Goal: Task Accomplishment & Management: Complete application form

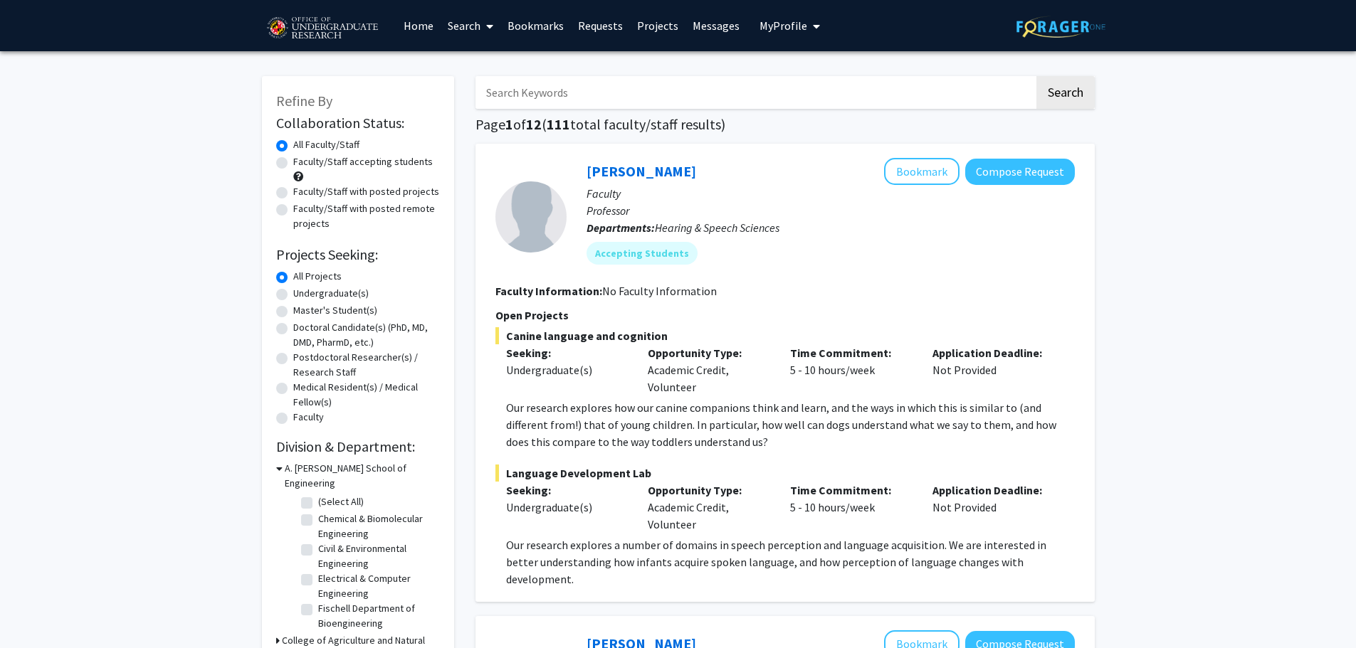
click at [547, 37] on link "Bookmarks" at bounding box center [535, 26] width 70 height 50
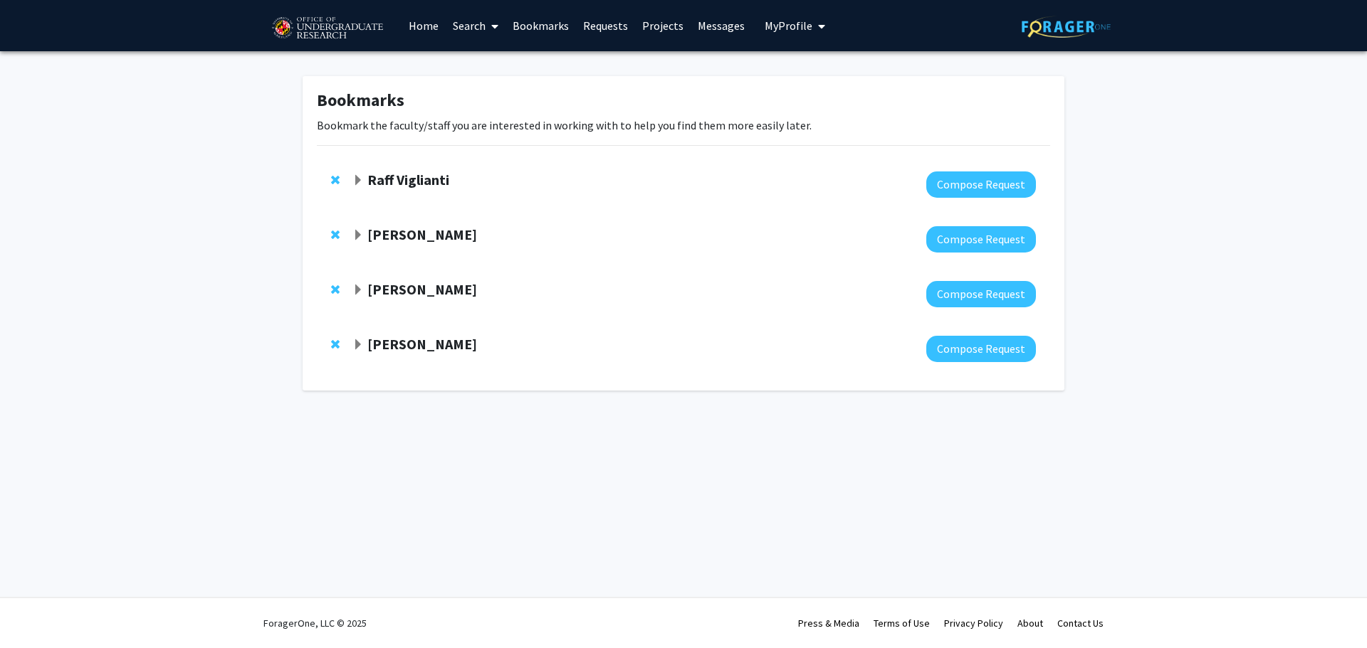
click at [386, 227] on strong "[PERSON_NAME]" at bounding box center [422, 235] width 110 height 18
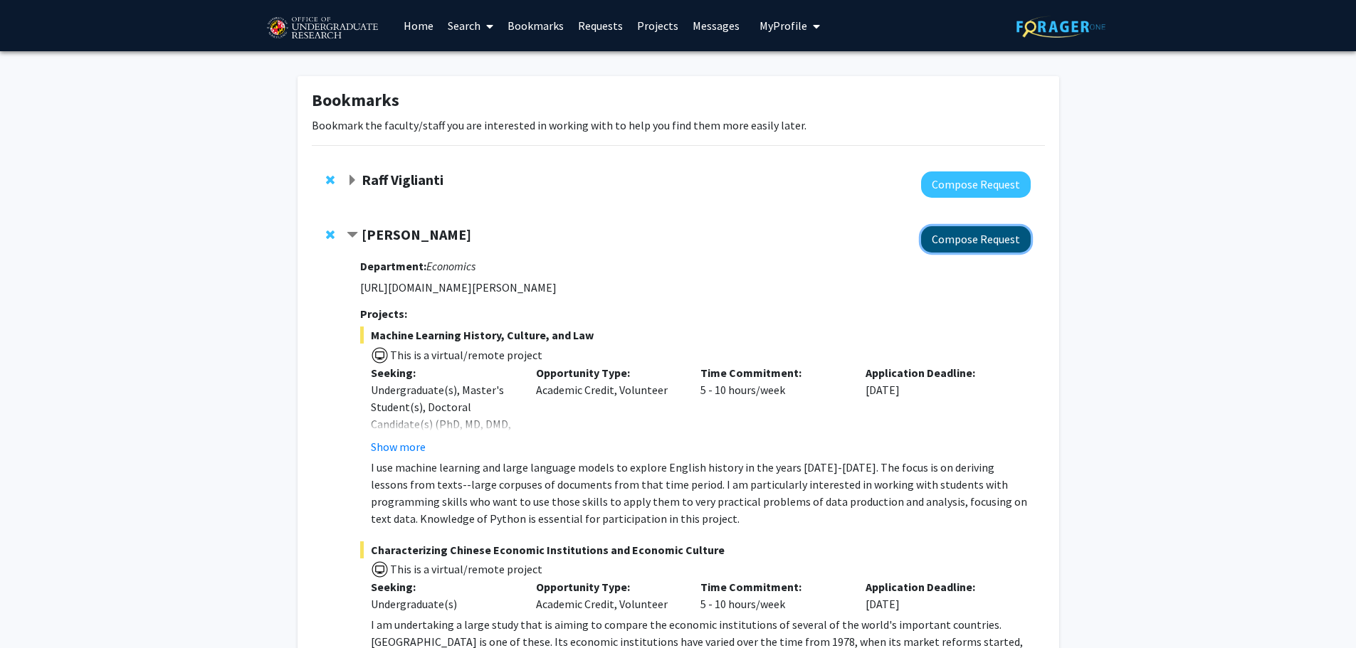
click at [967, 237] on button "Compose Request" at bounding box center [976, 239] width 110 height 26
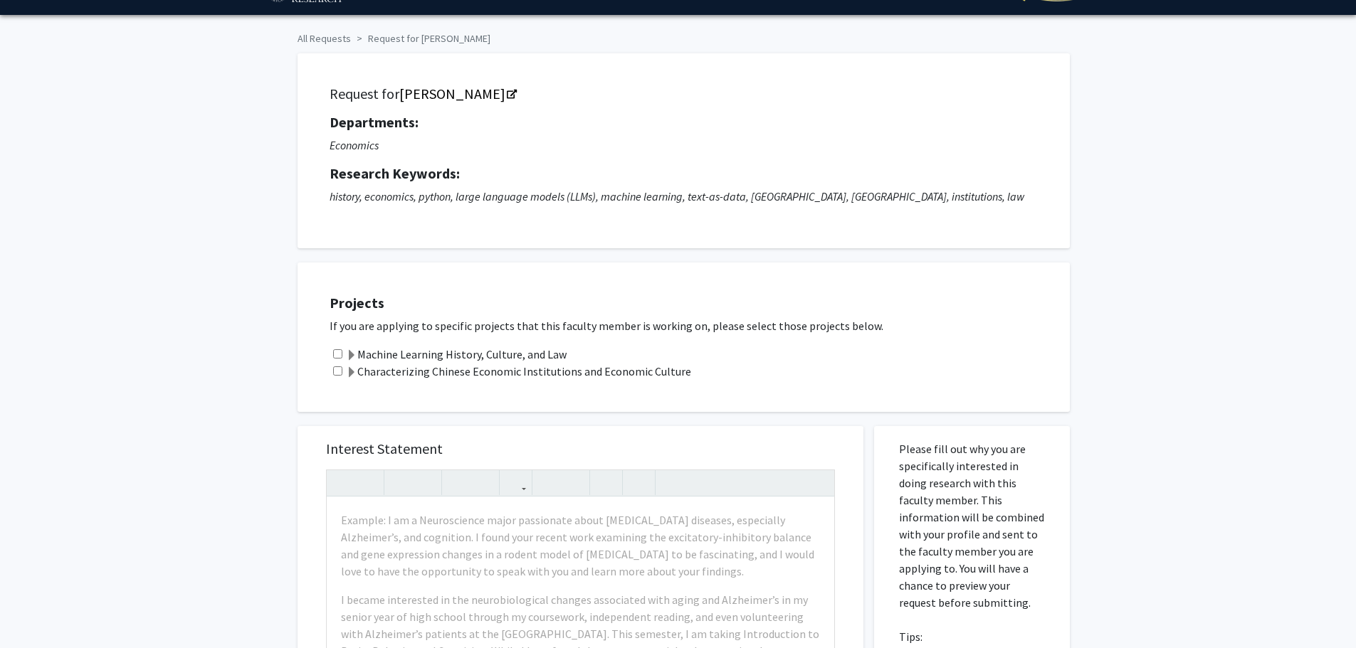
scroll to position [142, 0]
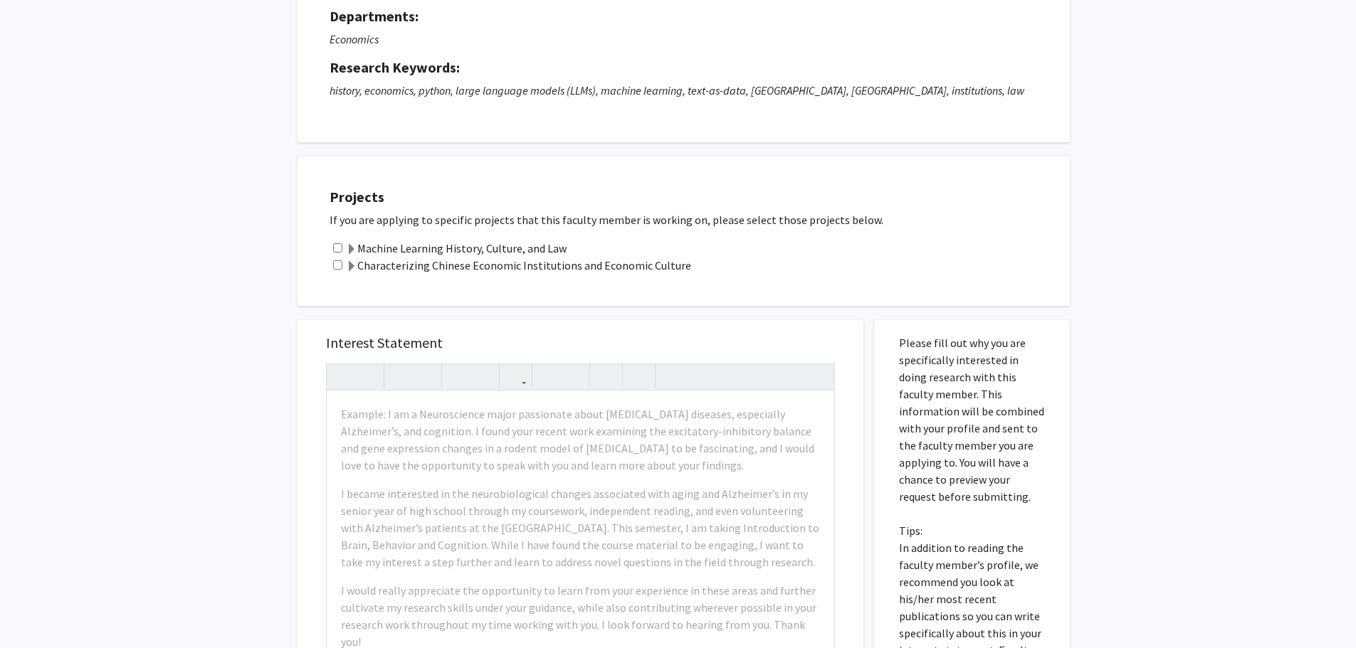
click at [464, 245] on label "Machine Learning History, Culture, and Law" at bounding box center [456, 248] width 221 height 17
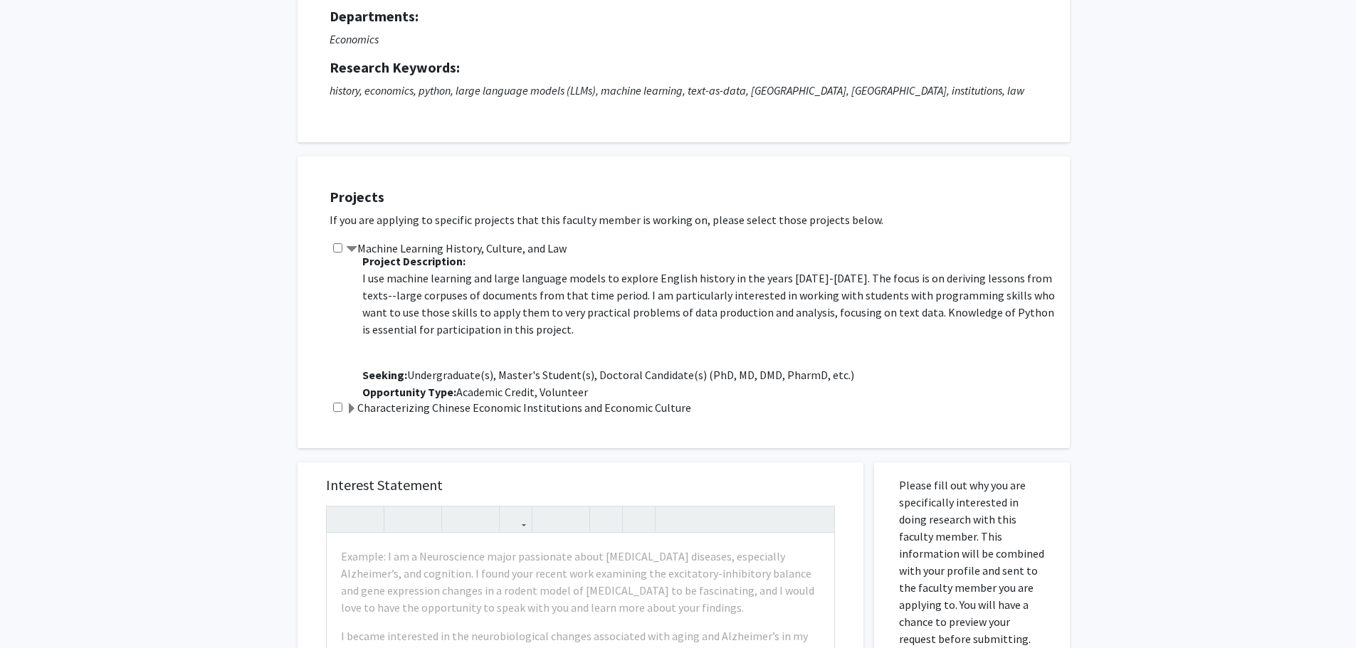
scroll to position [88, 0]
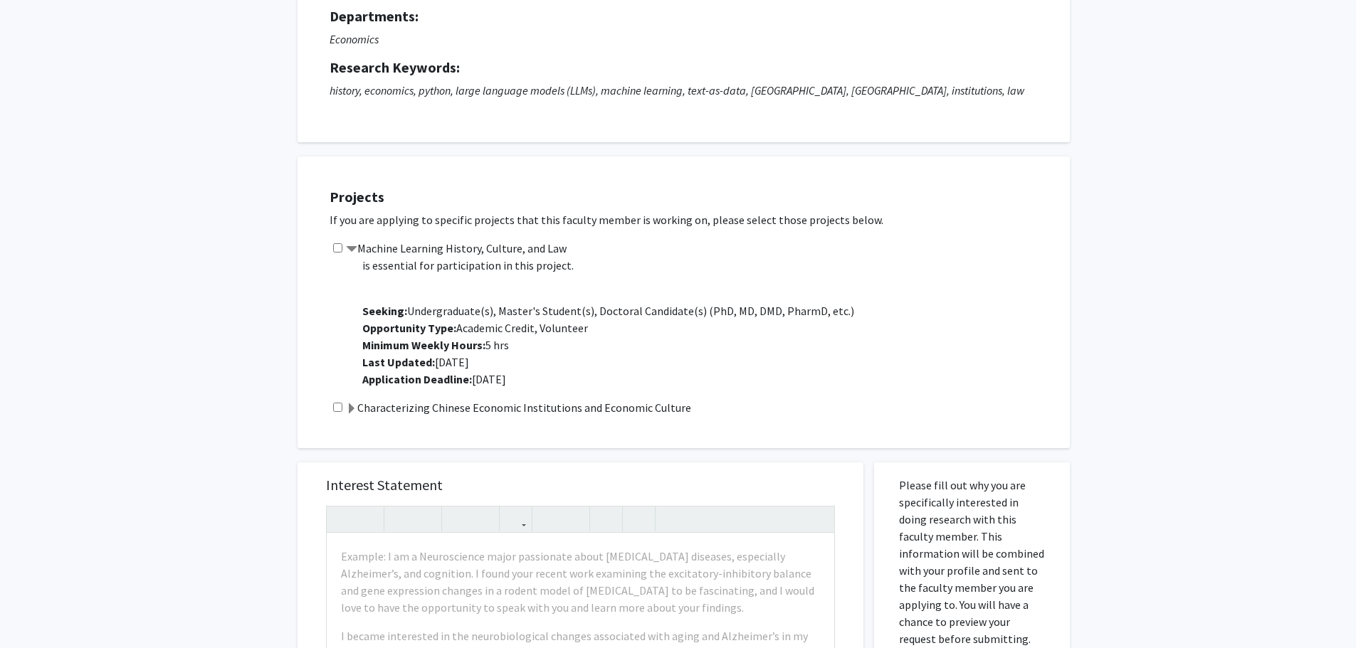
click at [374, 407] on label "Characterizing Chinese Economic Institutions and Economic Culture" at bounding box center [518, 407] width 345 height 17
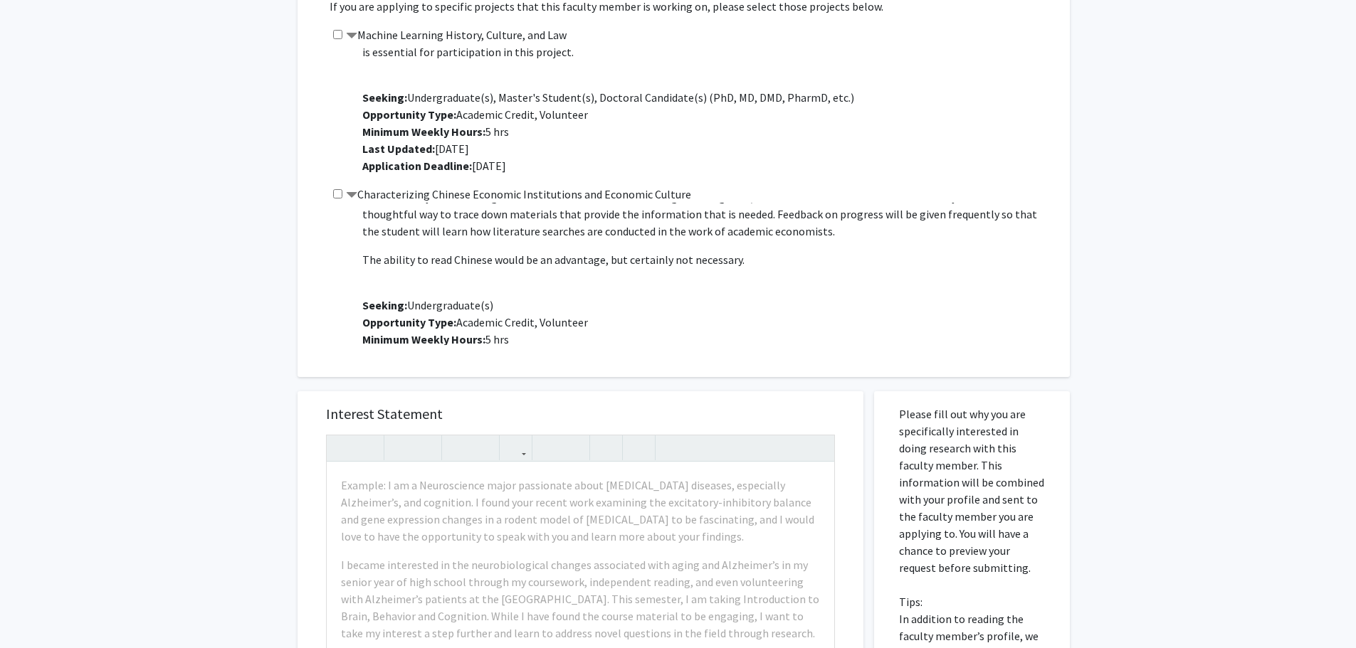
scroll to position [214, 0]
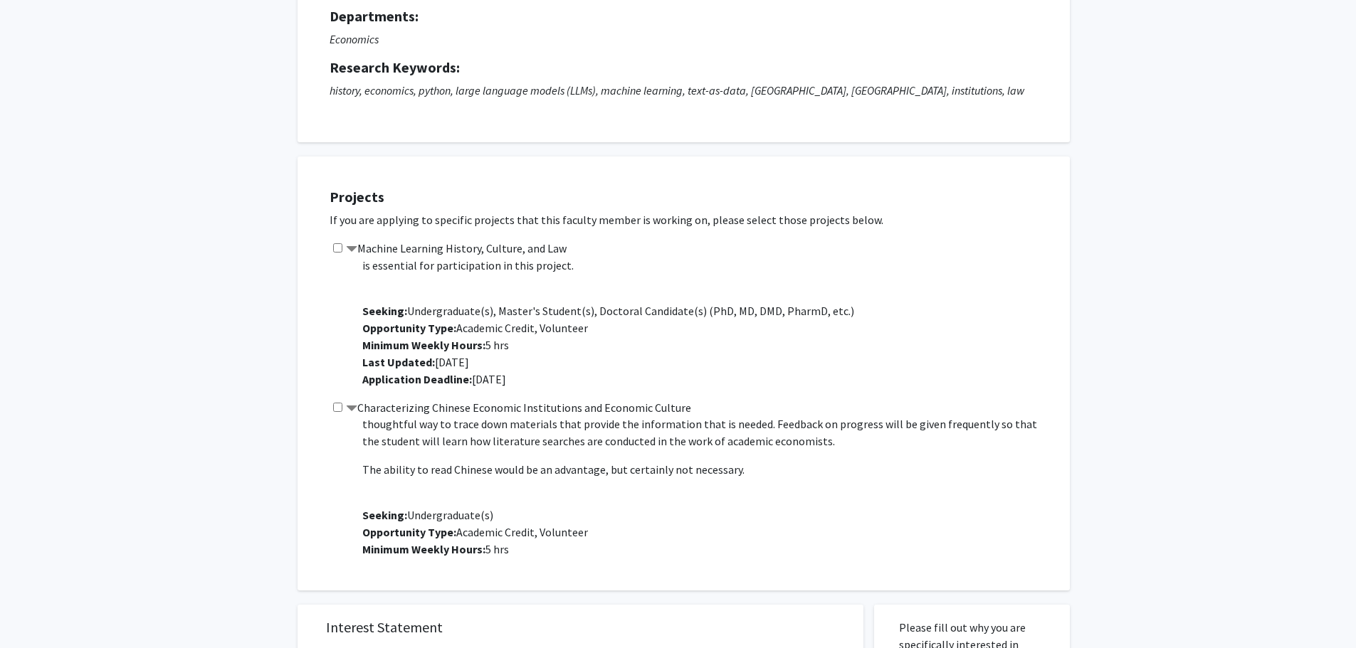
click at [342, 246] on input "checkbox" at bounding box center [337, 247] width 9 height 9
checkbox input "true"
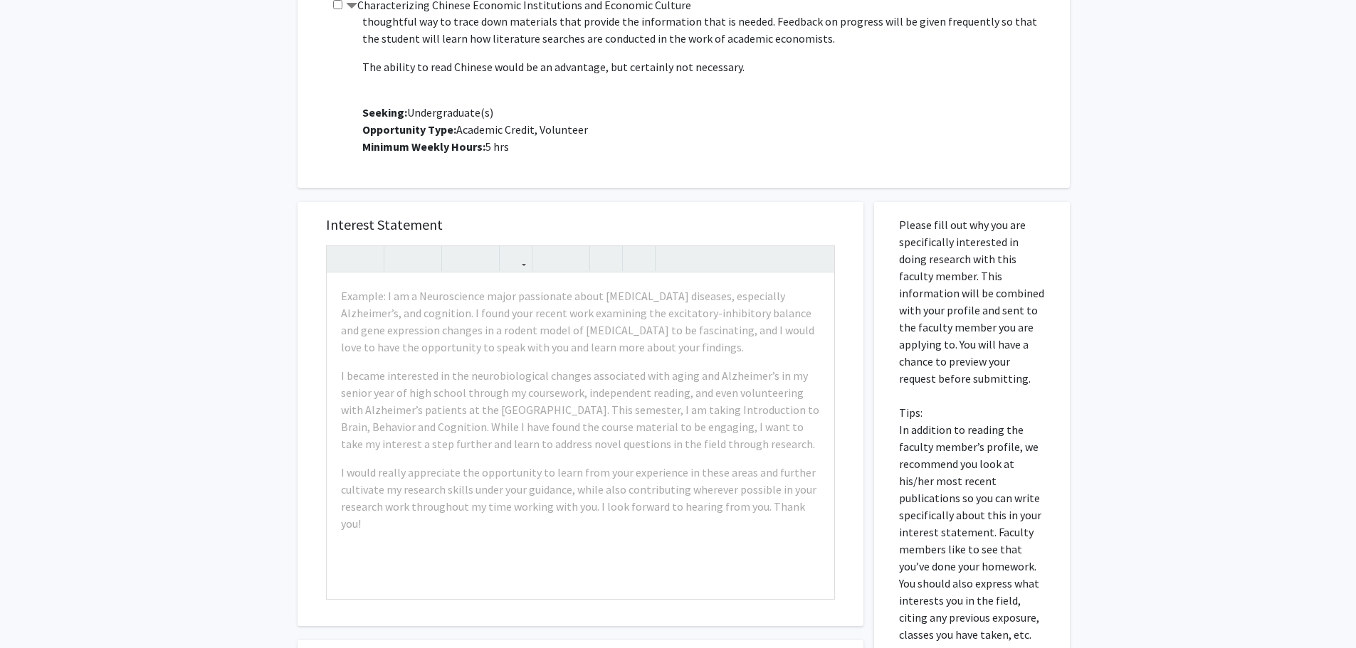
scroll to position [569, 0]
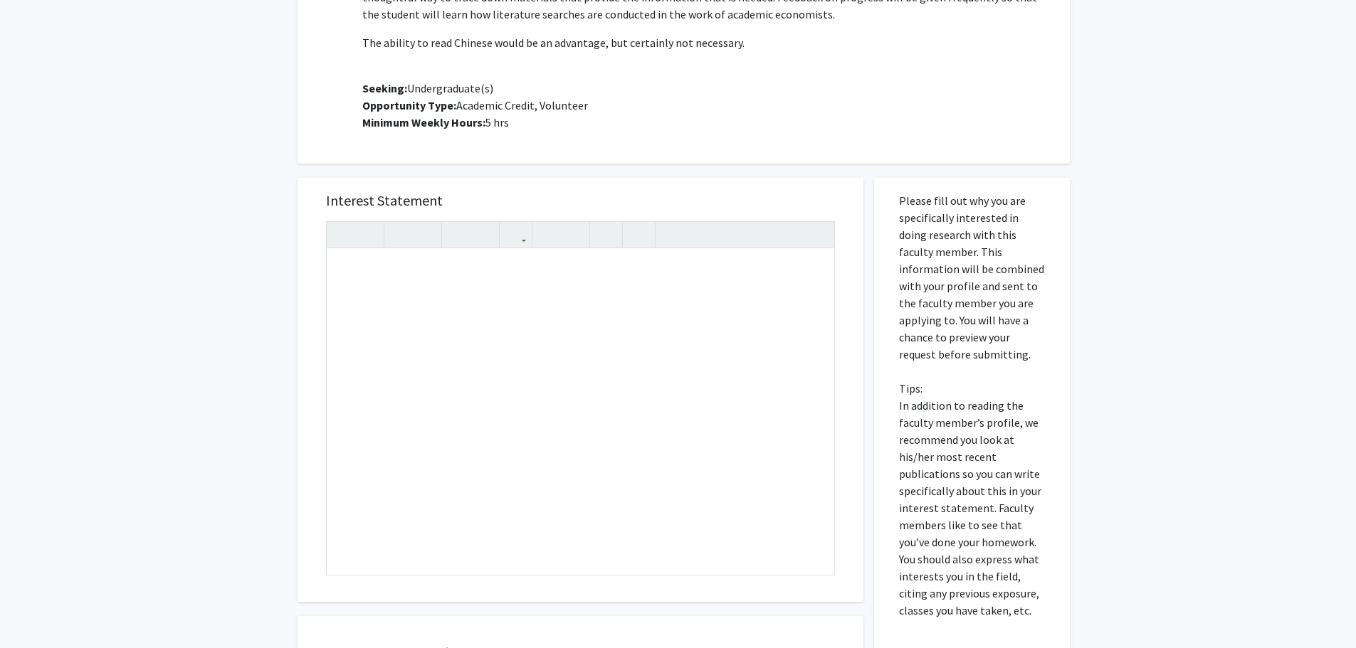
click at [172, 347] on div "All Requests Request for [PERSON_NAME] Request for [PERSON_NAME] Departments: E…" at bounding box center [678, 160] width 1356 height 1357
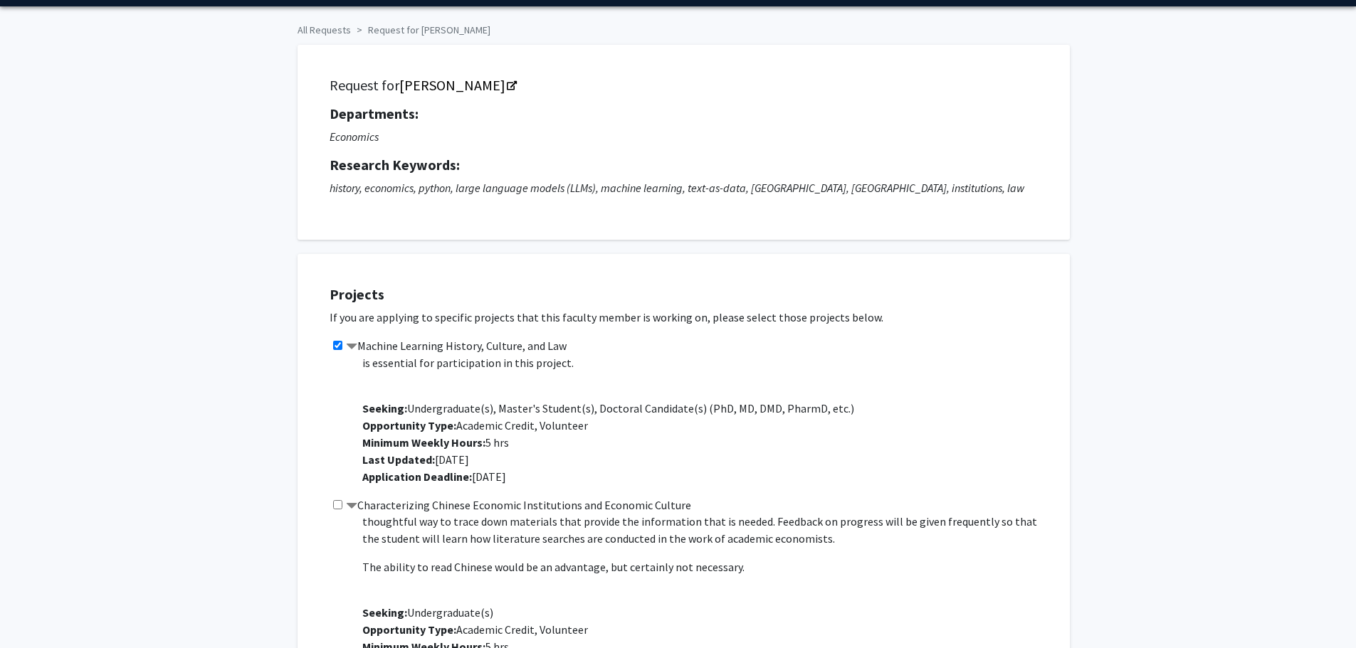
scroll to position [0, 0]
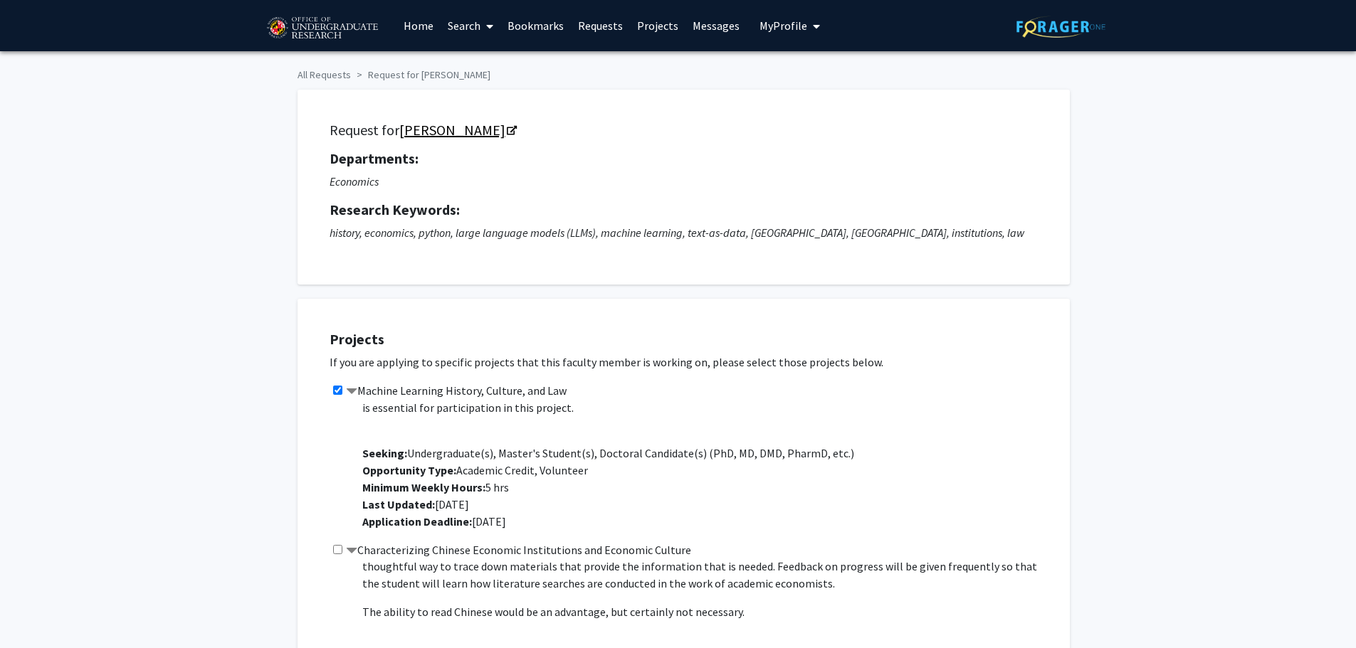
click at [507, 127] on icon "Opens in a new tab" at bounding box center [512, 131] width 10 height 9
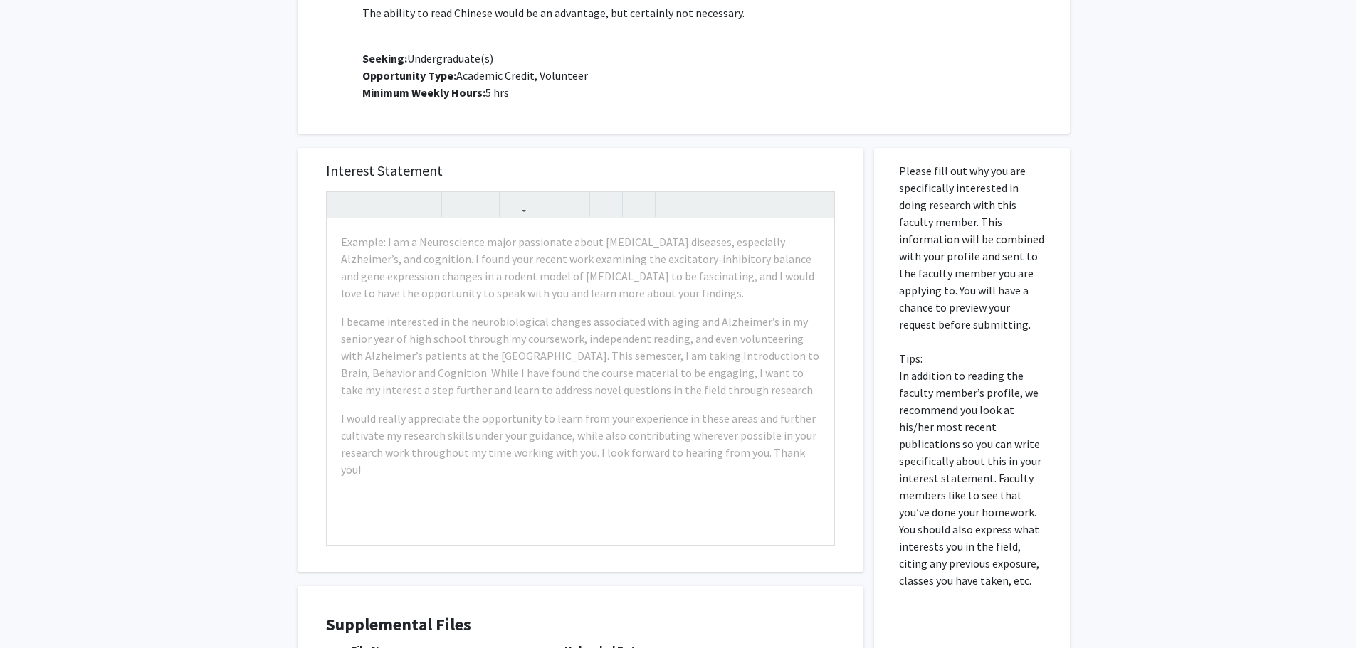
scroll to position [641, 0]
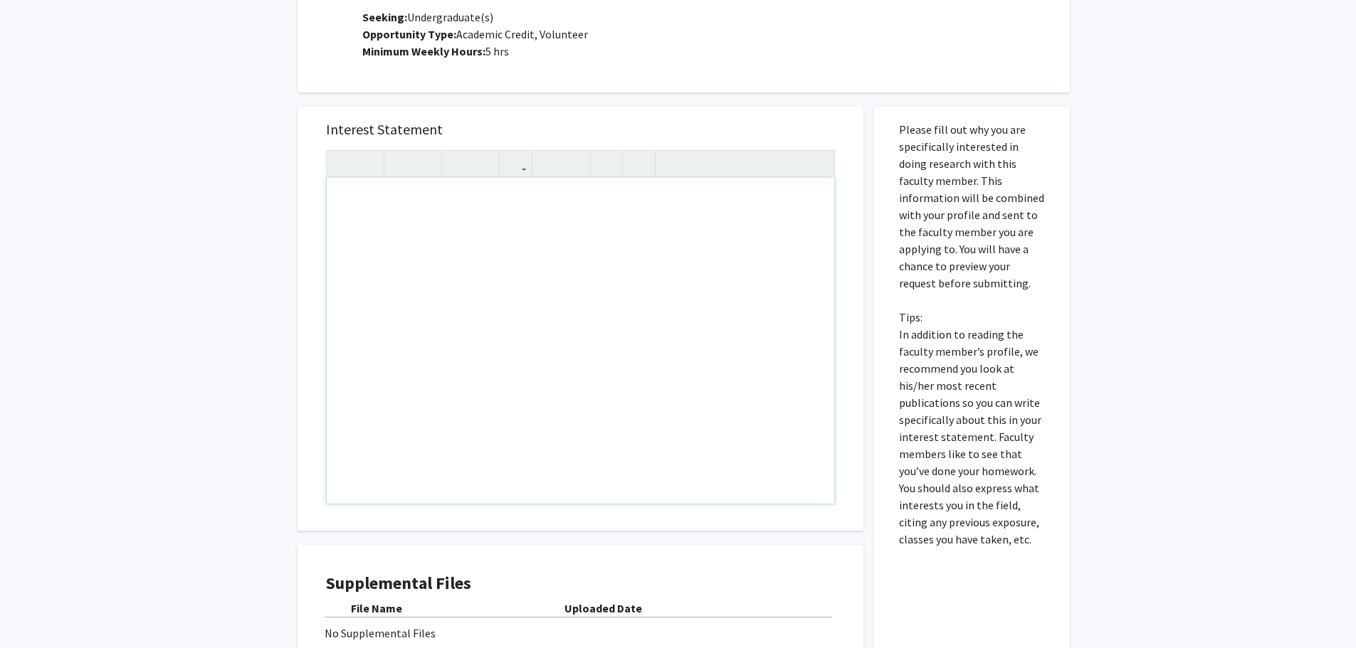
click at [421, 226] on div "Note to users with screen readers: Please press Alt+0 or Option+0 to deactivate…" at bounding box center [580, 341] width 507 height 326
paste div "Note to users with screen readers: Please press Alt+0 or Option+0 to deactivate…"
type textarea "<p>I am a Computer Science major specializing in machine learning, and I am exc…"
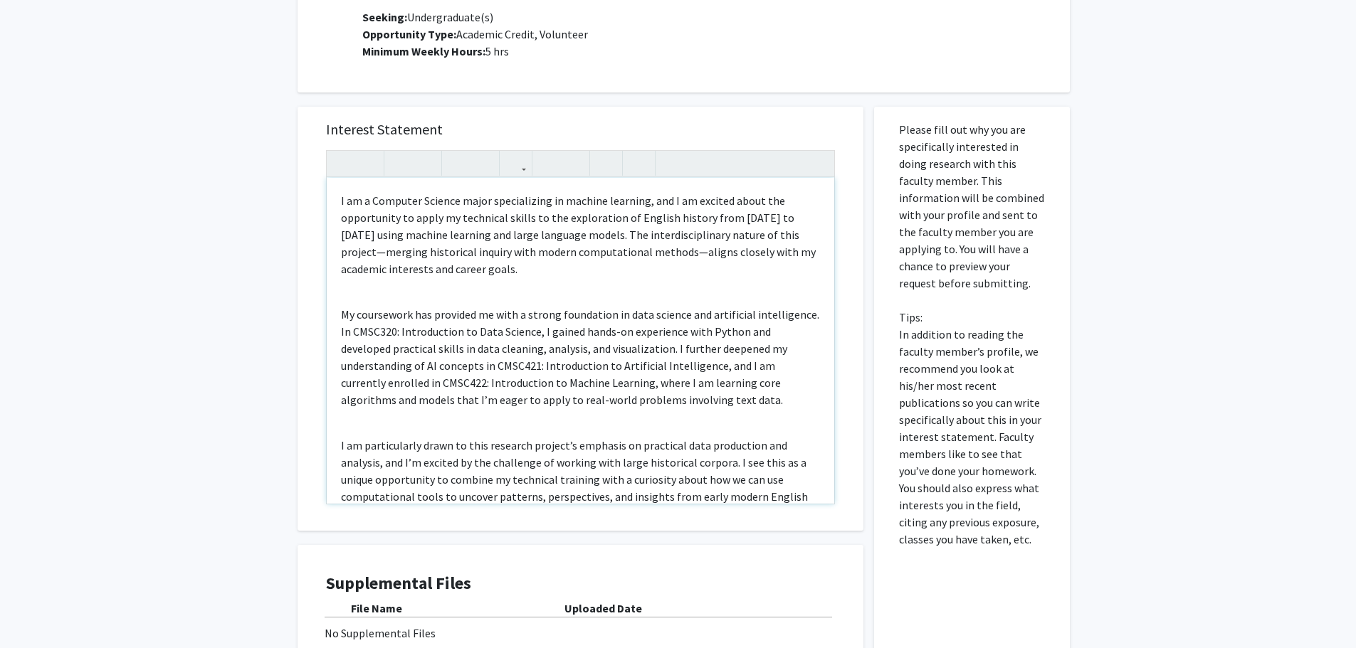
click at [396, 307] on p "My coursework has provided me with a strong foundation in data science and arti…" at bounding box center [580, 357] width 479 height 102
click at [398, 289] on div "I am a Computer Science major specializing in machine learning, and I am excite…" at bounding box center [580, 341] width 507 height 326
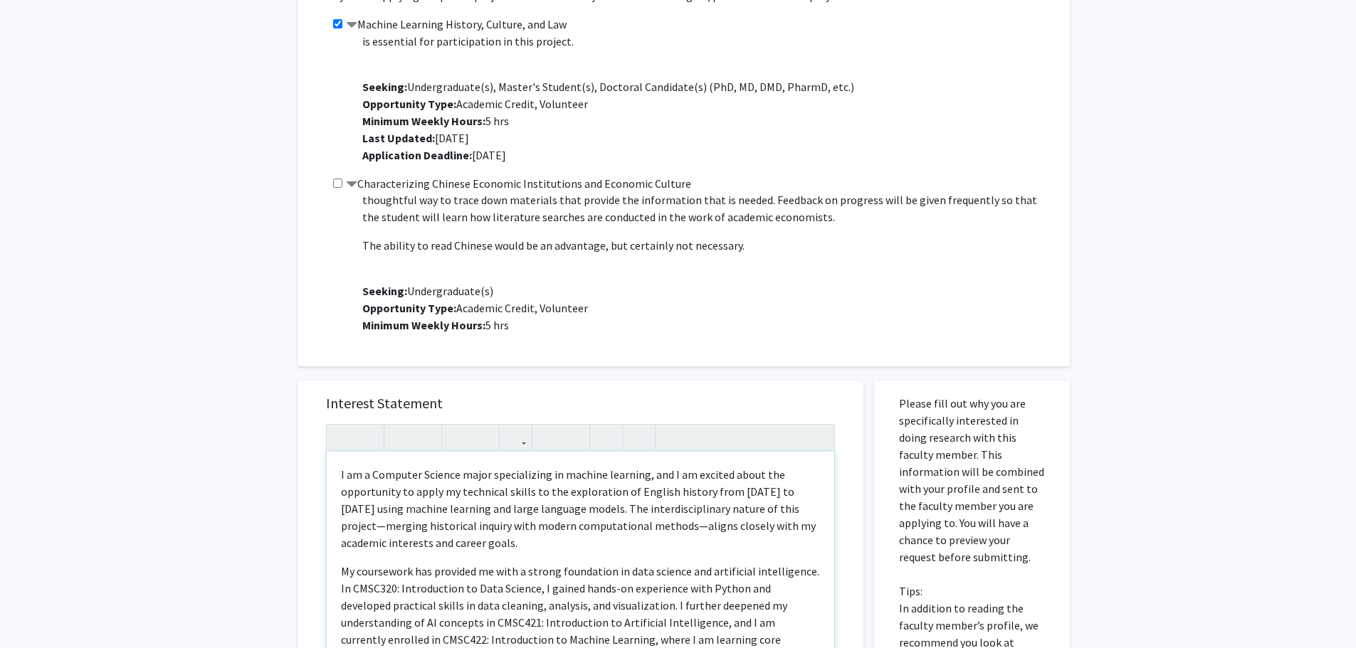
scroll to position [427, 0]
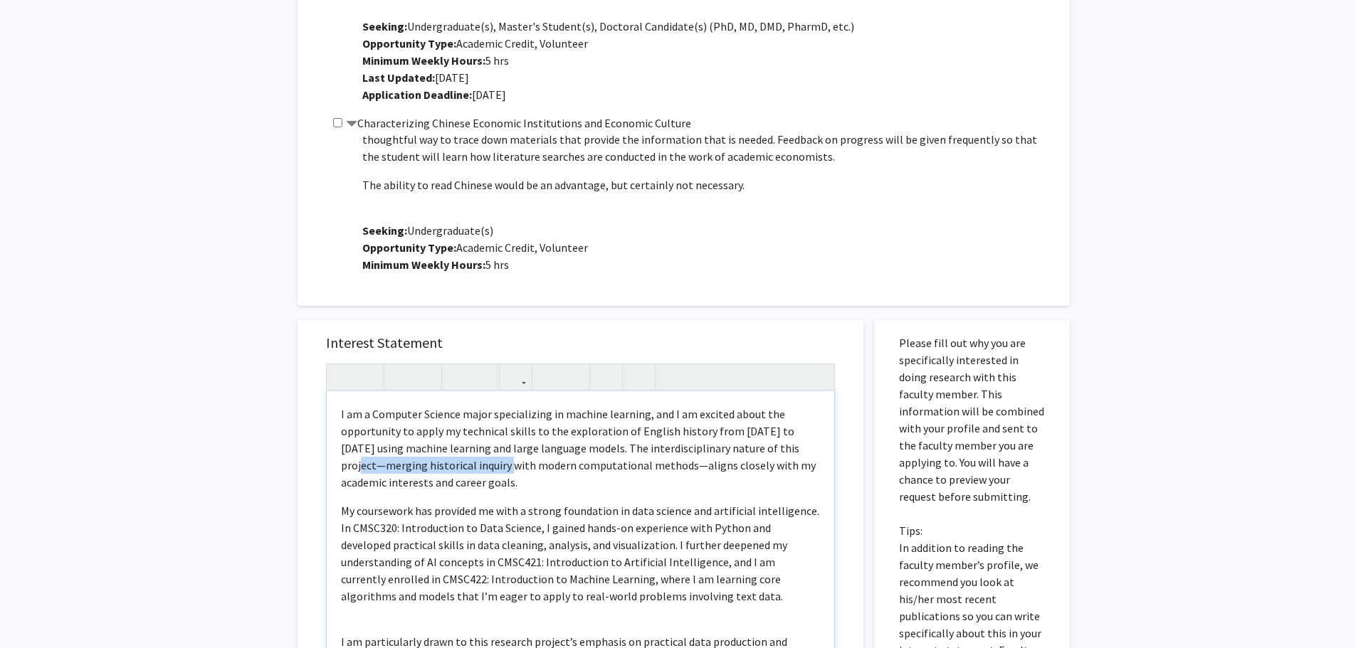
drag, startPoint x: 484, startPoint y: 466, endPoint x: 339, endPoint y: 466, distance: 145.2
click at [339, 466] on div "I am a Computer Science major specializing in machine learning, and I am excite…" at bounding box center [580, 554] width 507 height 326
click at [548, 469] on p "I am a Computer Science major specializing in machine learning, and I am excite…" at bounding box center [580, 448] width 479 height 85
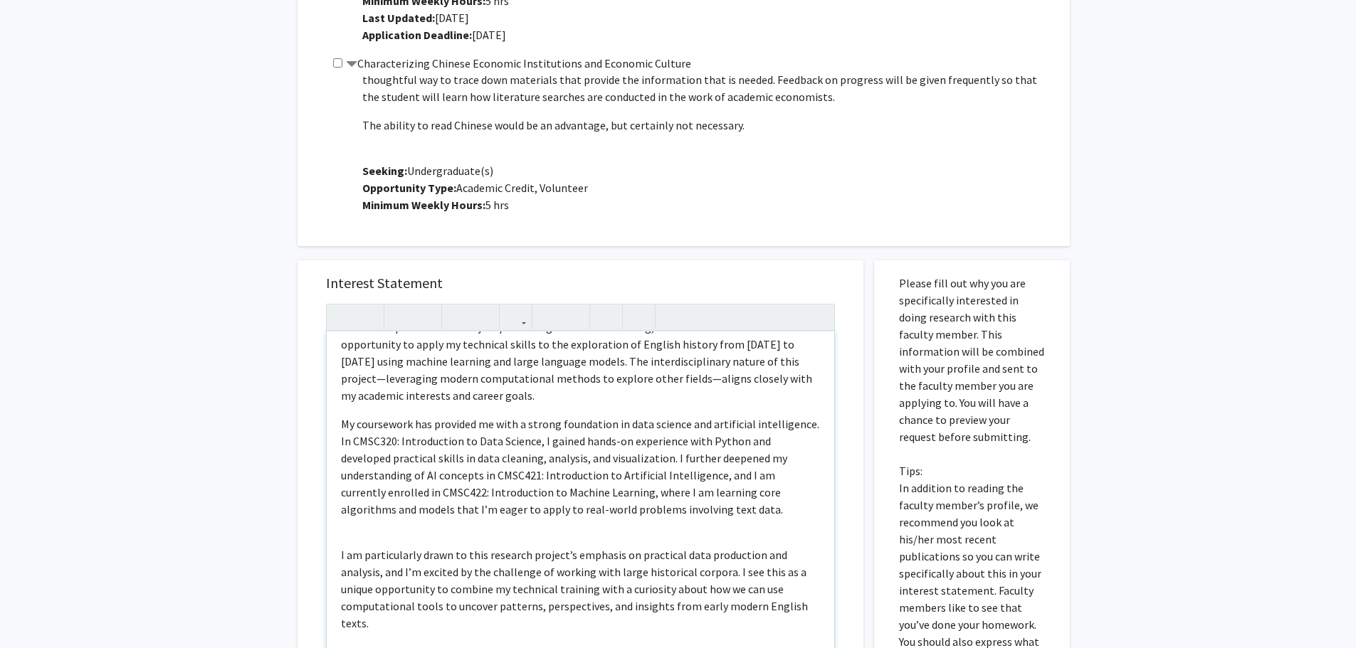
scroll to position [569, 0]
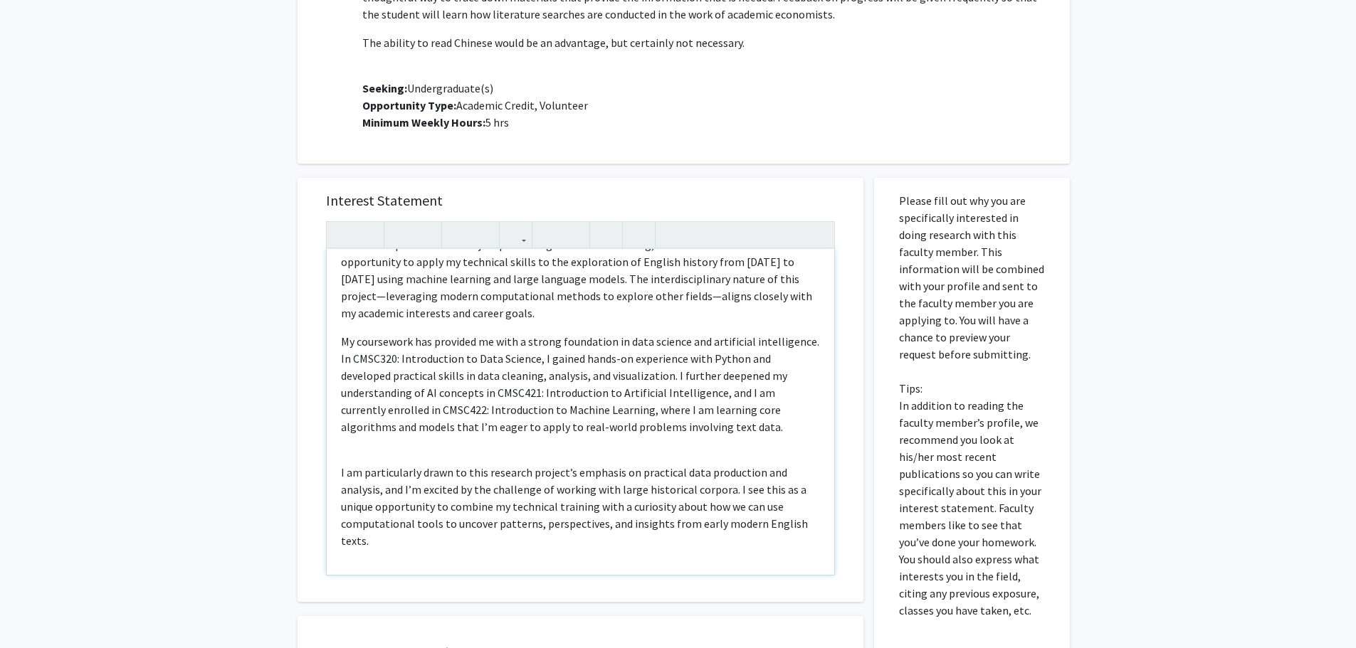
click at [486, 450] on div "I am a Computer Science major specializing in machine learning, and I am excite…" at bounding box center [580, 412] width 507 height 326
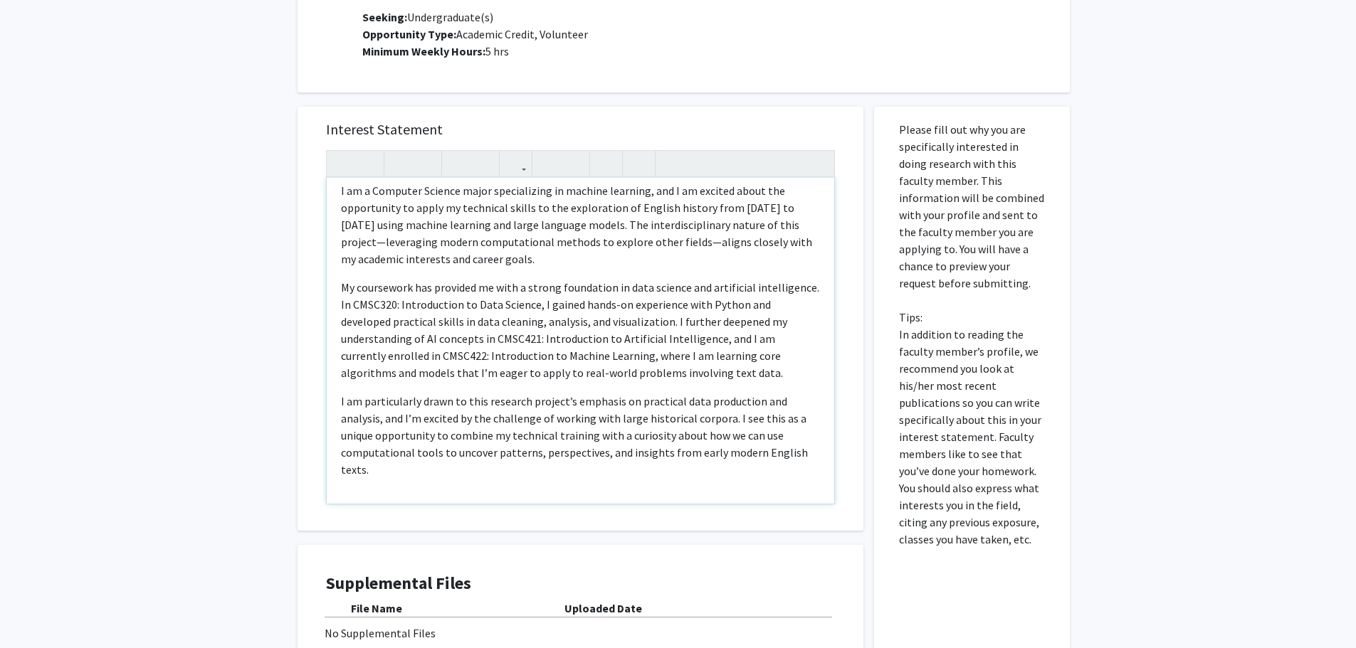
scroll to position [27, 0]
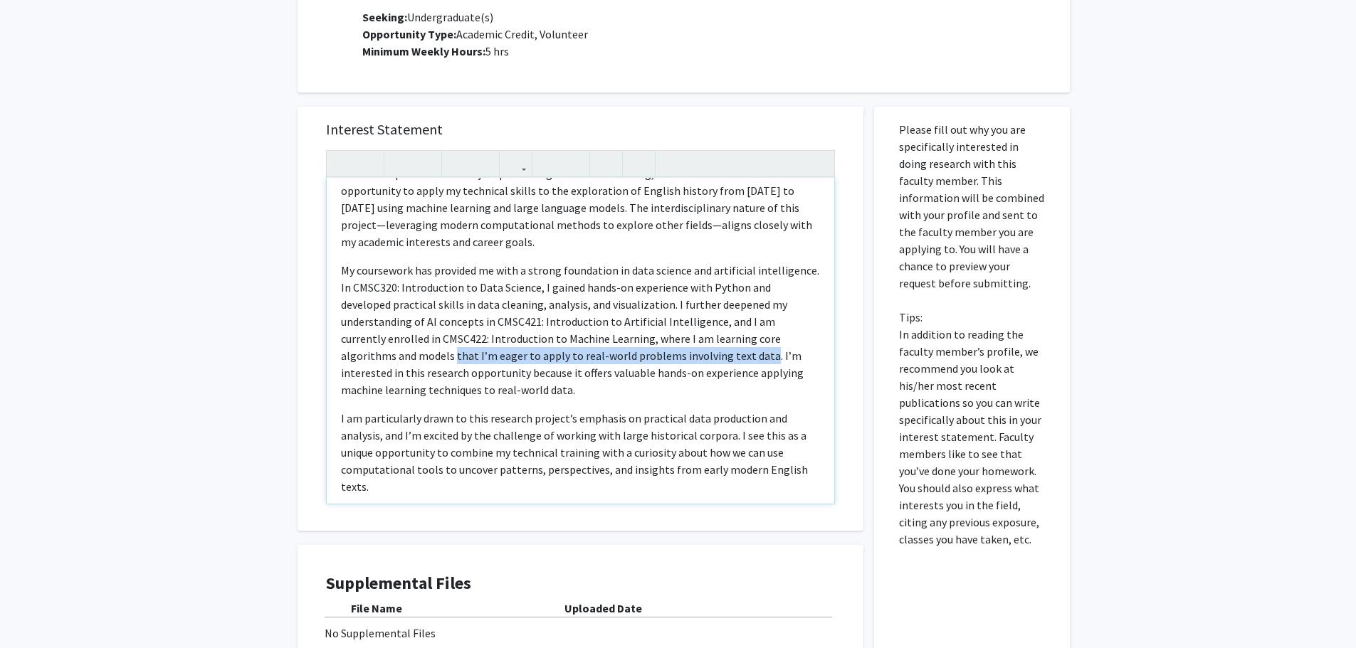
drag, startPoint x: 684, startPoint y: 354, endPoint x: 379, endPoint y: 362, distance: 305.4
click at [379, 362] on p "My coursework has provided me with a strong foundation in data science and arti…" at bounding box center [580, 330] width 479 height 137
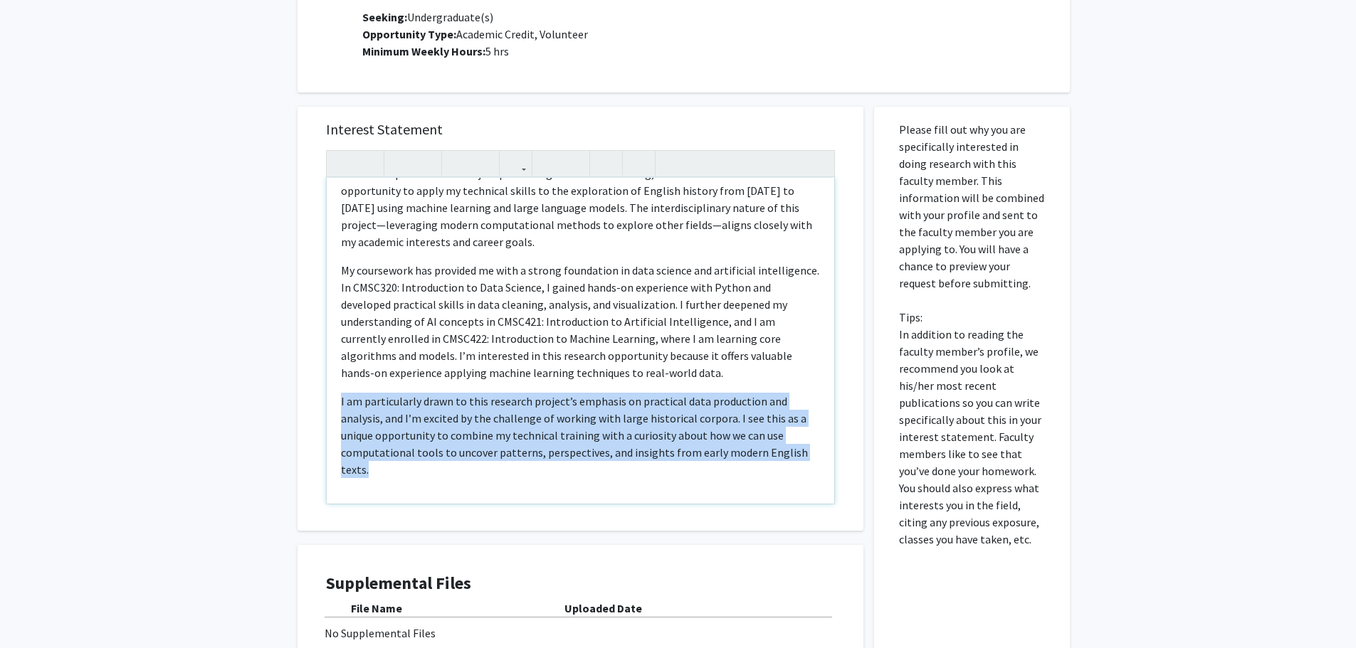
drag, startPoint x: 556, startPoint y: 481, endPoint x: 320, endPoint y: 401, distance: 249.6
click at [320, 401] on div "Interest Statement I am a Computer Science major specializing in machine learni…" at bounding box center [580, 319] width 537 height 424
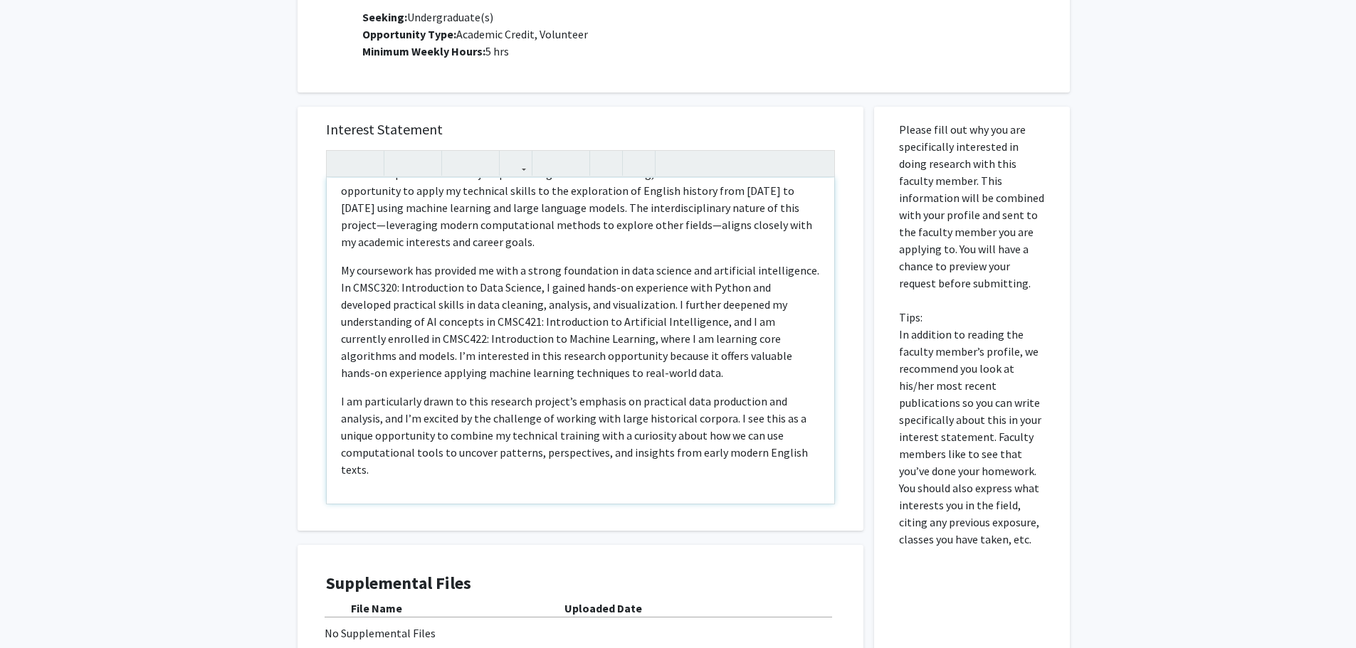
scroll to position [0, 0]
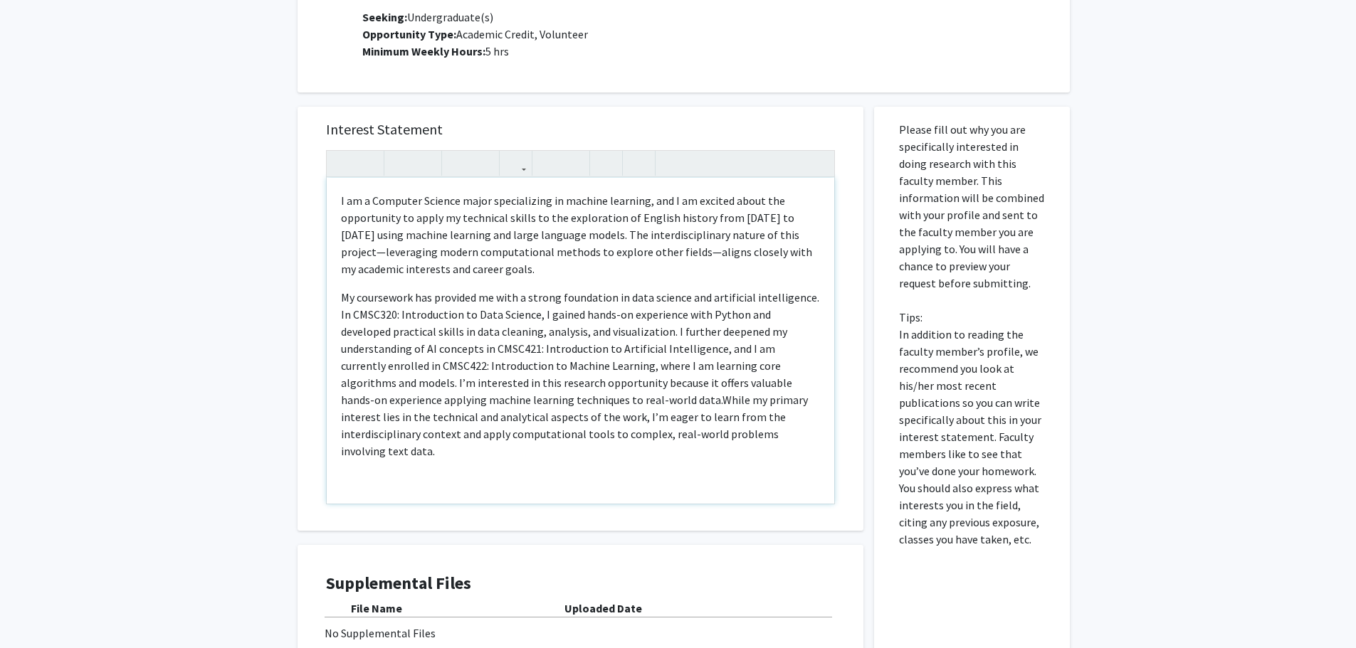
click at [567, 400] on p "My coursework has provided me with a strong foundation in data science and arti…" at bounding box center [580, 374] width 479 height 171
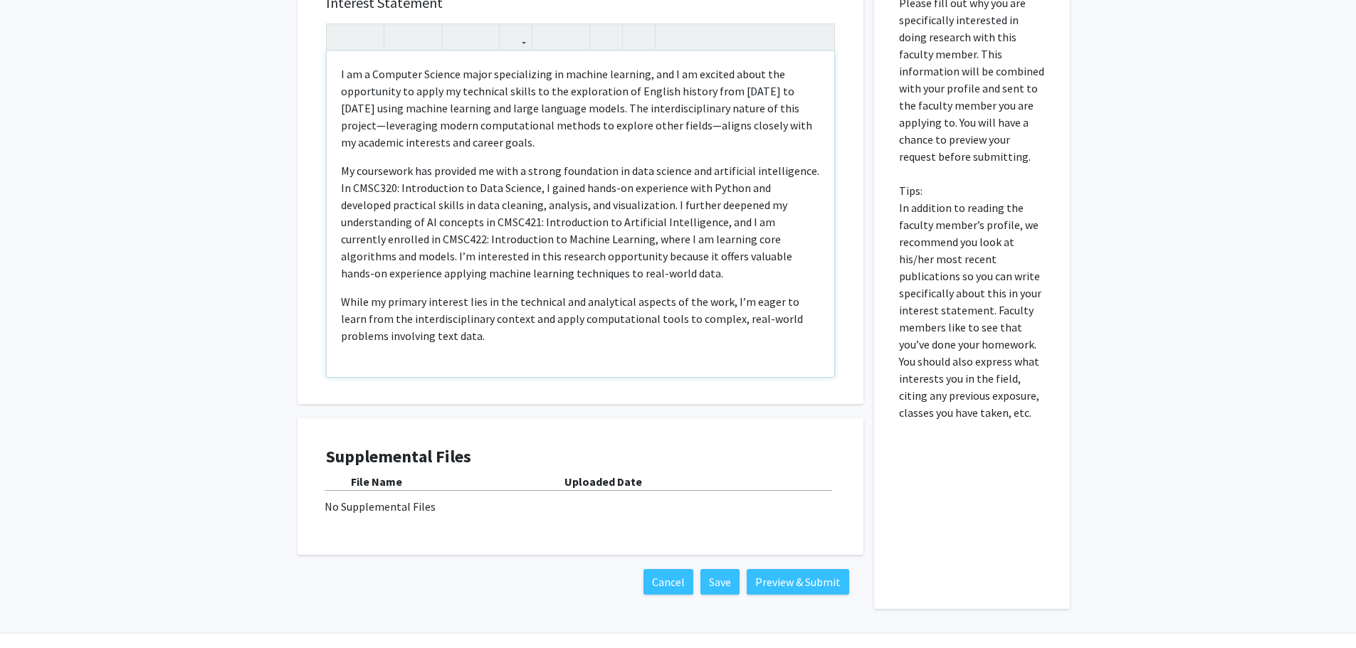
scroll to position [783, 0]
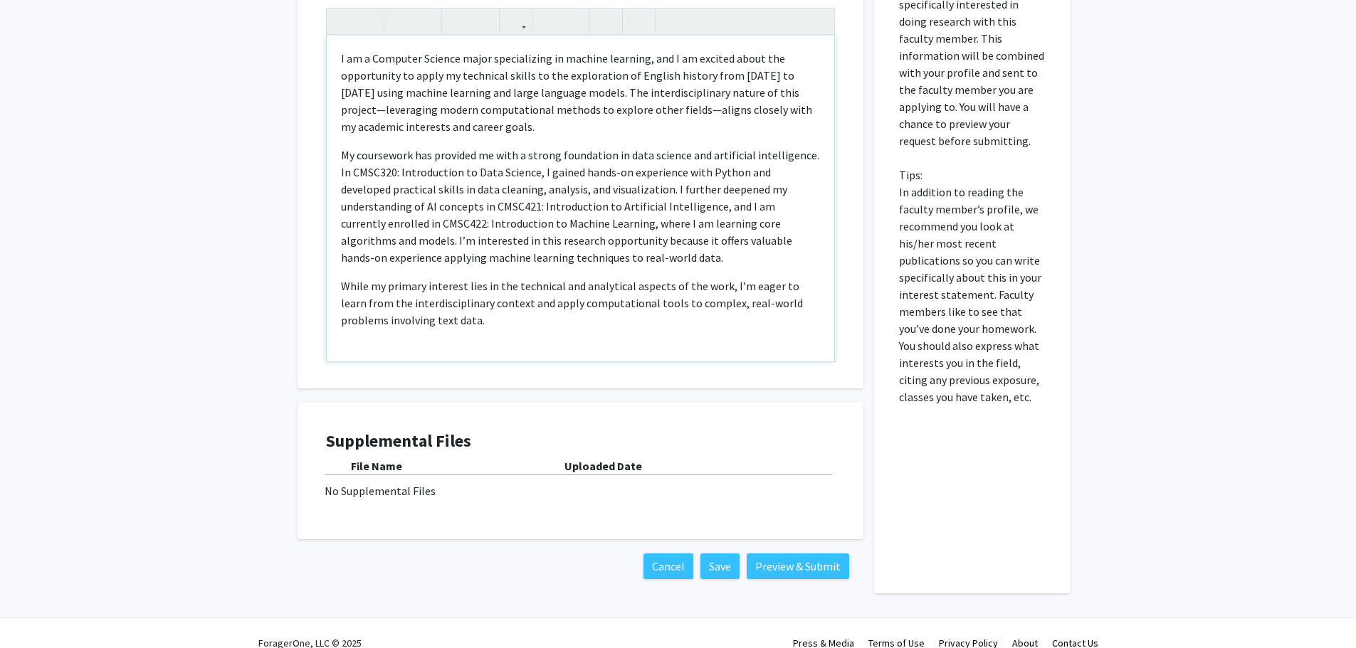
drag, startPoint x: 609, startPoint y: 120, endPoint x: 601, endPoint y: 122, distance: 8.3
click at [602, 124] on p "I am a Computer Science major specializing in machine learning, and I am excite…" at bounding box center [580, 92] width 479 height 85
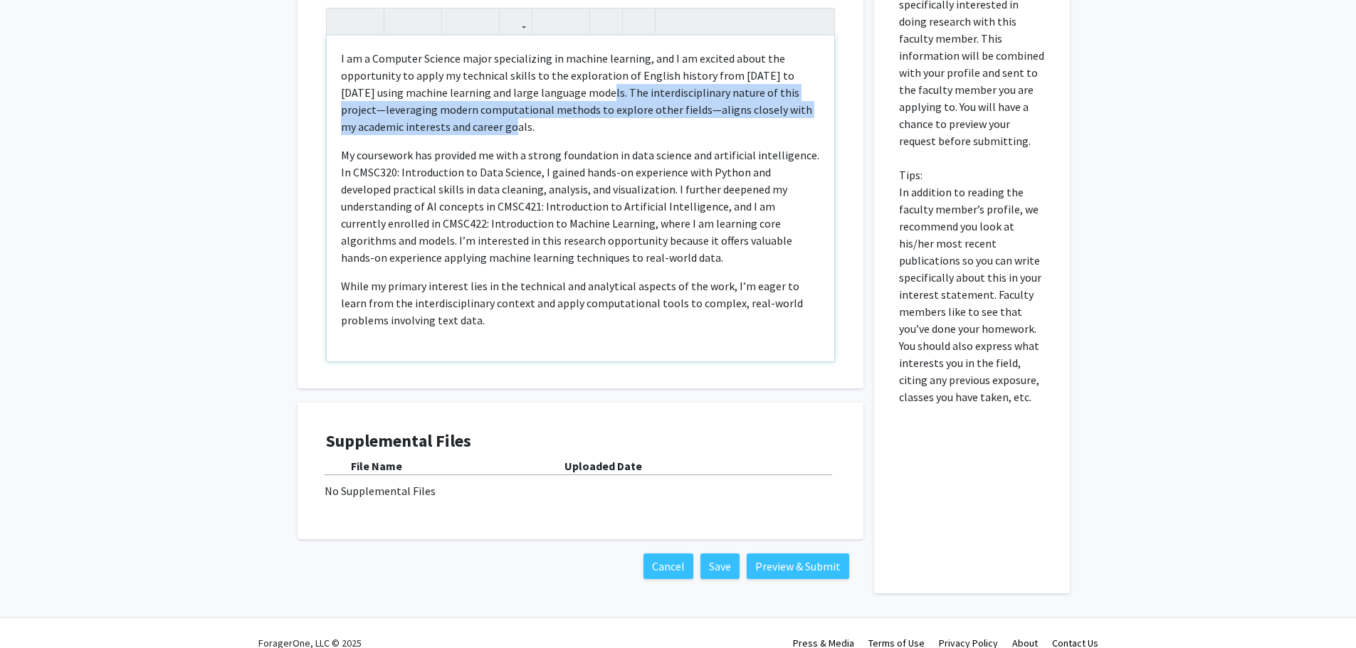
drag, startPoint x: 606, startPoint y: 127, endPoint x: 560, endPoint y: 93, distance: 56.5
click at [560, 93] on p "I am a Computer Science major specializing in machine learning, and I am excite…" at bounding box center [580, 92] width 479 height 85
click at [583, 120] on p "I am a Computer Science major specializing in machine learning, and I am excite…" at bounding box center [580, 92] width 479 height 85
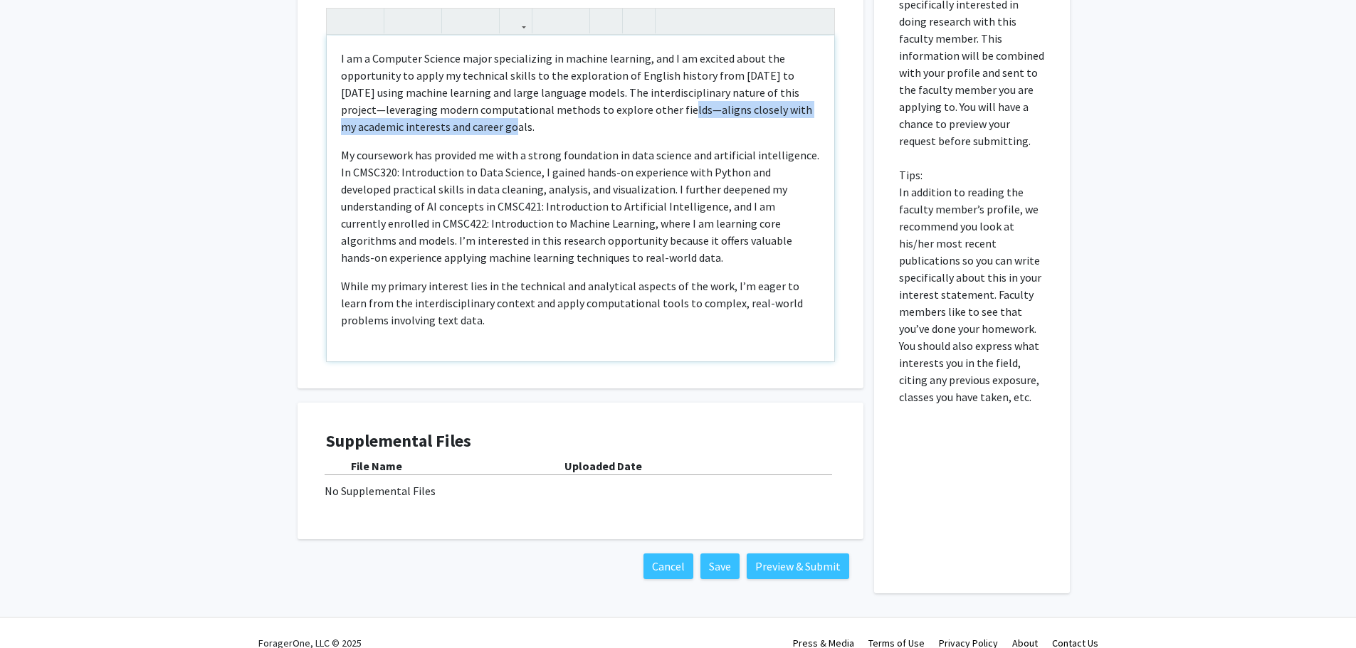
drag, startPoint x: 624, startPoint y: 127, endPoint x: 611, endPoint y: 112, distance: 18.7
click at [611, 112] on p "I am a Computer Science major specializing in machine learning, and I am excite…" at bounding box center [580, 92] width 479 height 85
click at [633, 127] on p "I am a Computer Science major specializing in machine learning, and I am excite…" at bounding box center [580, 92] width 479 height 85
drag, startPoint x: 616, startPoint y: 121, endPoint x: 611, endPoint y: 113, distance: 9.3
click at [611, 113] on p "I am a Computer Science major specializing in machine learning, and I am excite…" at bounding box center [580, 92] width 479 height 85
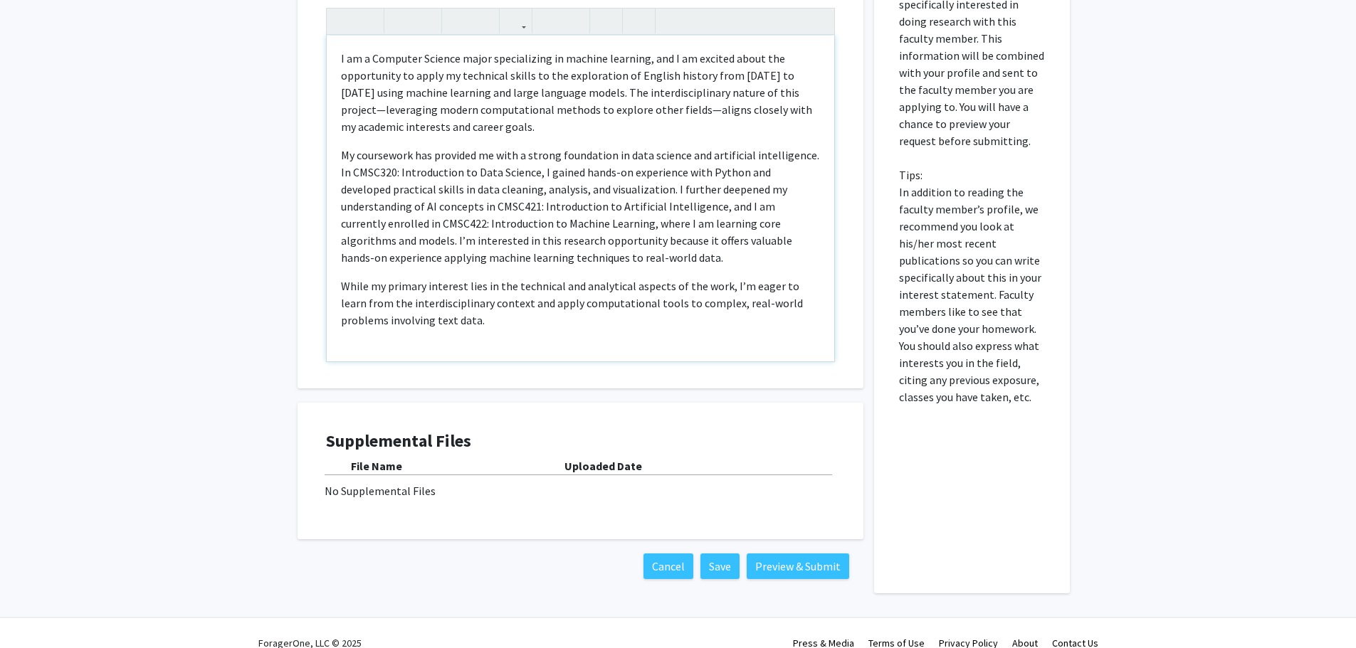
click at [564, 136] on div "I am a Computer Science major specializing in machine learning, and I am excite…" at bounding box center [580, 199] width 507 height 326
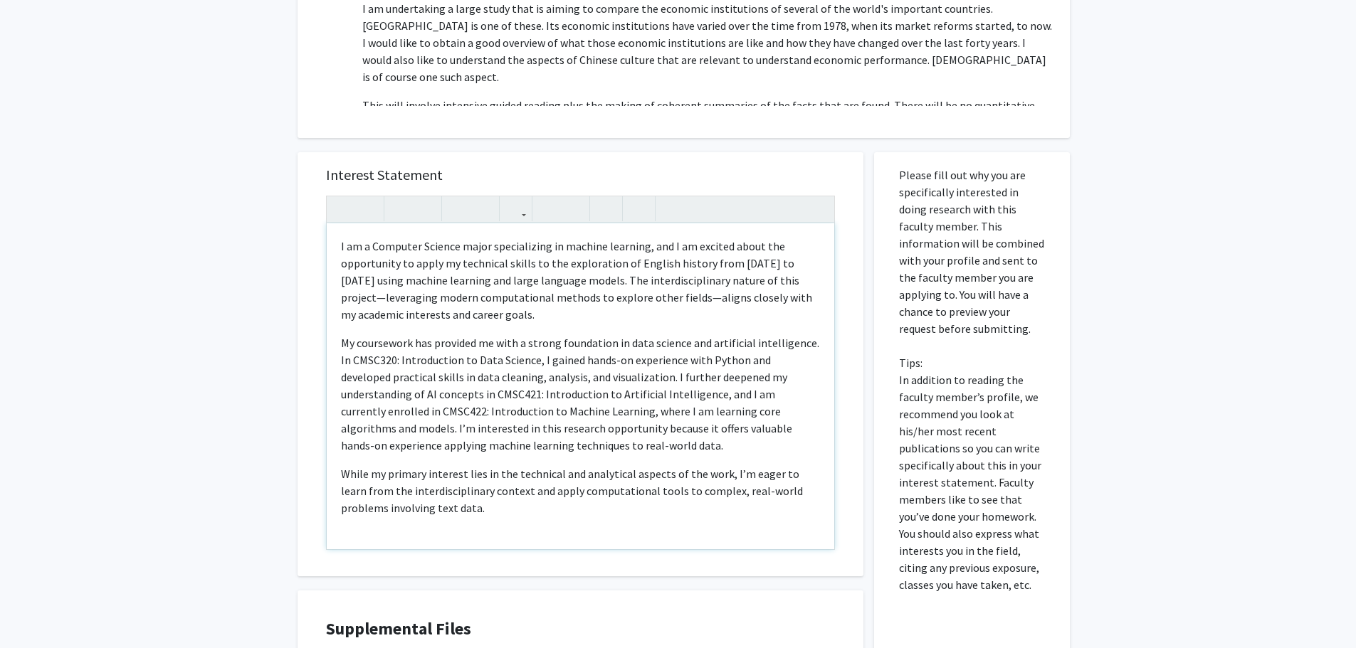
scroll to position [641, 0]
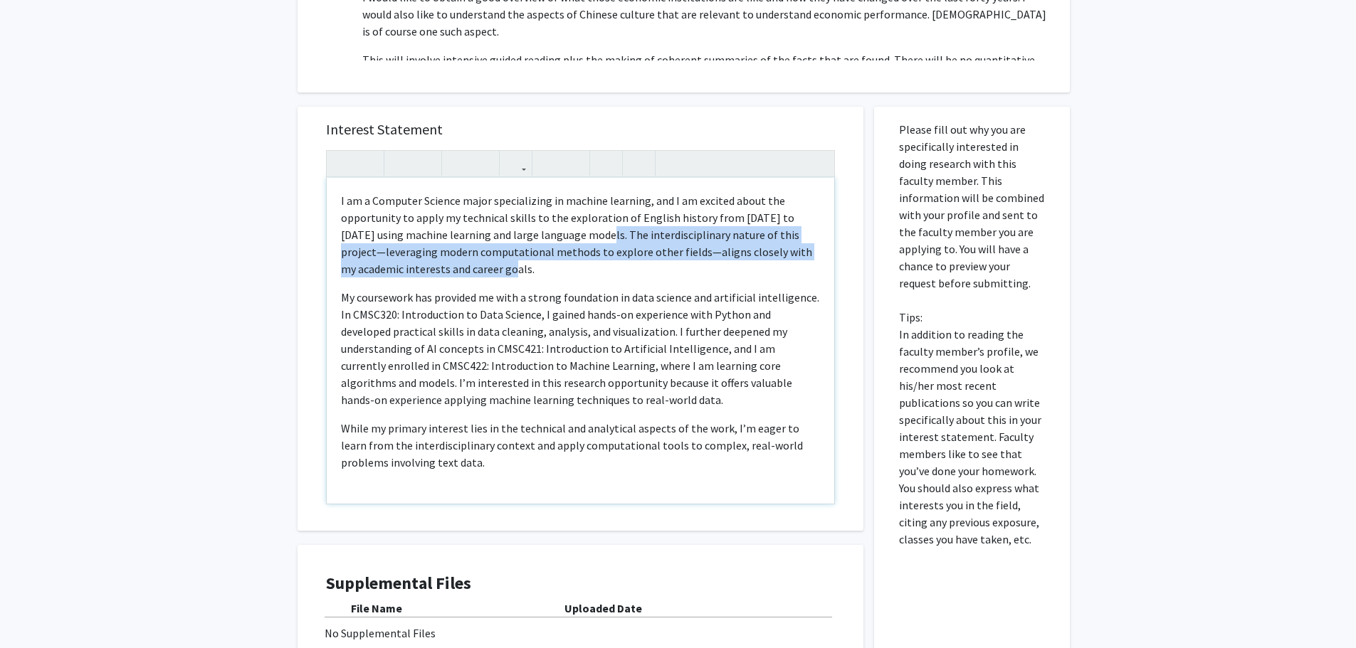
drag, startPoint x: 585, startPoint y: 261, endPoint x: 561, endPoint y: 236, distance: 34.2
click at [561, 236] on p "I am a Computer Science major specializing in machine learning, and I am excite…" at bounding box center [580, 234] width 479 height 85
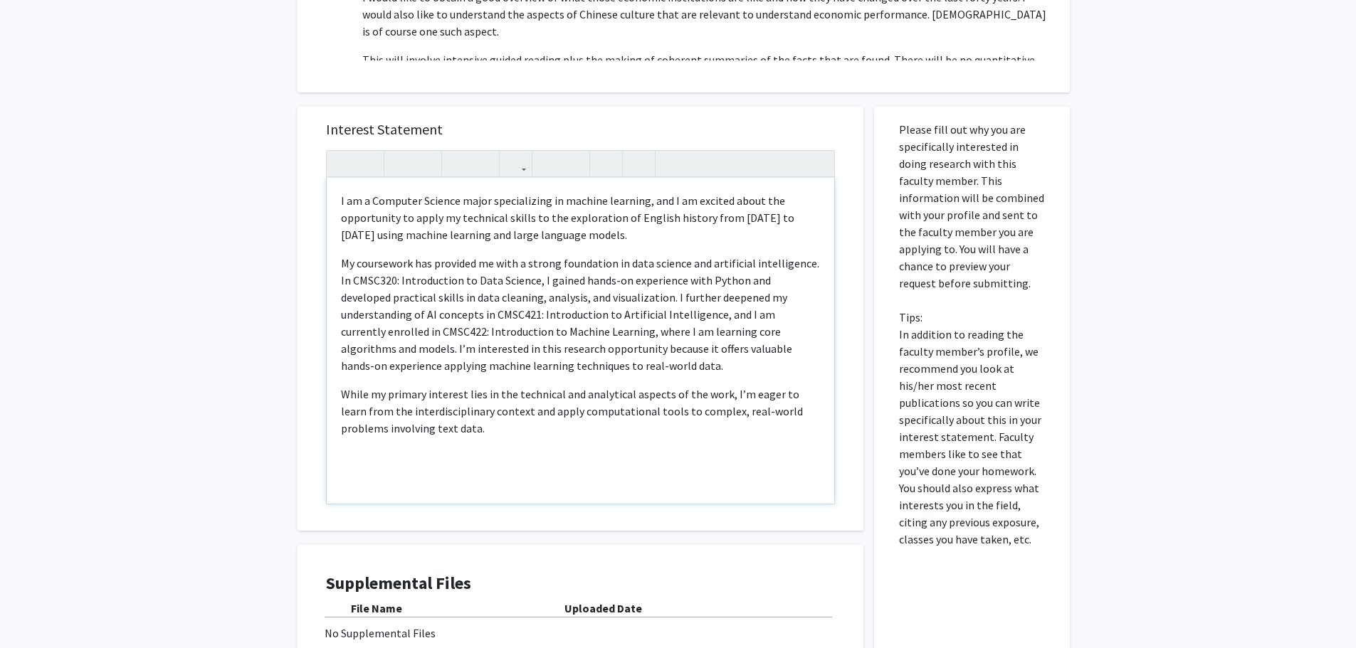
type textarea "<p>I am a Computer Science major specializing in machine learning, and I am exc…"
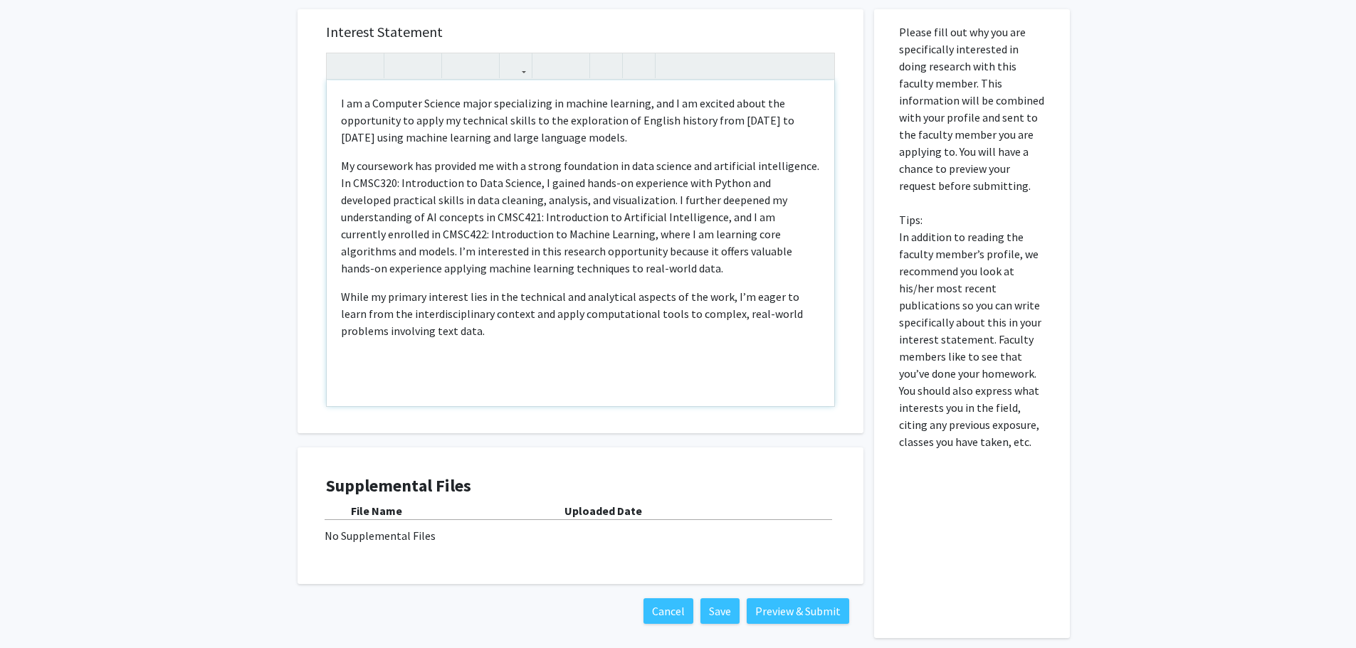
scroll to position [803, 0]
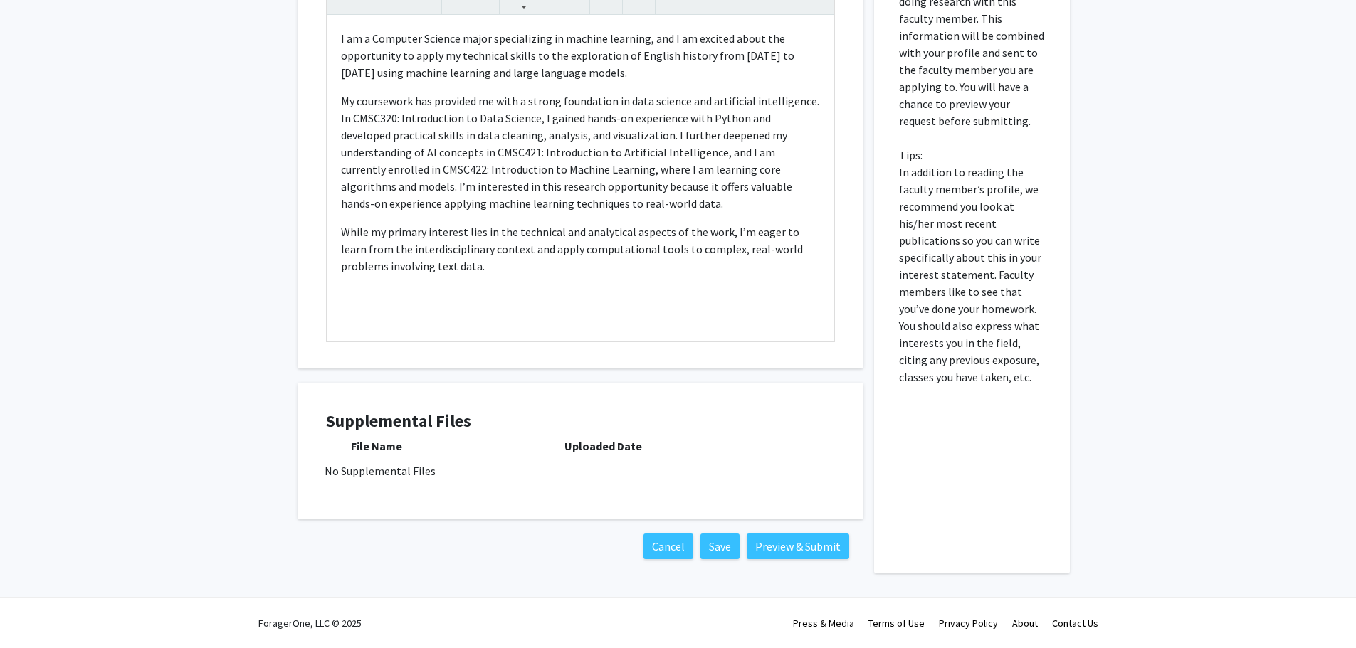
drag, startPoint x: 616, startPoint y: 473, endPoint x: 672, endPoint y: 495, distance: 59.7
click at [618, 473] on div "No Supplemental Files" at bounding box center [581, 471] width 512 height 17
click at [720, 537] on button "Save" at bounding box center [719, 547] width 39 height 26
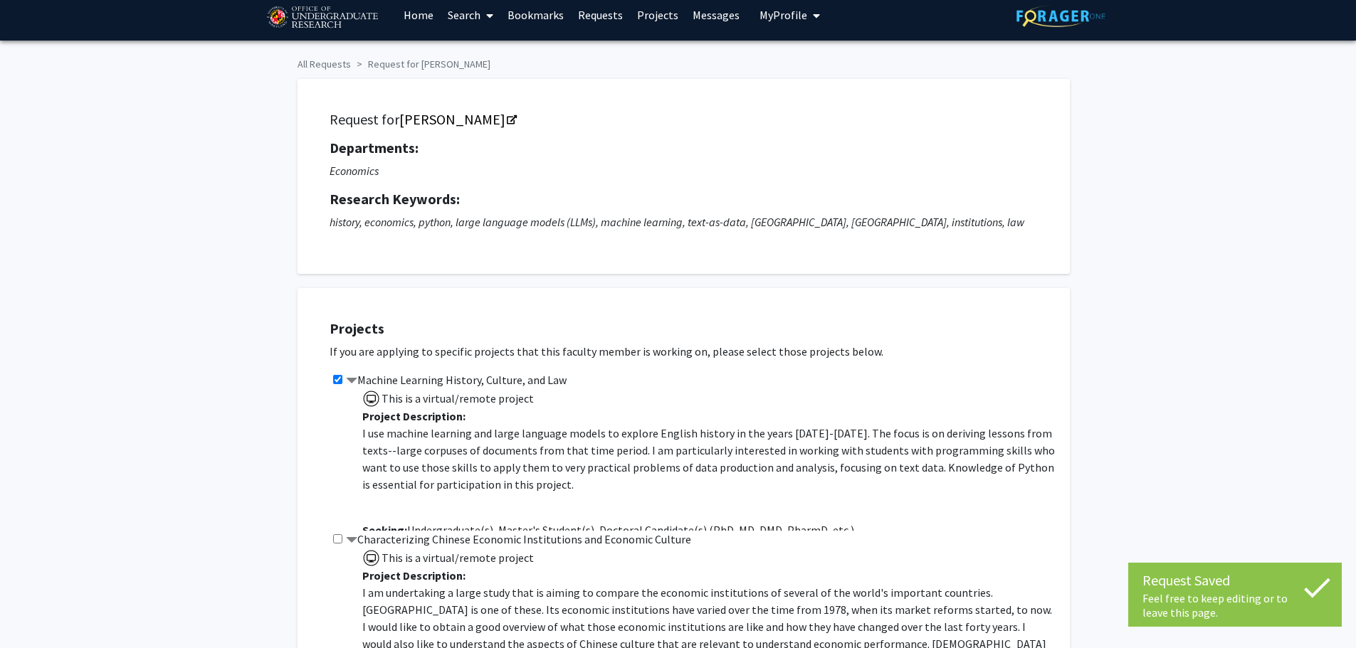
scroll to position [0, 0]
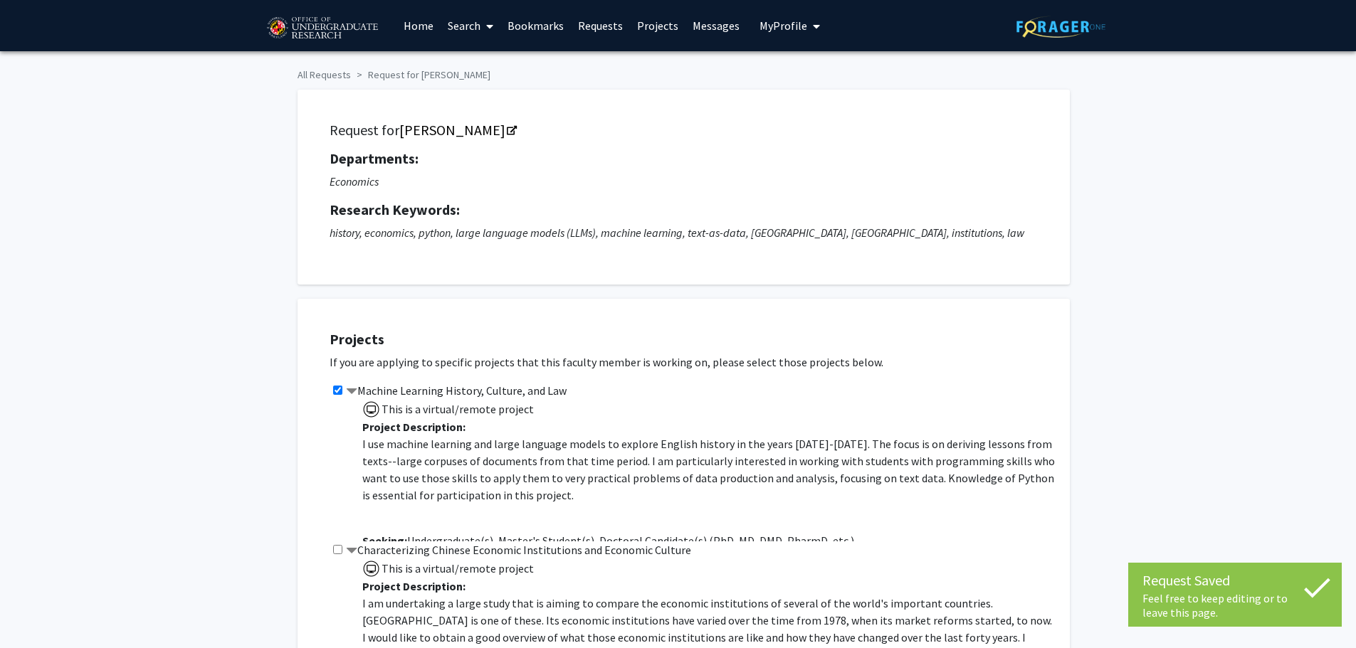
click at [813, 23] on icon "My profile dropdown to access profile and logout" at bounding box center [816, 26] width 7 height 11
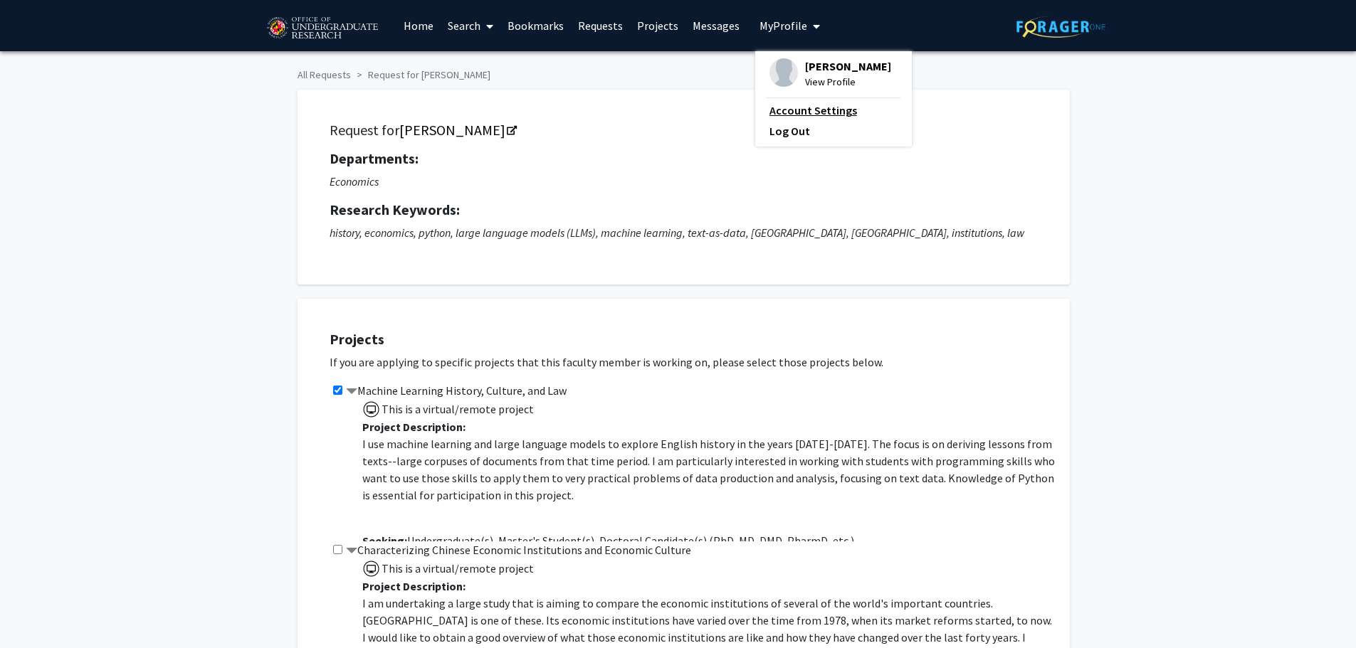
click at [802, 110] on link "Account Settings" at bounding box center [833, 110] width 128 height 17
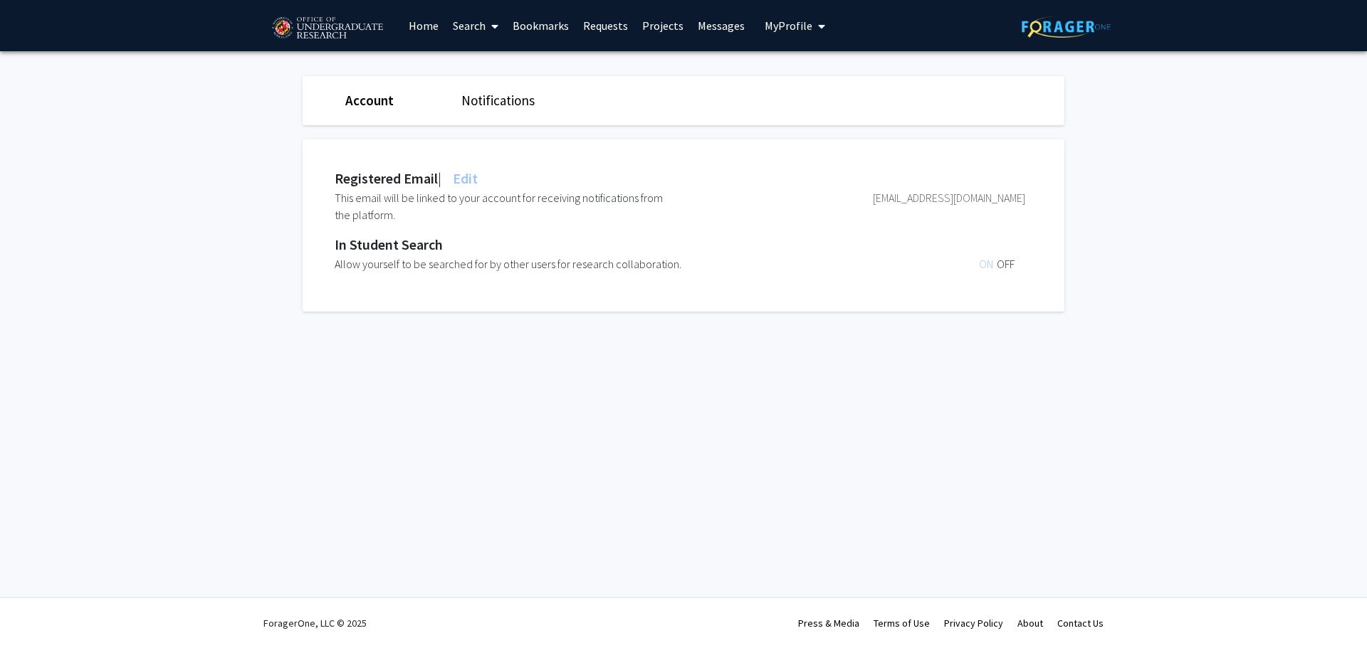
click at [421, 29] on link "Home" at bounding box center [423, 26] width 44 height 50
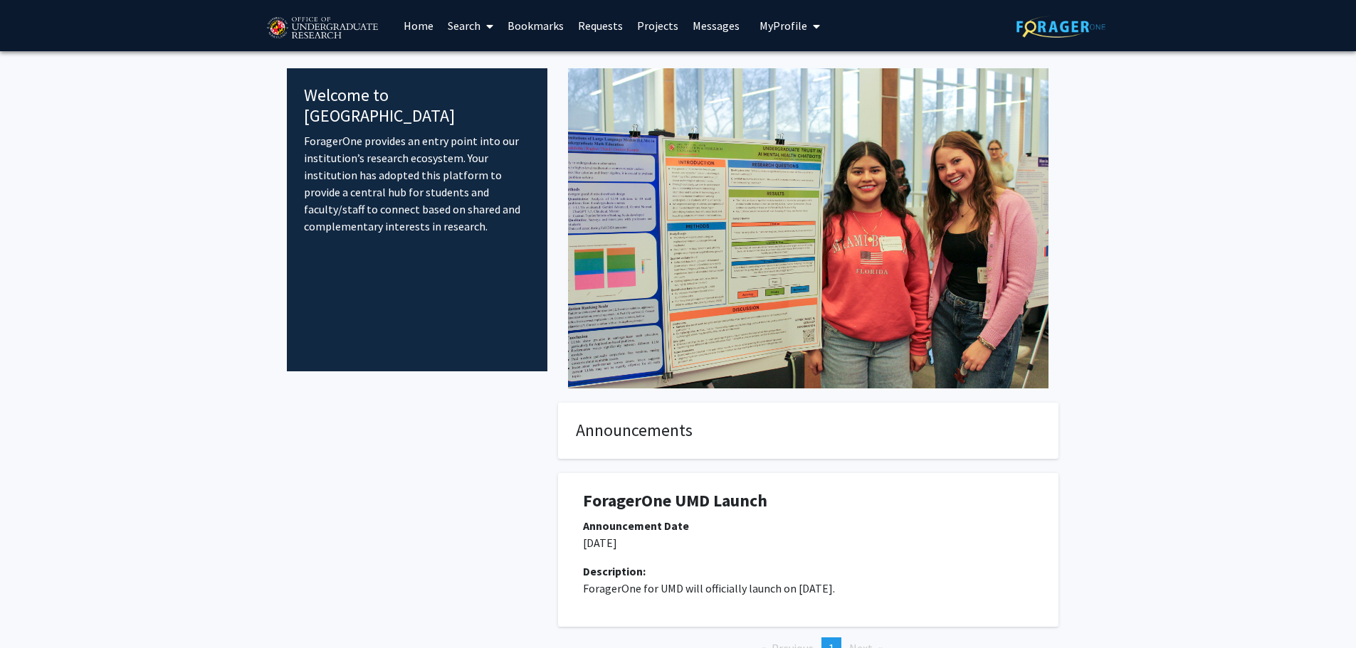
click at [206, 256] on fg-internal-home-page "Welcome to ForagerOne ForagerOne provides an entry point into our institution’s…" at bounding box center [678, 377] width 1356 height 653
click at [656, 30] on link "Projects" at bounding box center [658, 26] width 56 height 50
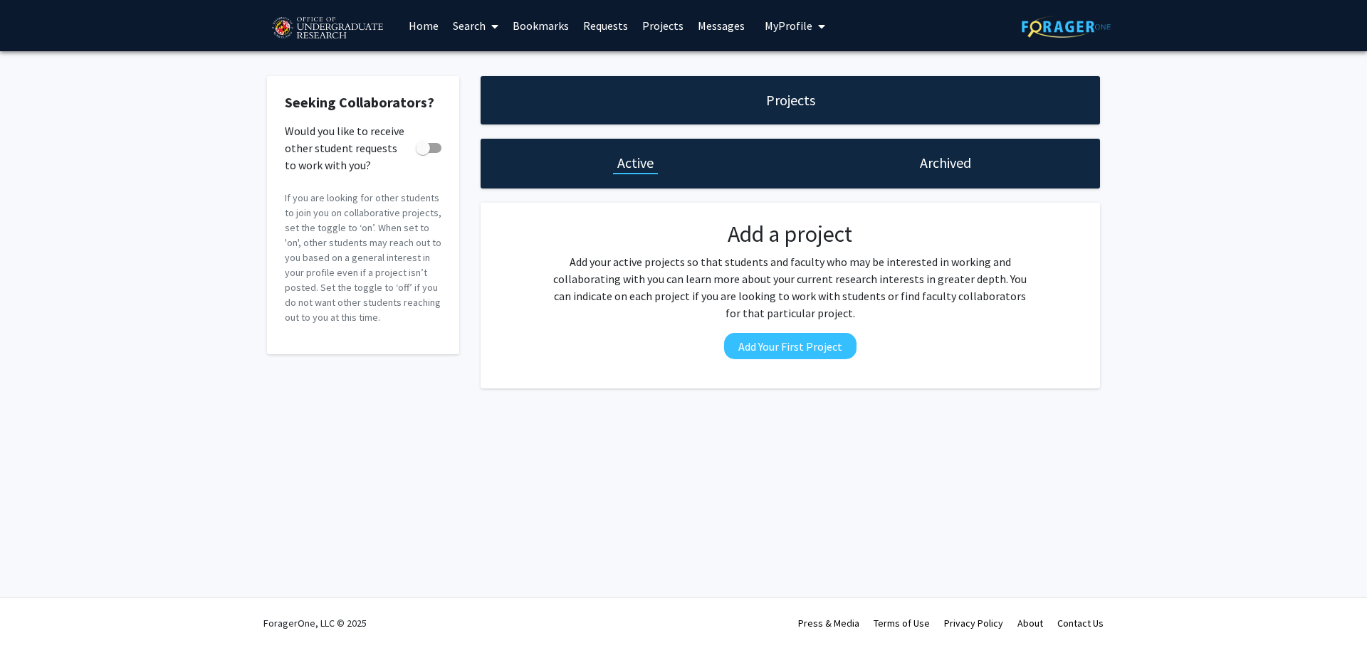
click at [717, 26] on link "Messages" at bounding box center [720, 26] width 61 height 50
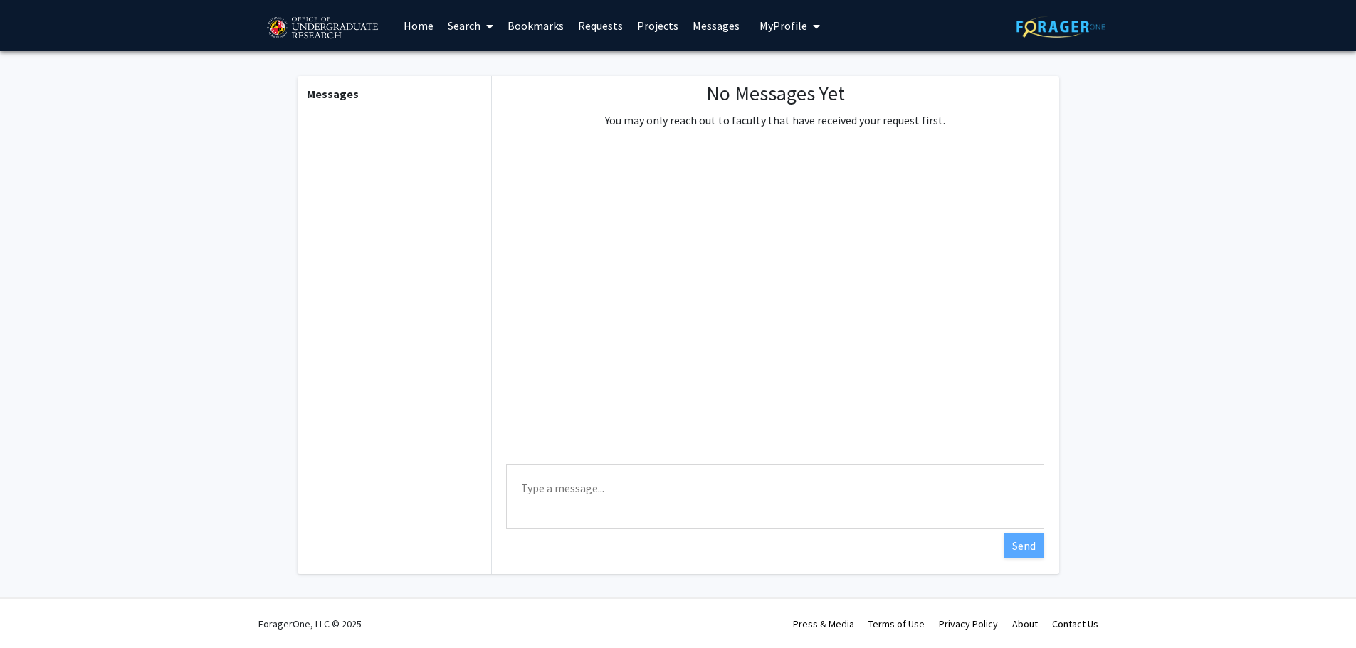
click at [787, 28] on span "My Profile" at bounding box center [783, 26] width 48 height 14
click at [817, 81] on span "View Profile" at bounding box center [848, 82] width 86 height 16
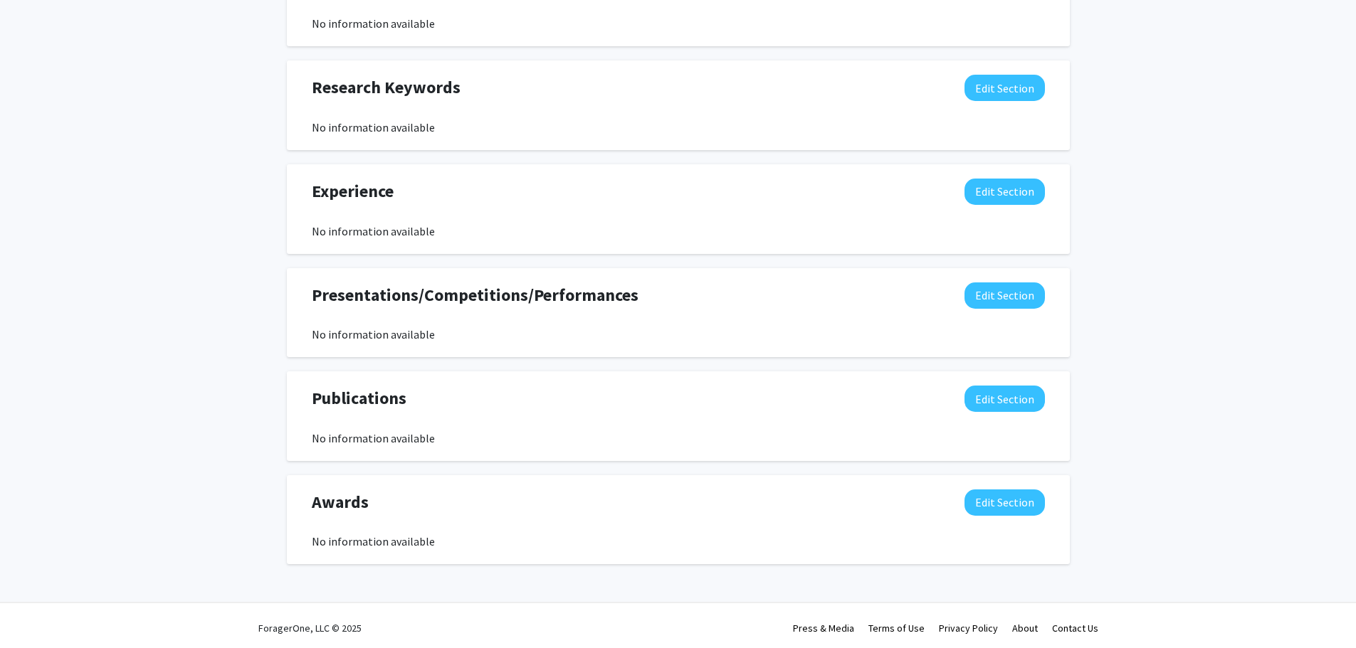
scroll to position [687, 0]
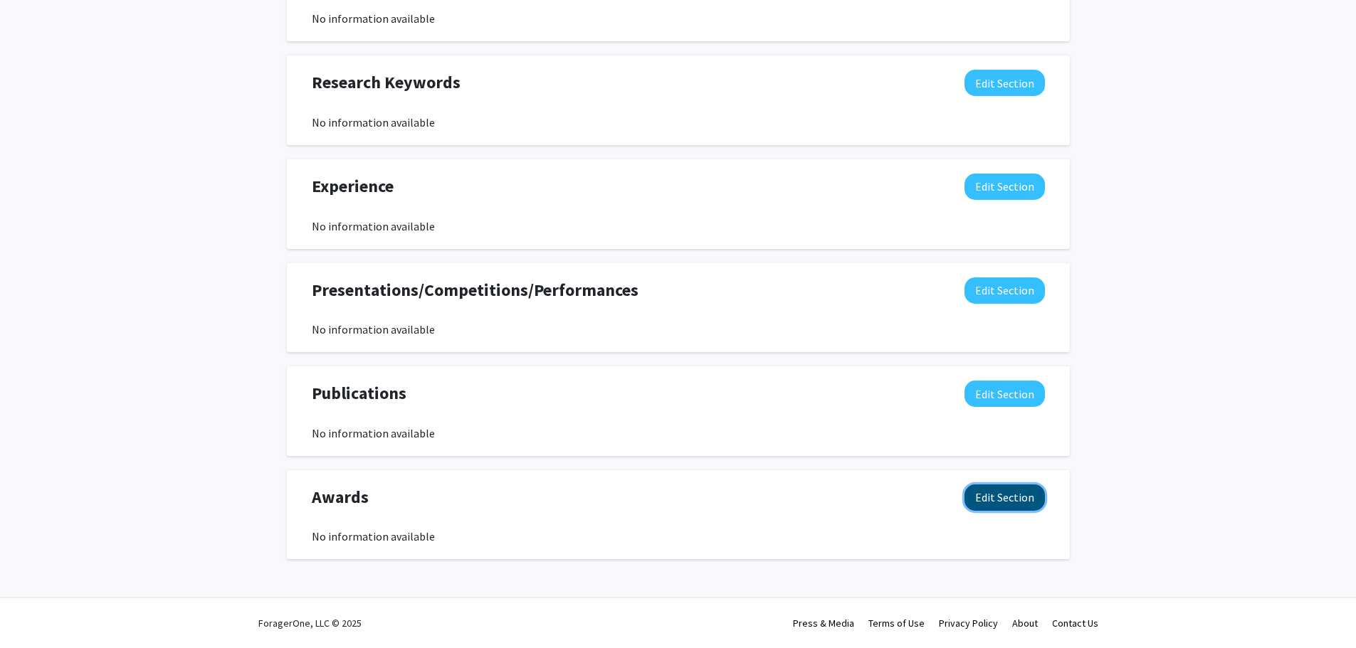
click at [994, 498] on button "Edit Section" at bounding box center [1004, 498] width 80 height 26
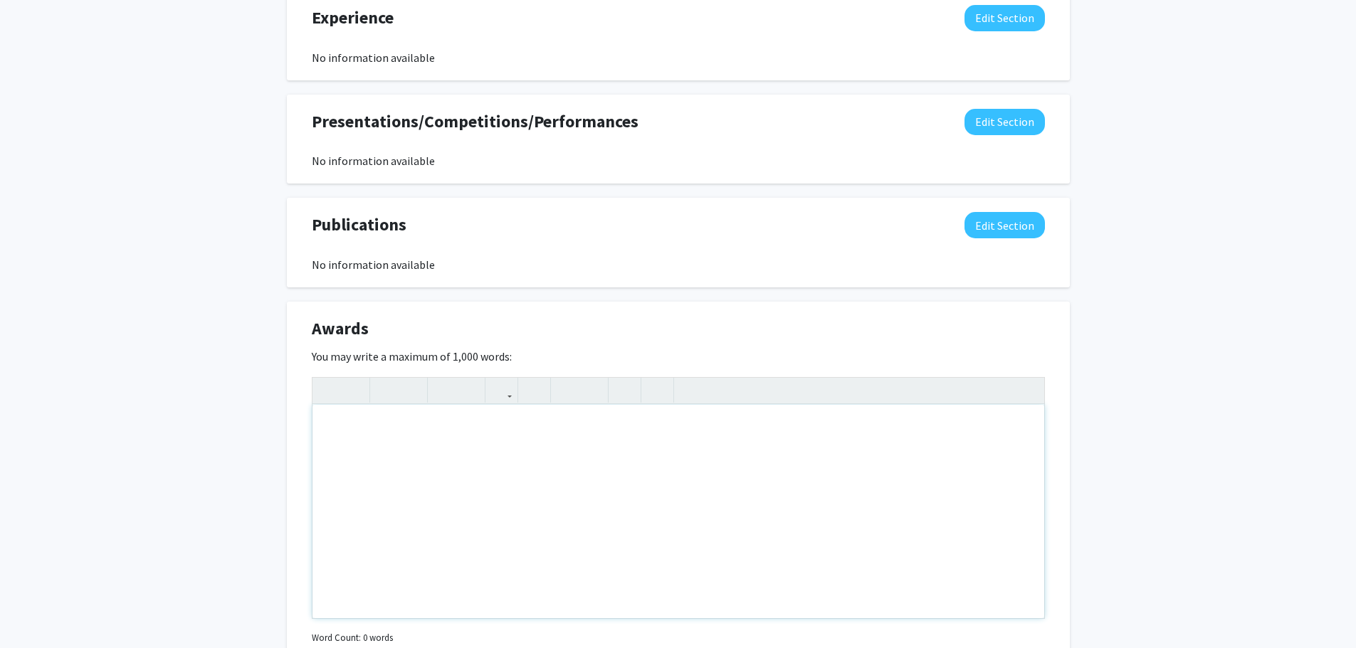
scroll to position [900, 0]
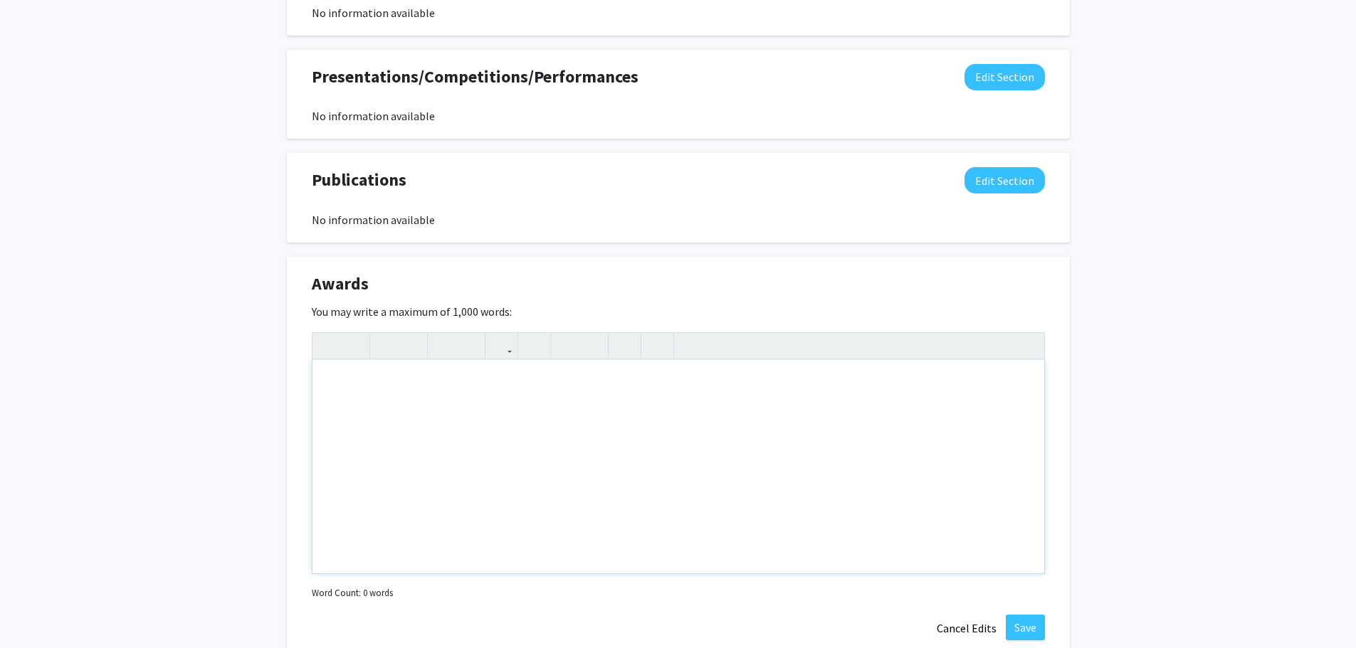
click at [478, 495] on div "Note to users with screen readers: Please deactivate our accessibility plugin f…" at bounding box center [678, 467] width 732 height 214
paste div "Note to users with screen readers: Please deactivate our accessibility plugin f…"
type textarea "<p>5th Place Winner – SAC Annual Datathon</p><p>The Smith Analytics Consortium …"
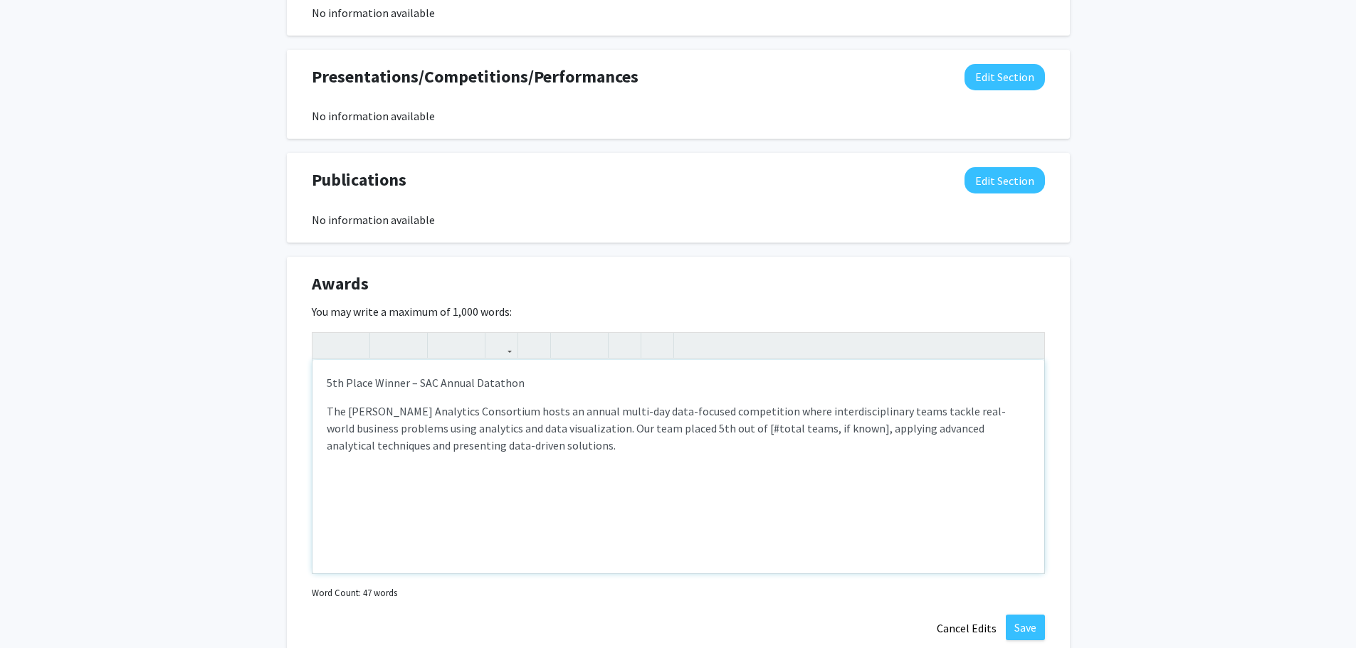
click at [683, 429] on p "The Smith Analytics Consortium hosts an annual multi-day data-focused competiti…" at bounding box center [678, 428] width 703 height 51
drag, startPoint x: 685, startPoint y: 429, endPoint x: 797, endPoint y: 428, distance: 112.5
click at [797, 428] on p "The Smith Analytics Consortium hosts an annual multi-day data-focused competiti…" at bounding box center [678, 428] width 703 height 51
type textarea "<p>5th Place Winner – SAC Annual Datathon</p><p>The Smith Analytics Consortium …"
click at [1023, 626] on button "Save" at bounding box center [1025, 628] width 39 height 26
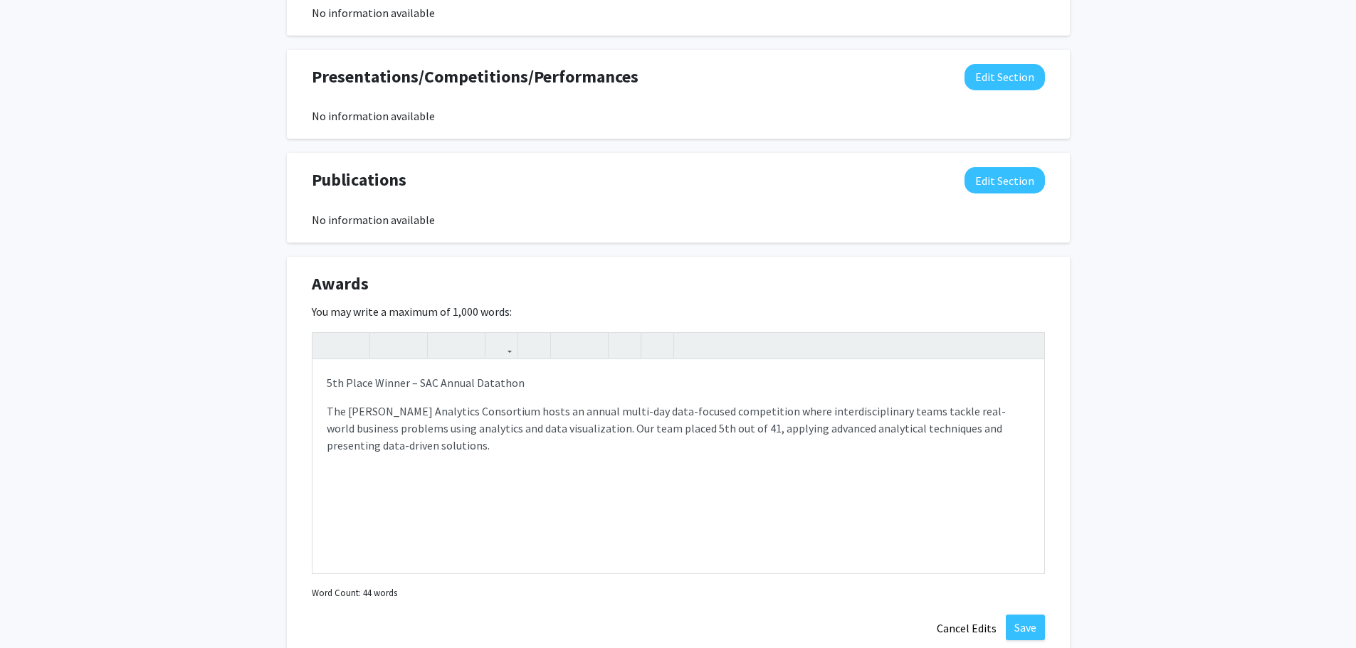
scroll to position [744, 0]
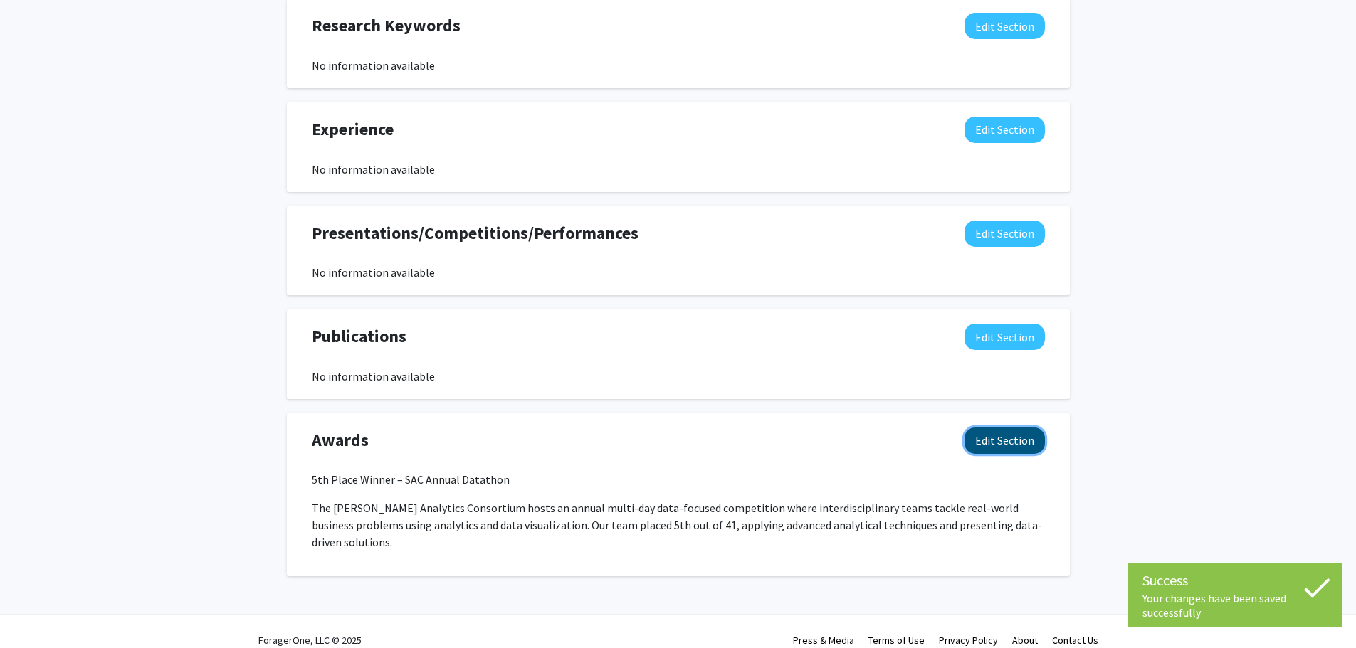
click at [1015, 448] on button "Edit Section" at bounding box center [1004, 441] width 80 height 26
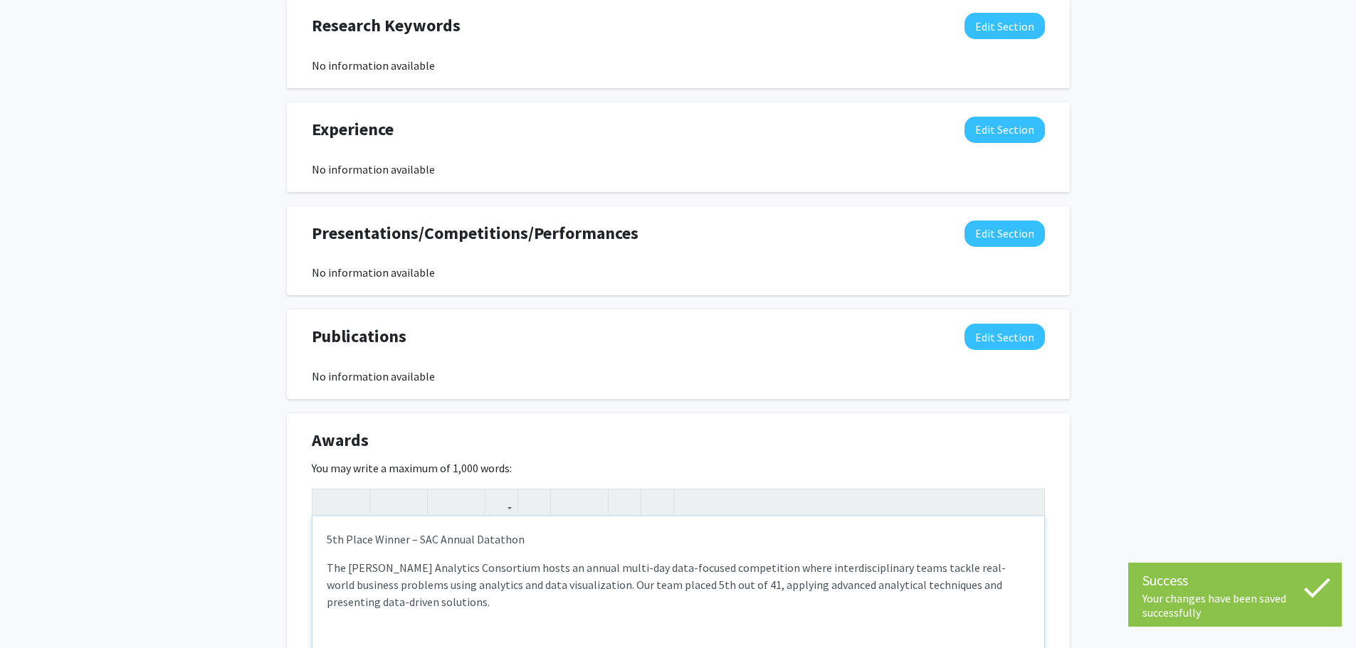
click at [478, 609] on p "The Smith Analytics Consortium hosts an annual multi-day data-focused competiti…" at bounding box center [678, 584] width 703 height 51
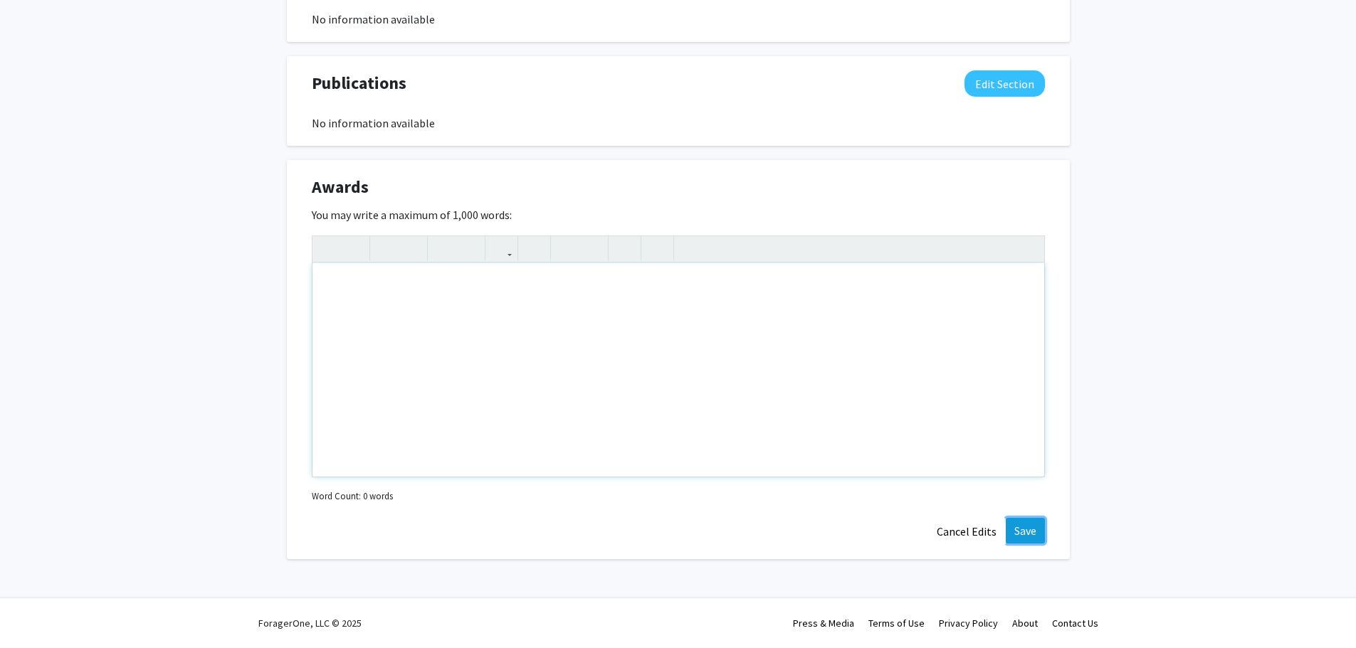
click at [1017, 521] on button "Save" at bounding box center [1025, 531] width 39 height 26
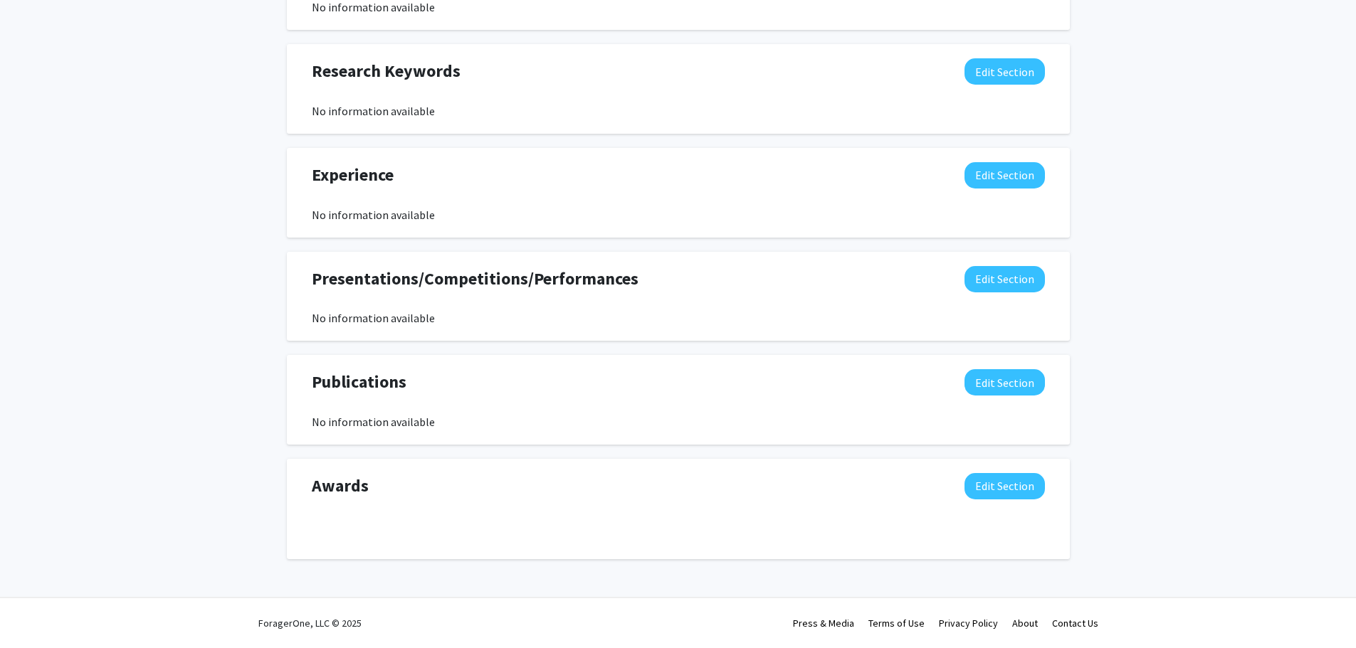
scroll to position [698, 0]
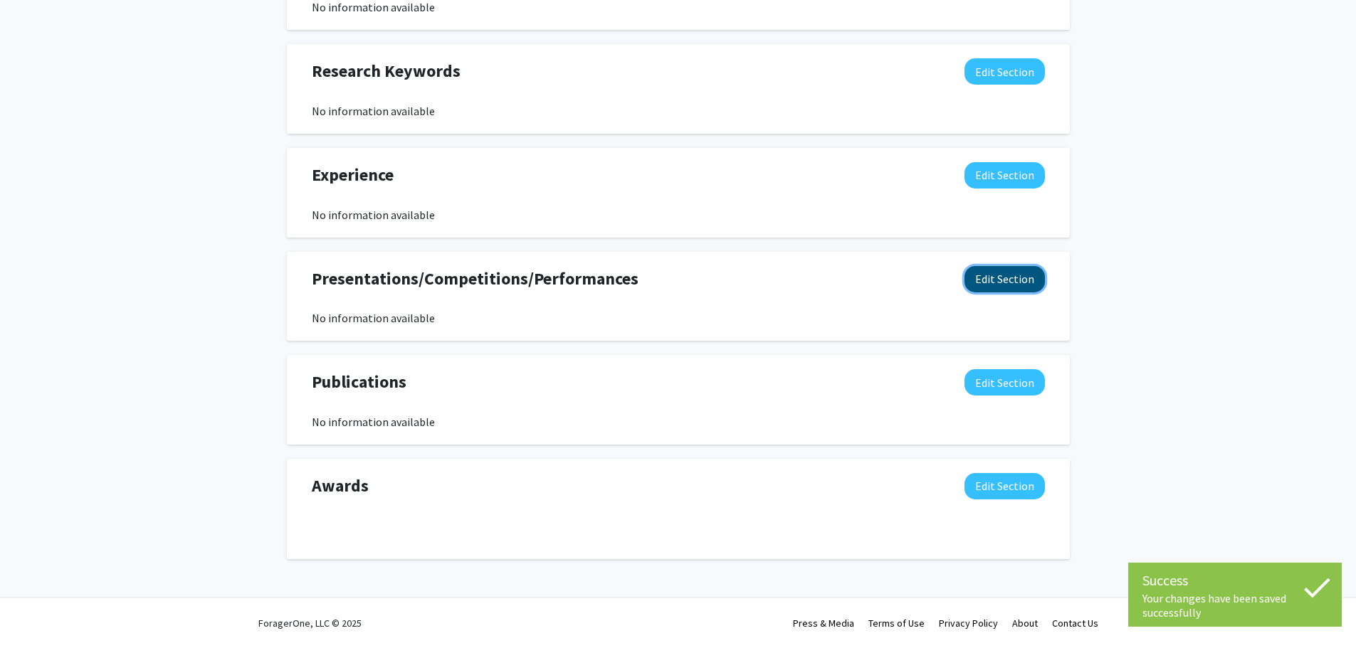
click at [996, 285] on button "Edit Section" at bounding box center [1004, 279] width 80 height 26
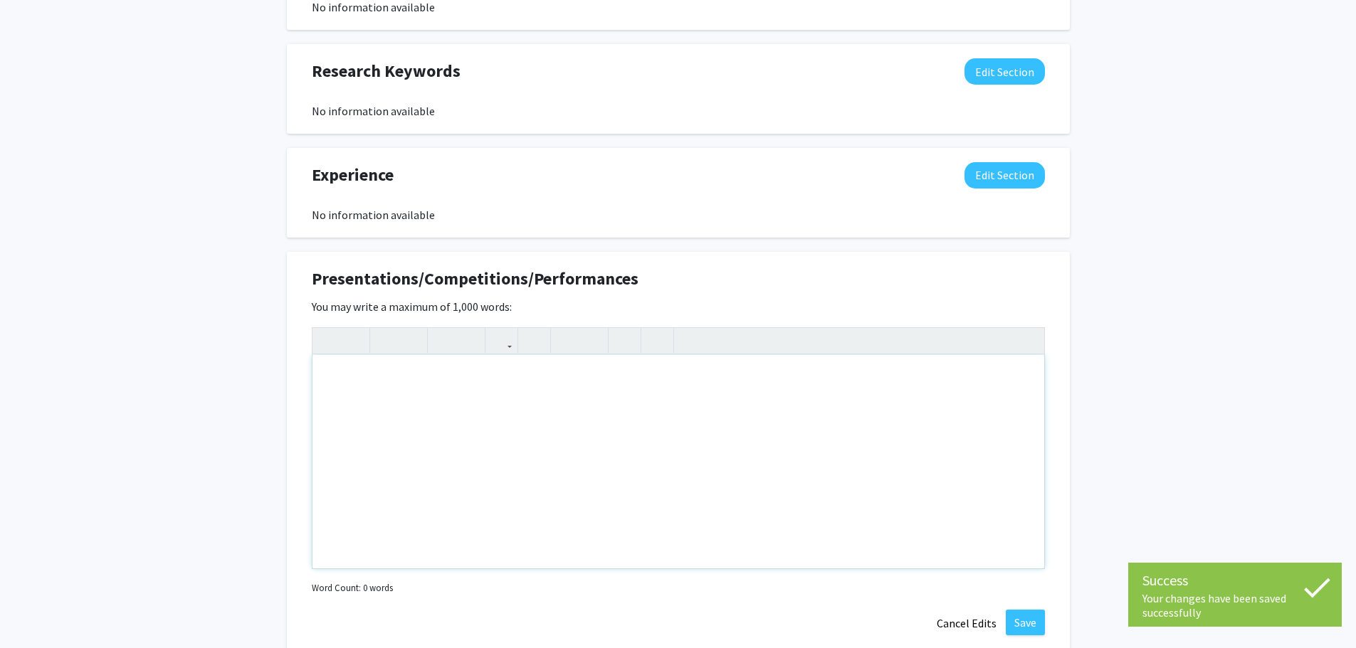
click at [454, 434] on div "Note to users with screen readers: Please deactivate our accessibility plugin f…" at bounding box center [678, 462] width 732 height 214
paste div "Note to users with screen readers: Please deactivate our accessibility plugin f…"
type textarea "<p>5th Place Winner – SAC Annual Datathon </p> <p>The Smith Analytics Consortiu…"
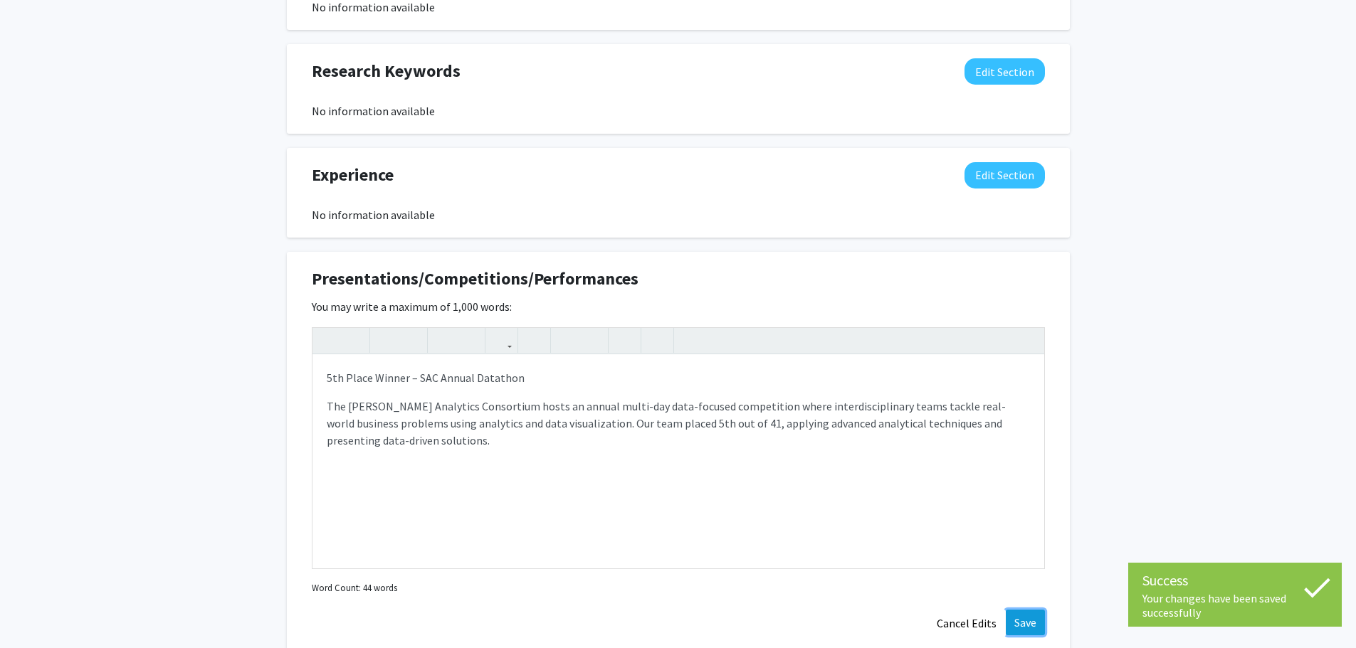
click at [1041, 613] on button "Save" at bounding box center [1025, 623] width 39 height 26
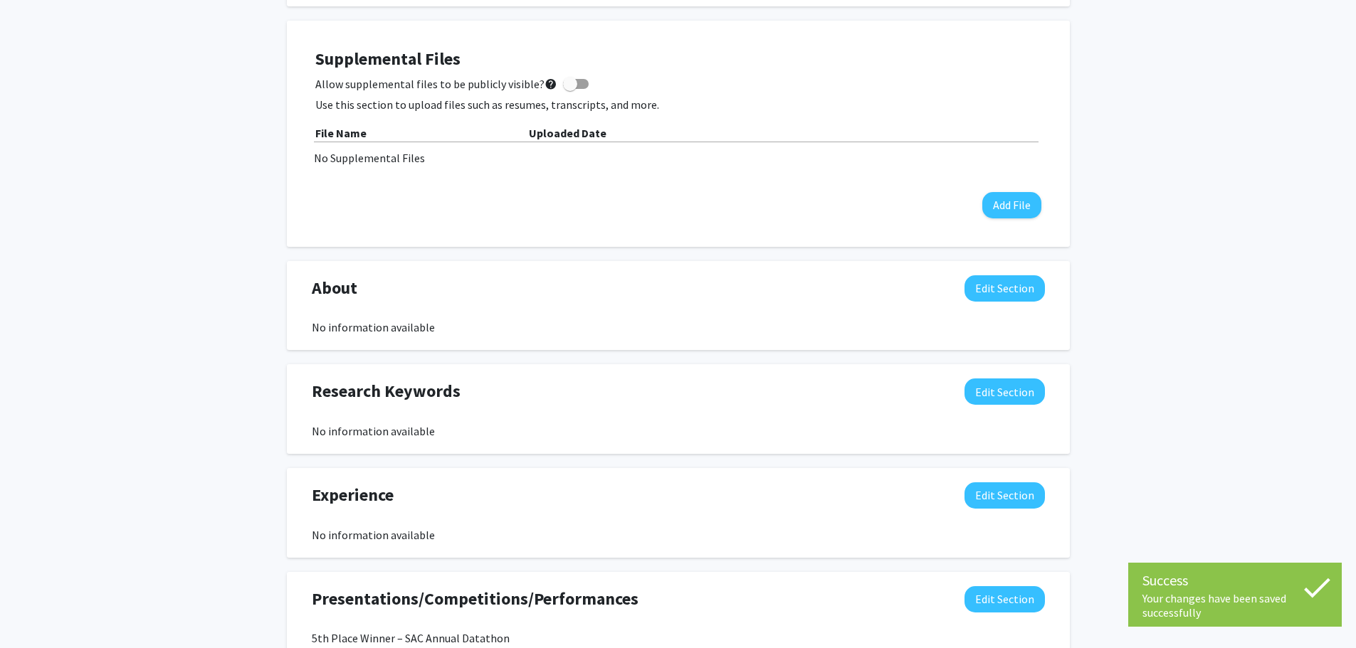
scroll to position [271, 0]
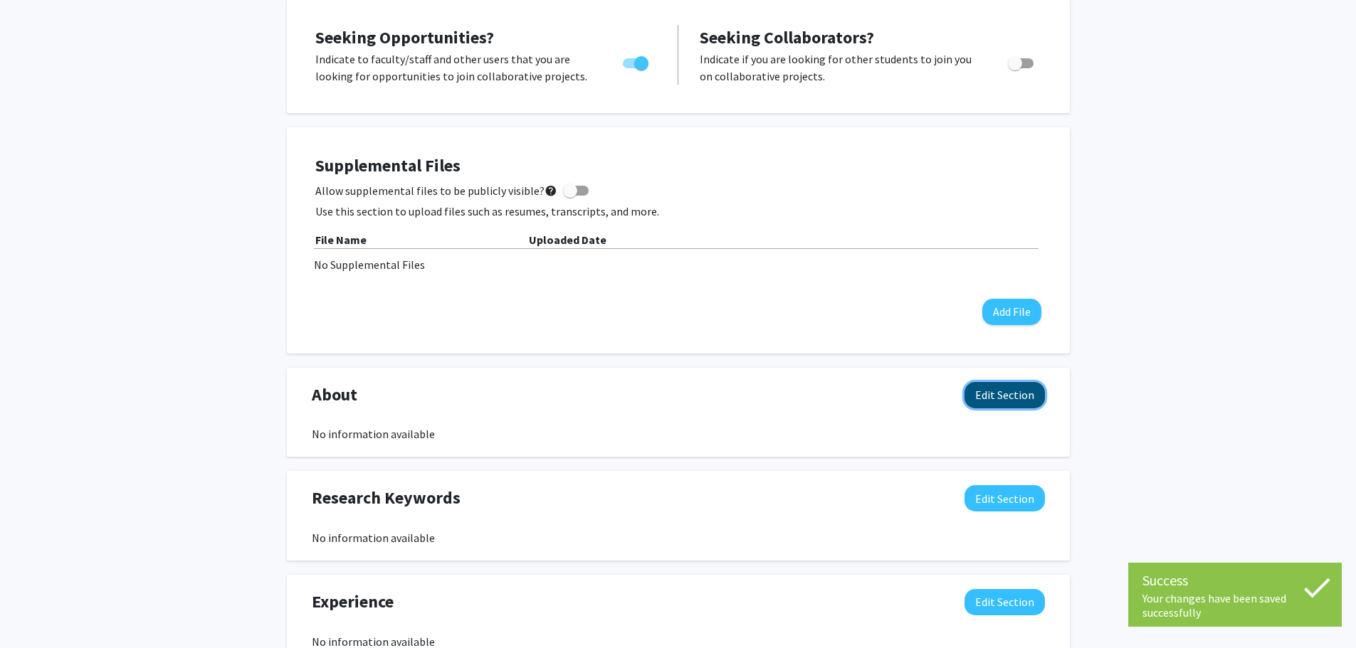
click at [981, 396] on button "Edit Section" at bounding box center [1004, 395] width 80 height 26
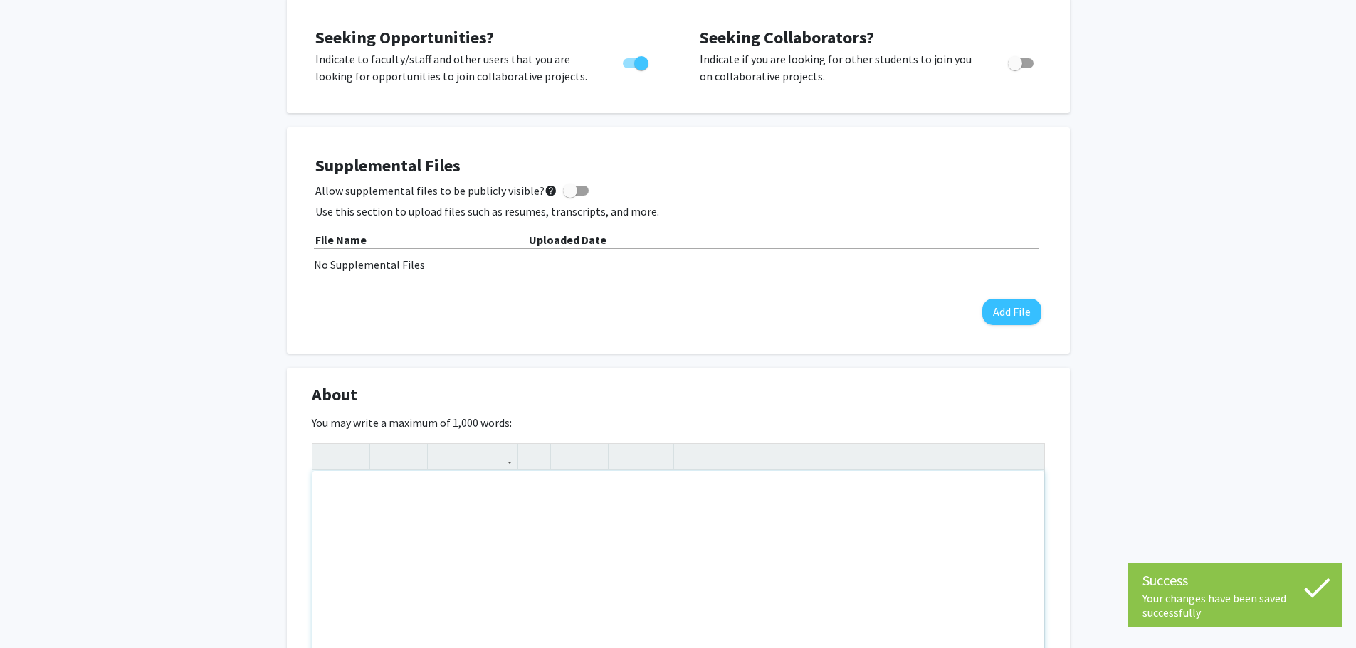
click at [552, 515] on div "Note to users with screen readers: Please deactivate our accessibility plugin f…" at bounding box center [678, 578] width 732 height 214
type textarea "S"
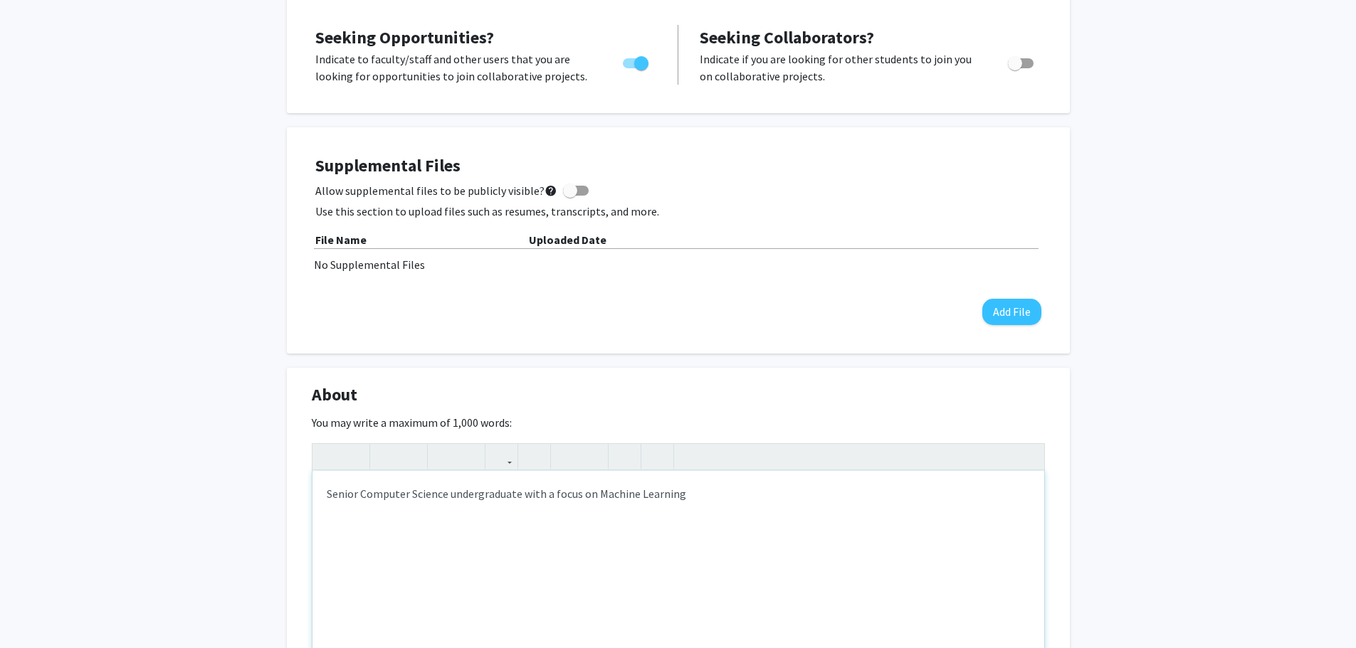
type textarea "Senior Computer Science undergraduate with a focus on Machine Learning."
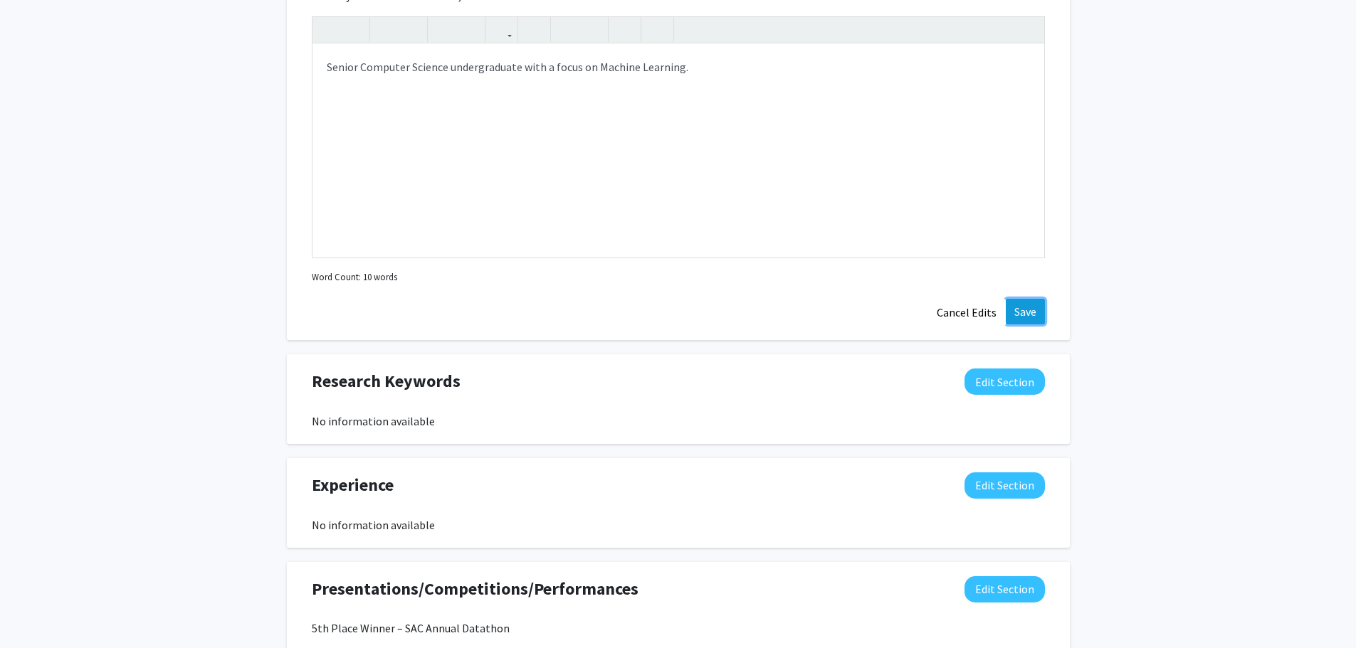
click at [1033, 305] on button "Save" at bounding box center [1025, 312] width 39 height 26
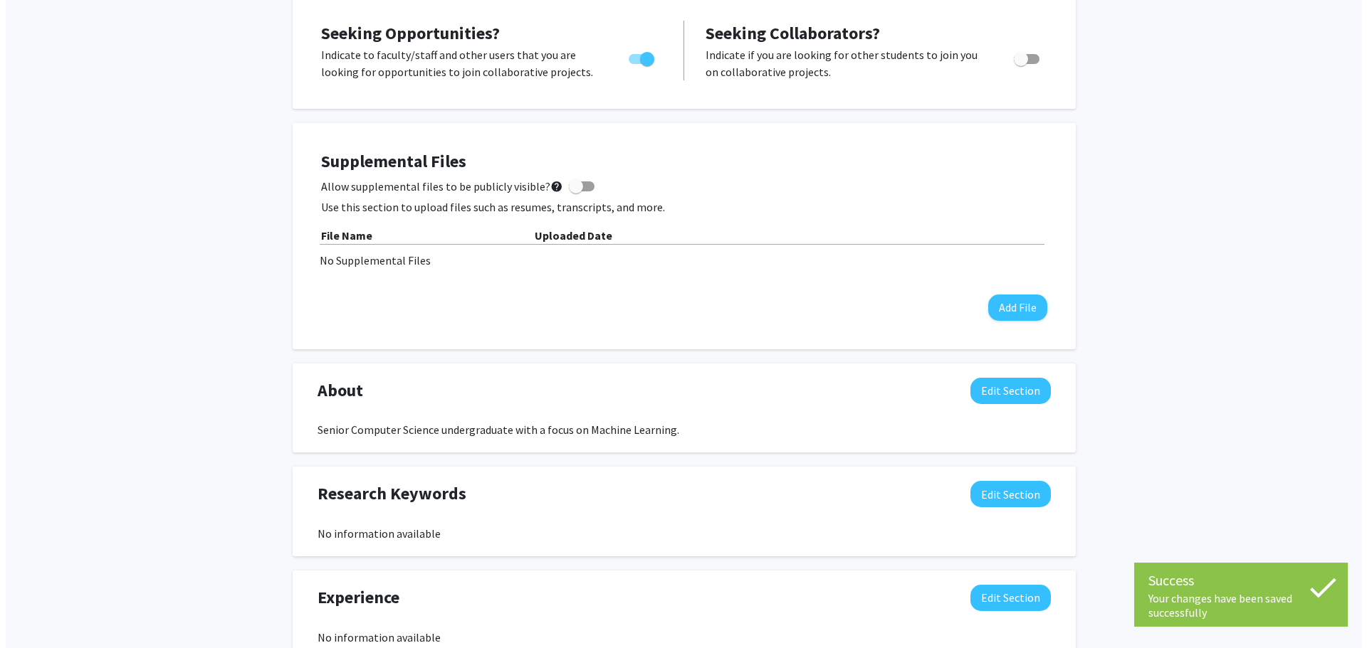
scroll to position [228, 0]
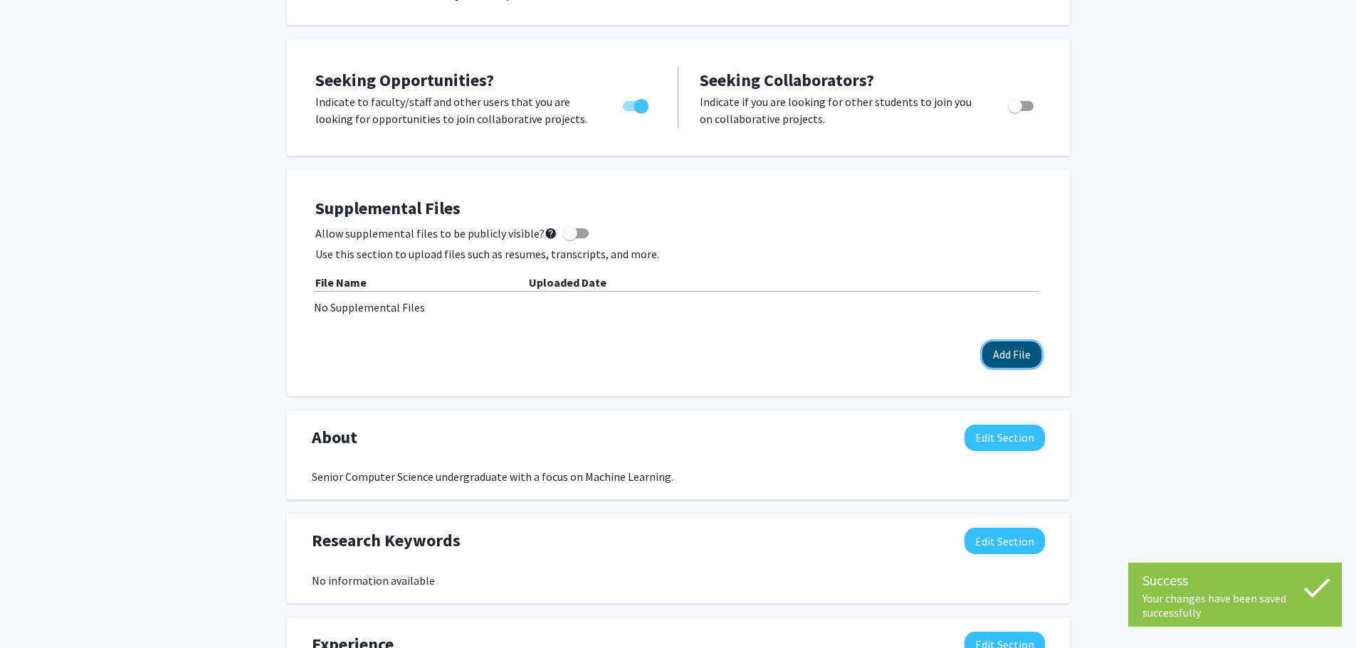
click at [997, 343] on button "Add File" at bounding box center [1011, 355] width 59 height 26
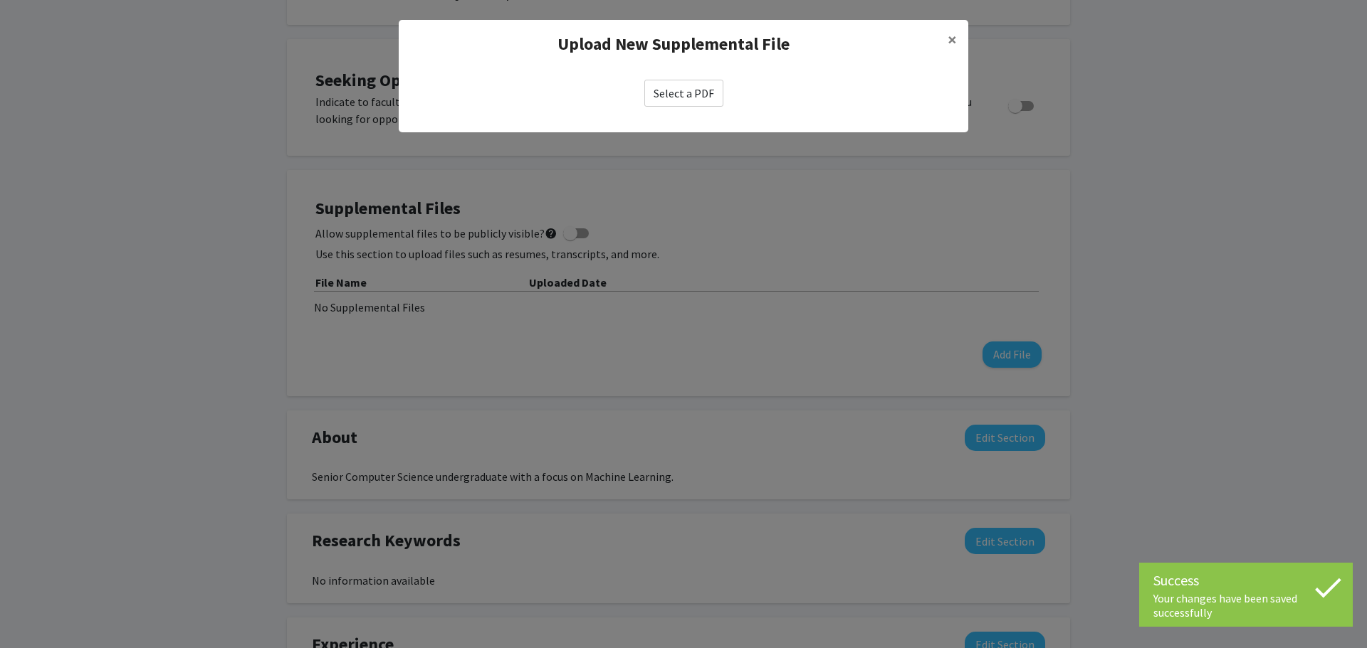
click at [673, 98] on label "Select a PDF" at bounding box center [683, 93] width 79 height 27
click at [0, 0] on input "Select a PDF" at bounding box center [0, 0] width 0 height 0
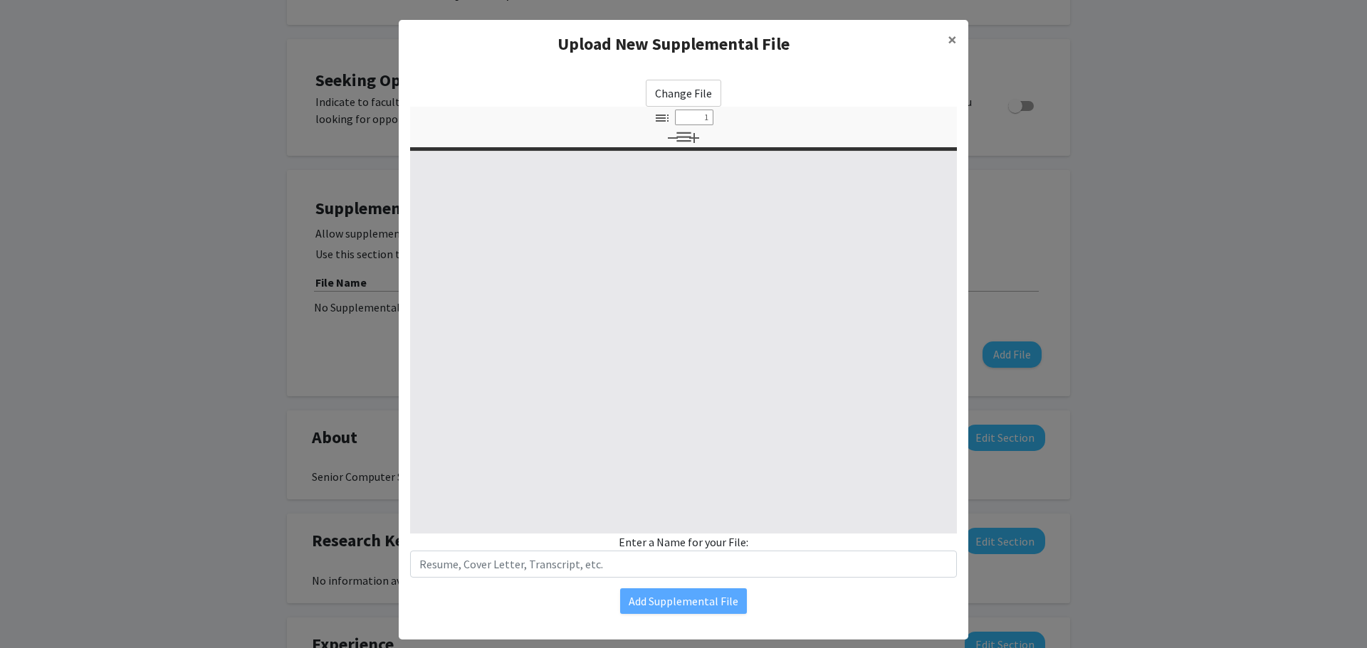
select select "custom"
type input "0"
select select "custom"
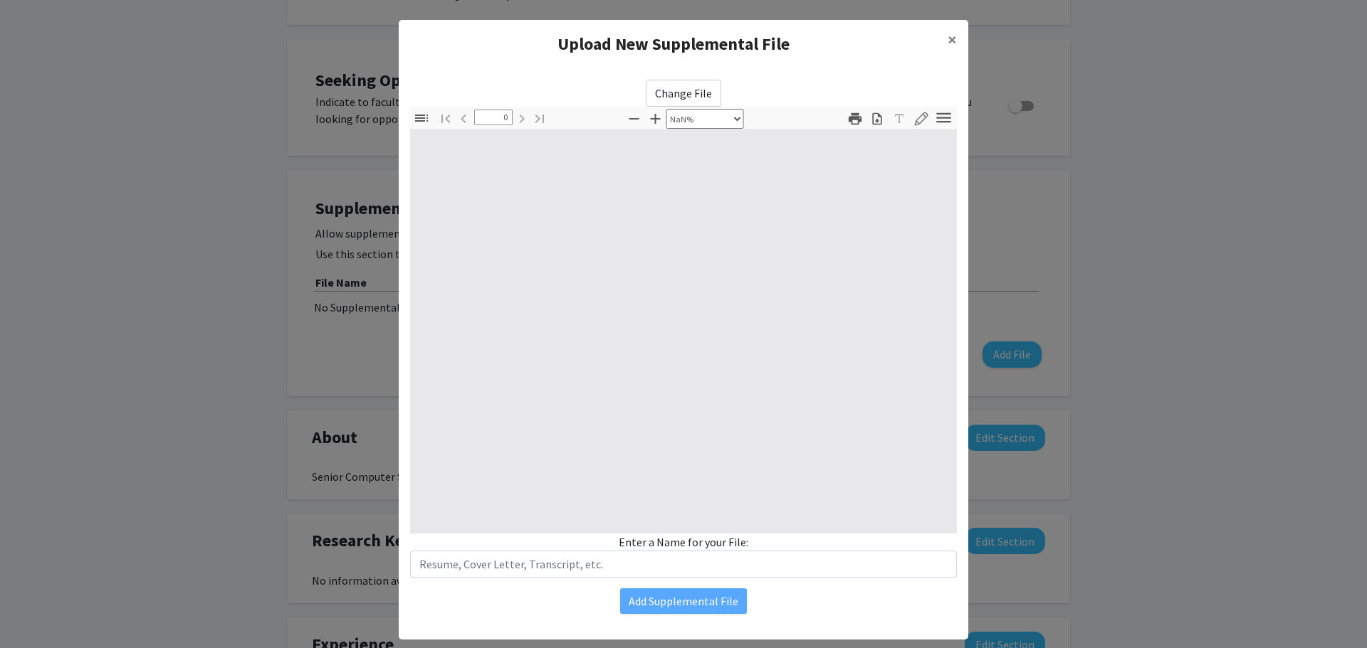
type input "1"
select select "auto"
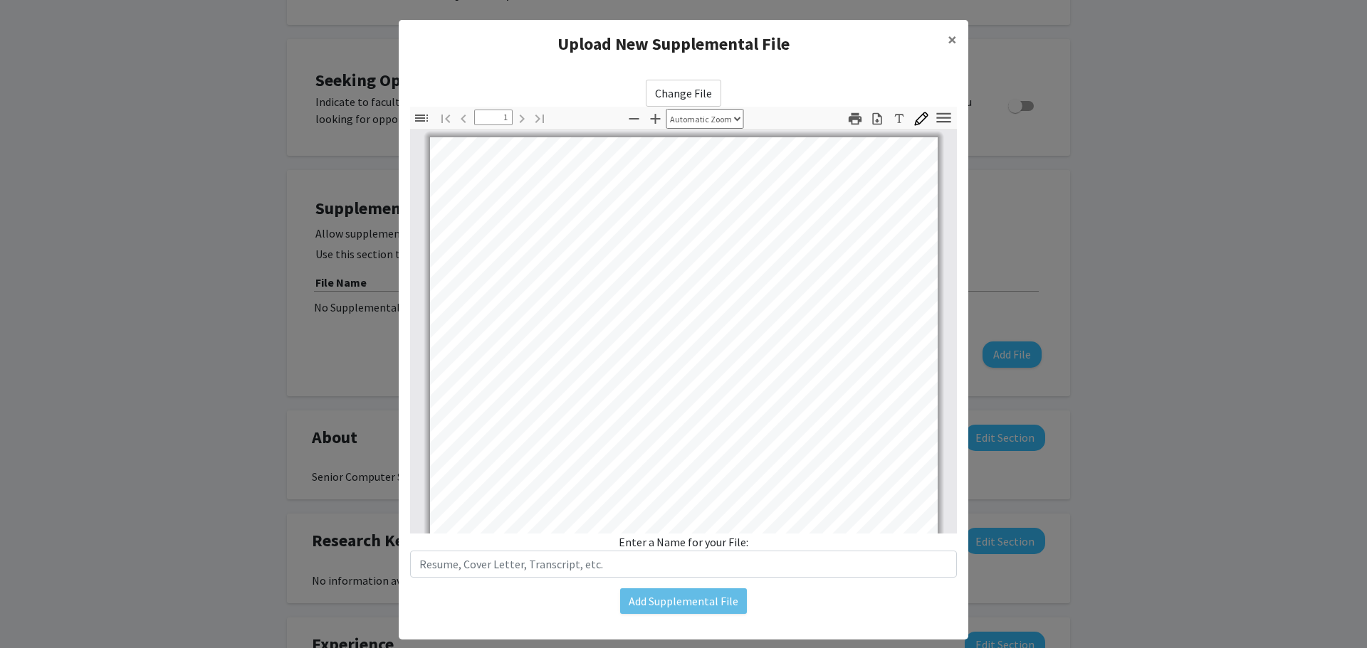
scroll to position [1, 0]
click at [609, 567] on input "text" at bounding box center [683, 564] width 547 height 27
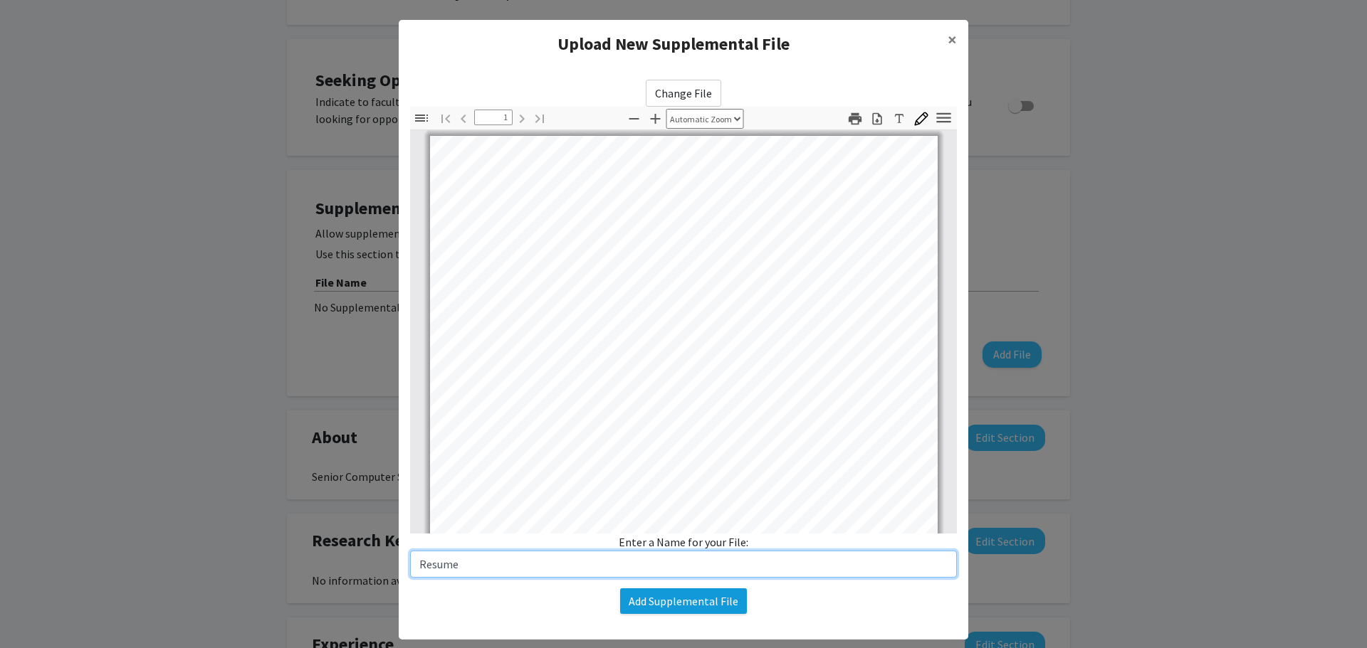
type input "Resume"
click at [675, 604] on button "Add Supplemental File" at bounding box center [683, 602] width 127 height 26
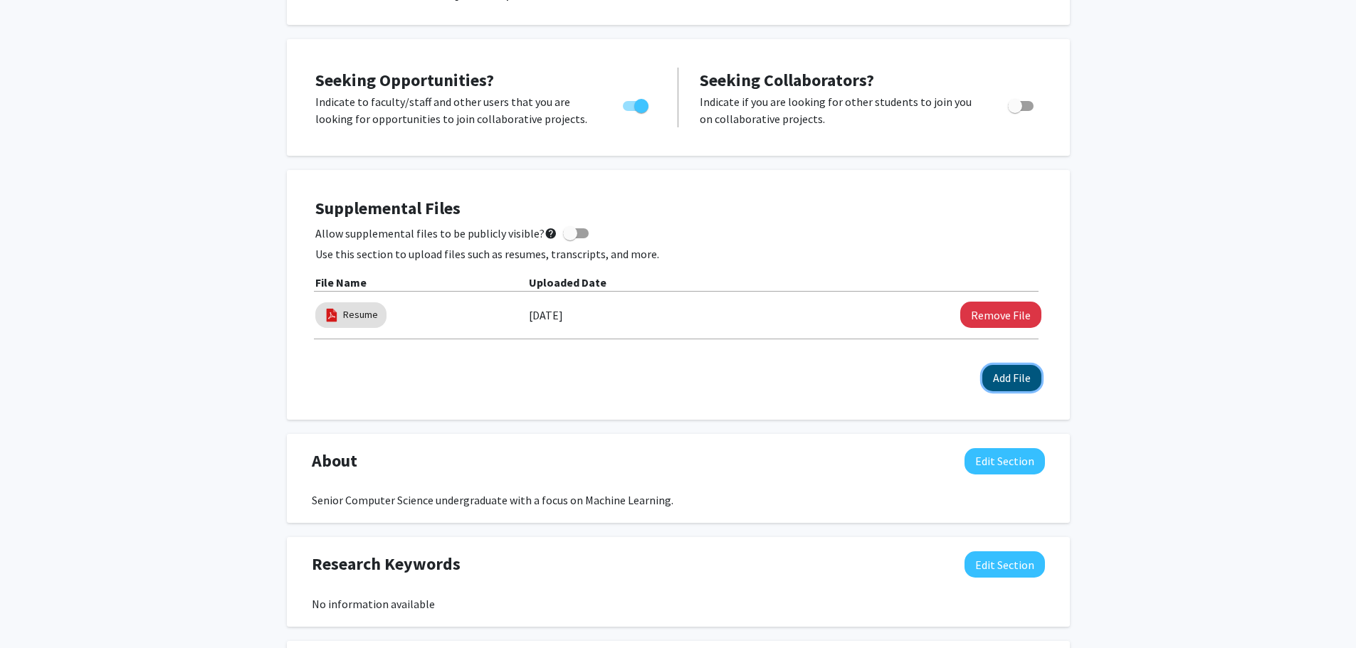
click at [1004, 373] on button "Add File" at bounding box center [1011, 378] width 59 height 26
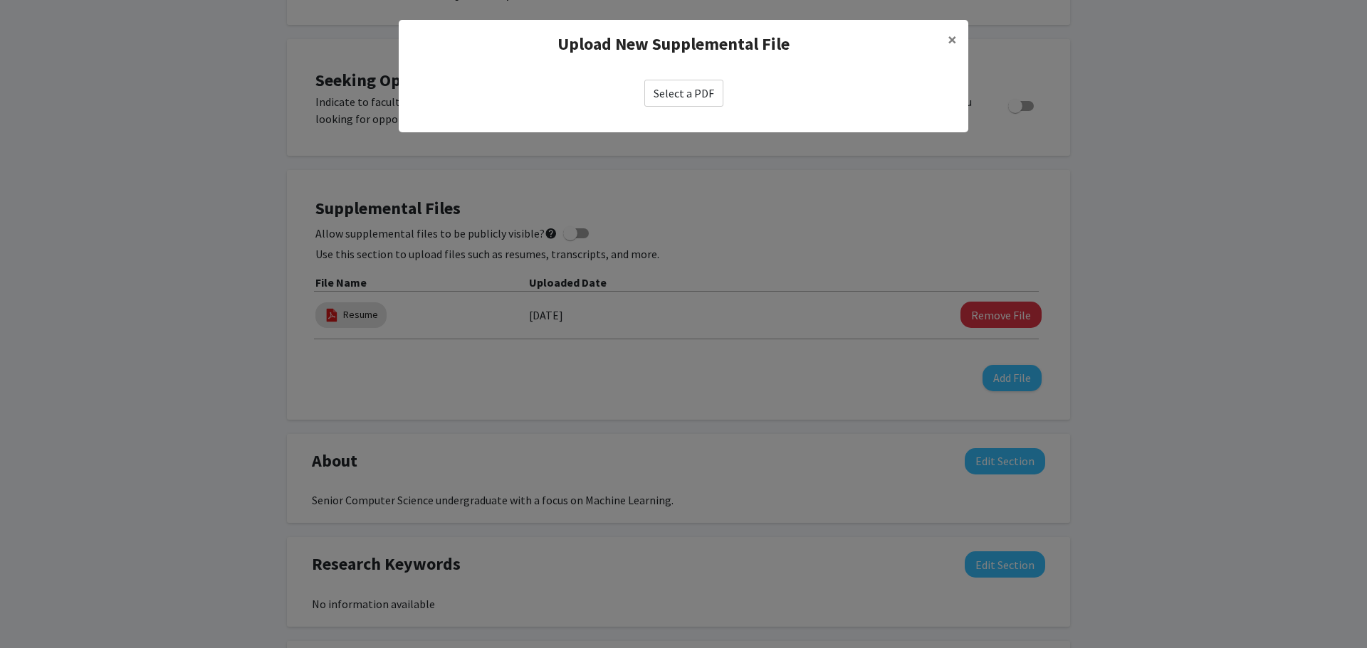
click at [707, 89] on label "Select a PDF" at bounding box center [683, 93] width 79 height 27
click at [0, 0] on input "Select a PDF" at bounding box center [0, 0] width 0 height 0
select select "custom"
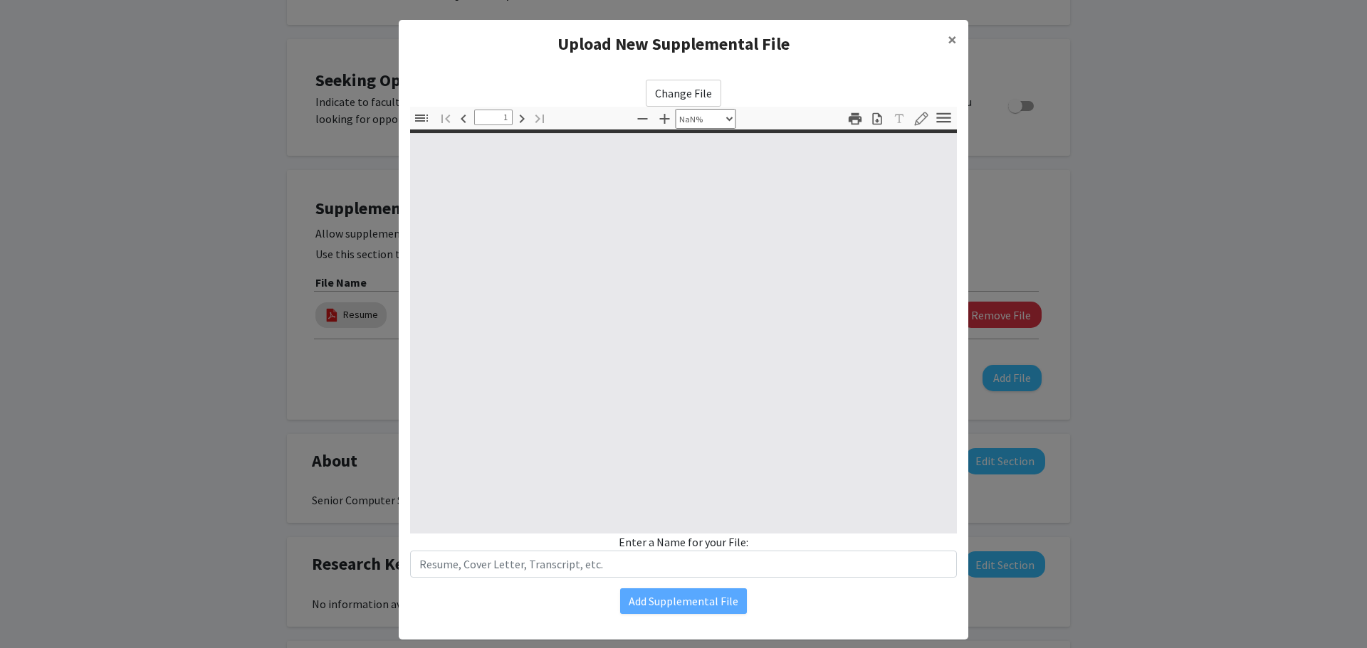
type input "0"
select select "custom"
type input "1"
select select "auto"
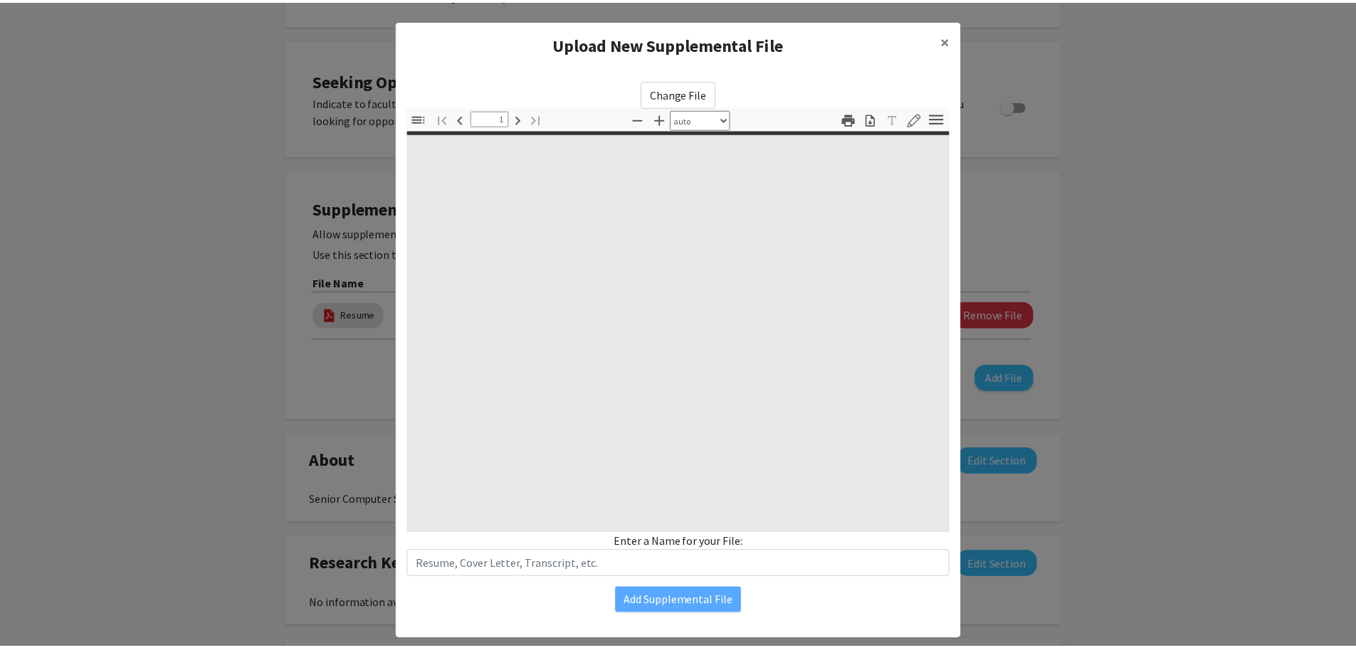
scroll to position [1, 0]
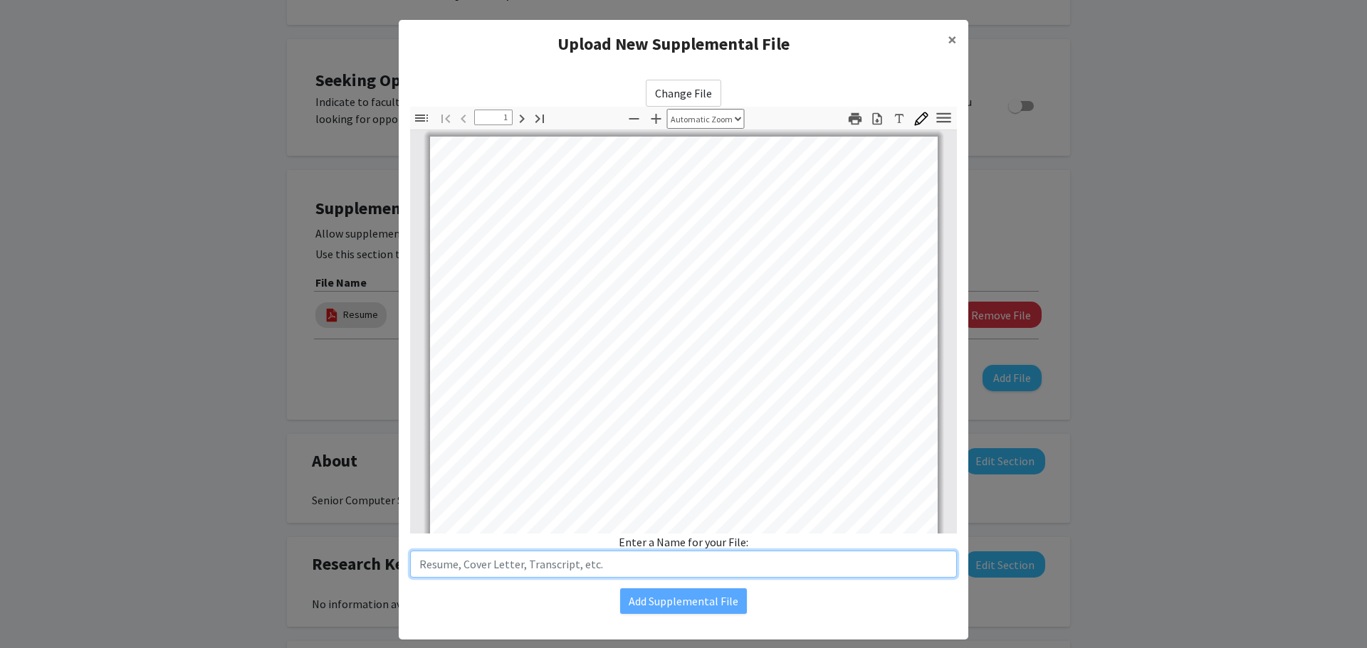
click at [645, 559] on input "text" at bounding box center [683, 564] width 547 height 27
type input "I"
type input "Unofficial Transcript"
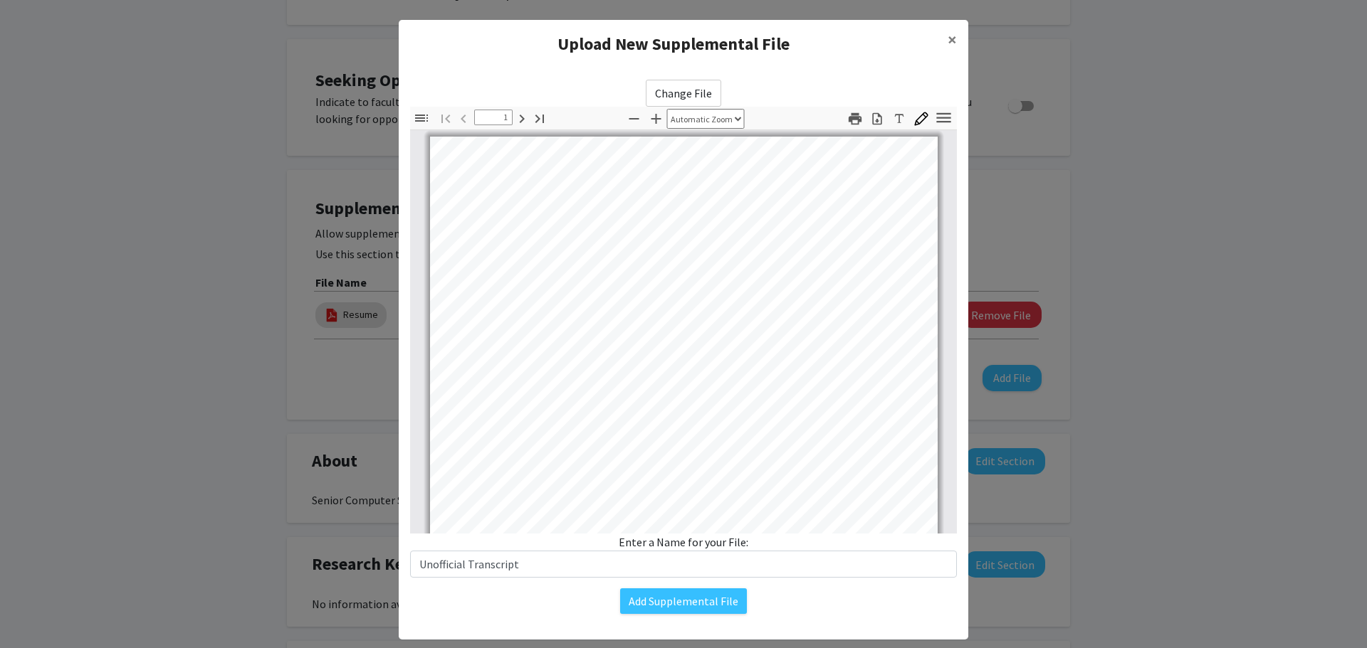
click at [712, 614] on div "Change File Thumbnails Document Outline Attachments Layers Current Outline Item…" at bounding box center [683, 346] width 569 height 557
click at [679, 594] on button "Add Supplemental File" at bounding box center [683, 602] width 127 height 26
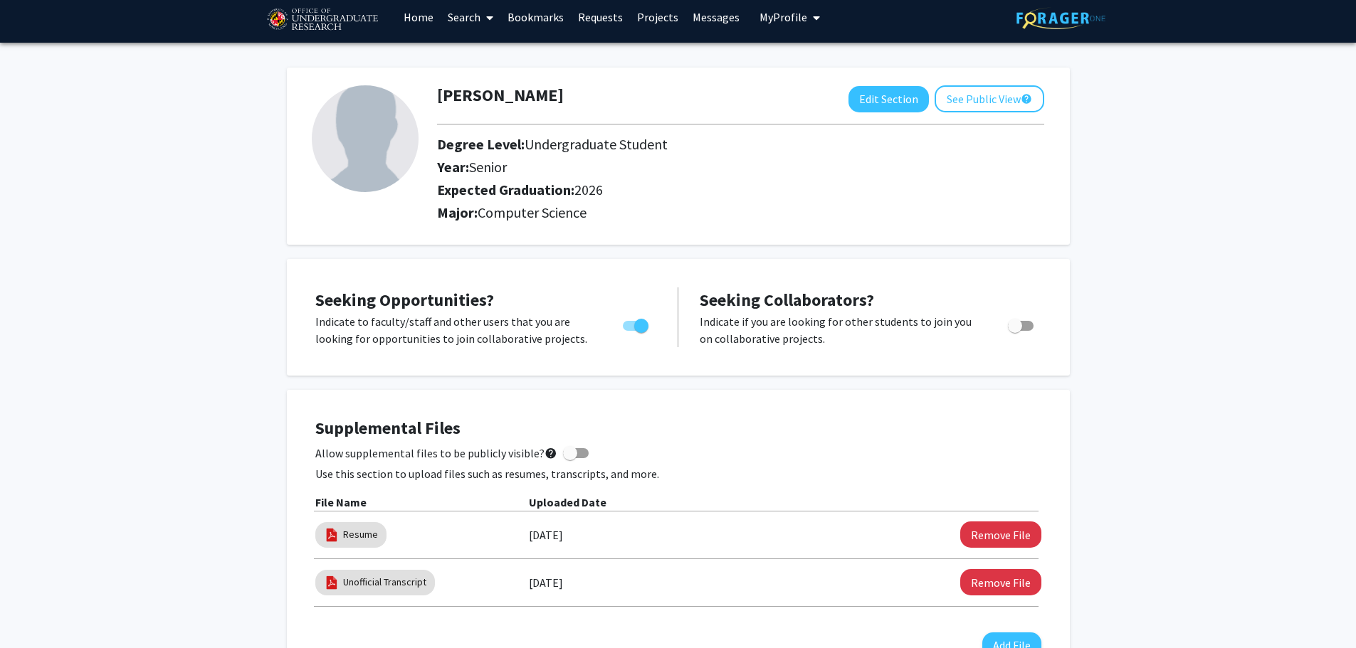
scroll to position [0, 0]
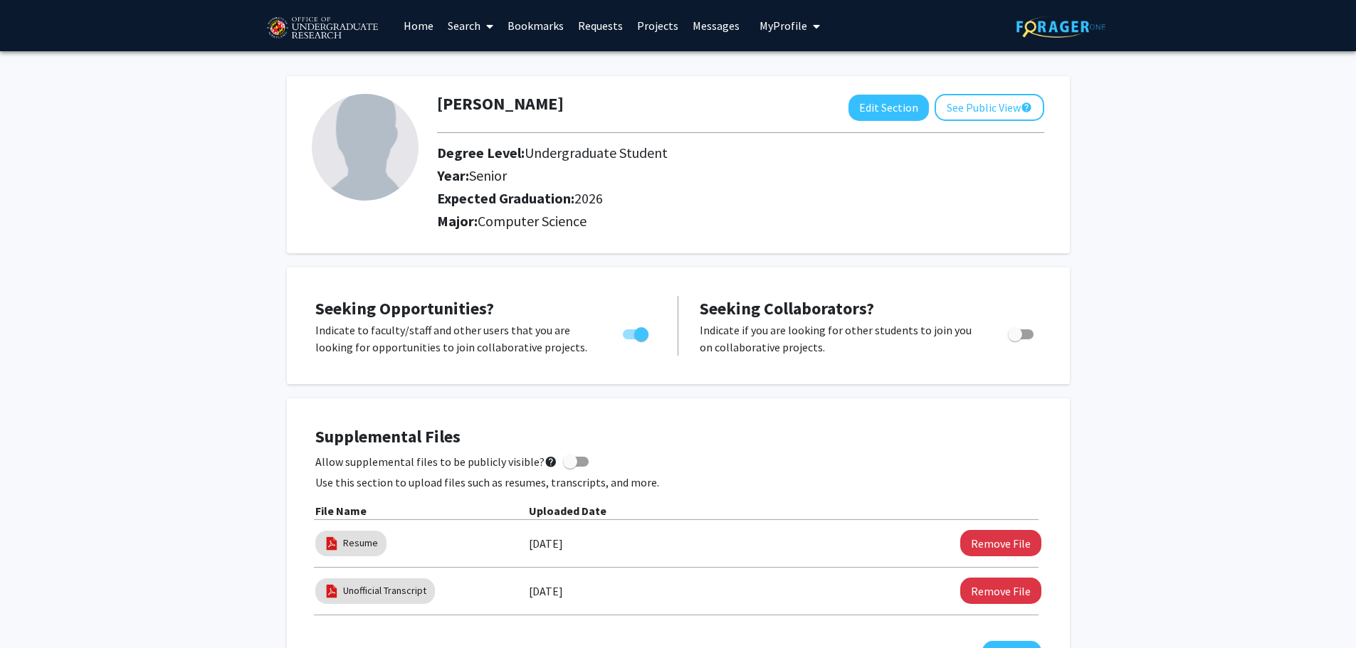
click at [542, 17] on link "Bookmarks" at bounding box center [535, 26] width 70 height 50
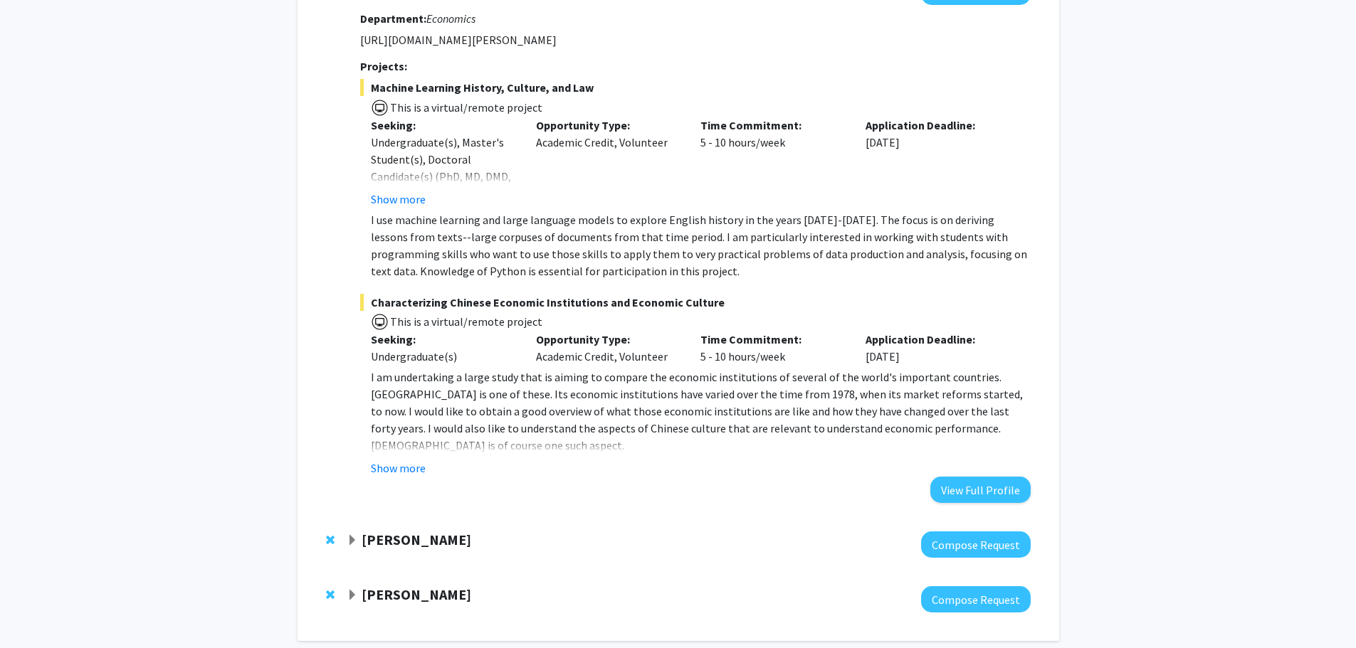
scroll to position [31, 0]
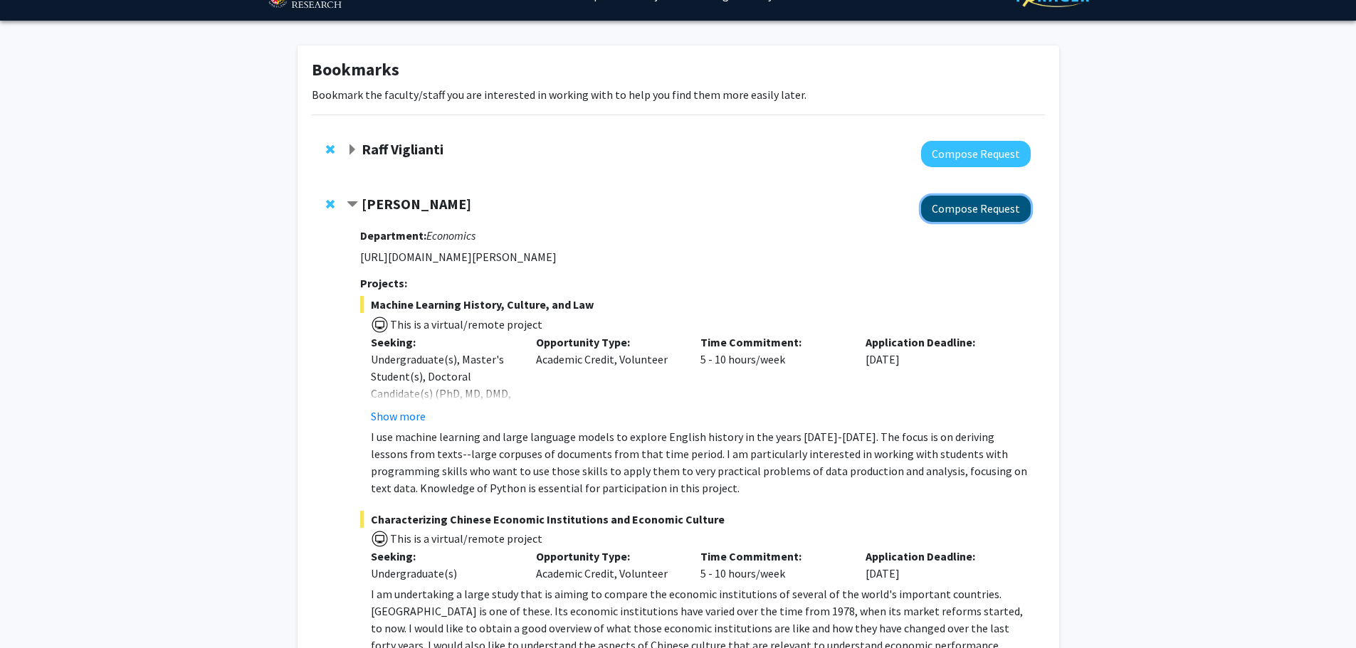
click at [969, 204] on button "Compose Request" at bounding box center [976, 209] width 110 height 26
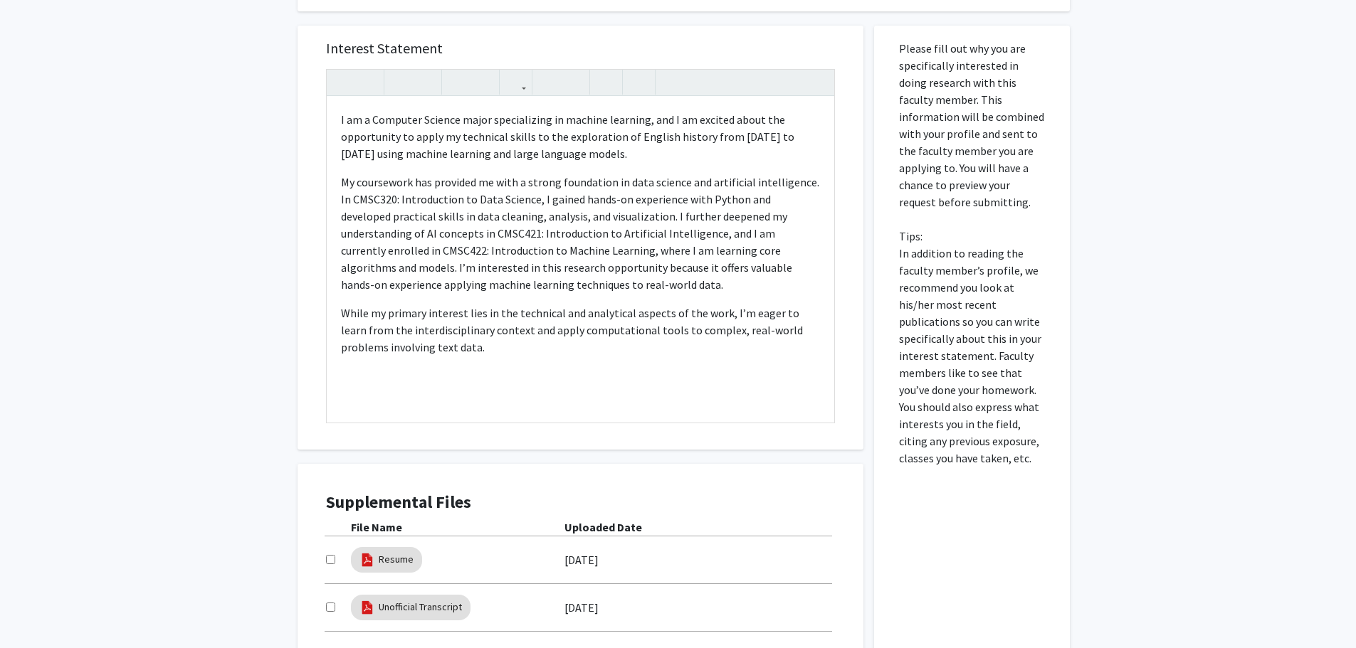
scroll to position [569, 0]
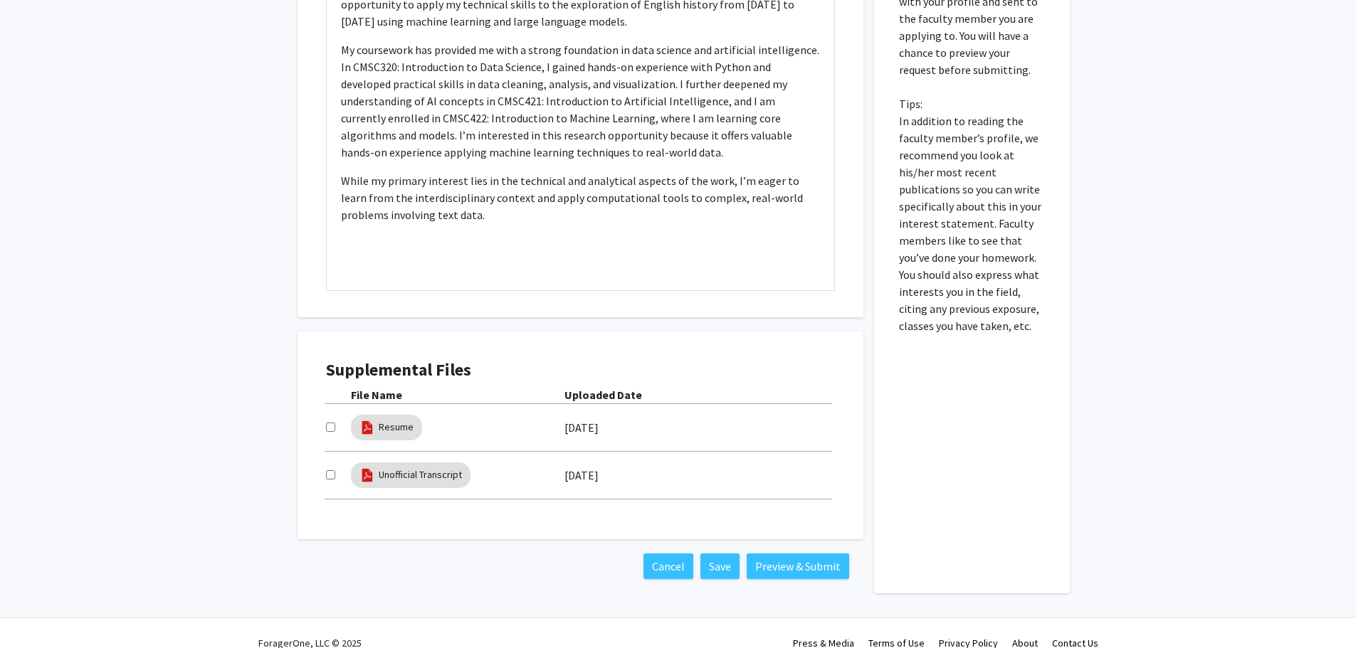
click at [327, 428] on input "checkbox" at bounding box center [330, 427] width 9 height 9
checkbox input "true"
click at [336, 474] on div at bounding box center [338, 475] width 25 height 17
click at [333, 473] on input "checkbox" at bounding box center [330, 474] width 9 height 9
checkbox input "true"
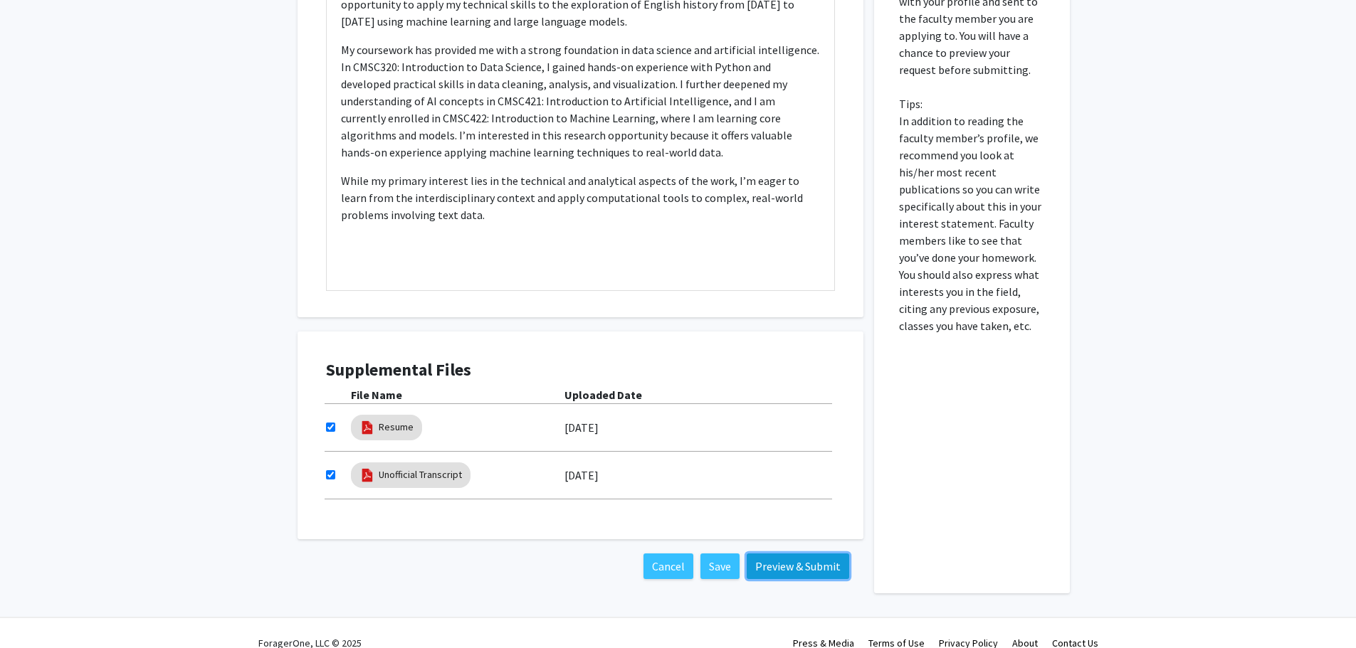
click at [800, 569] on button "Preview & Submit" at bounding box center [798, 567] width 102 height 26
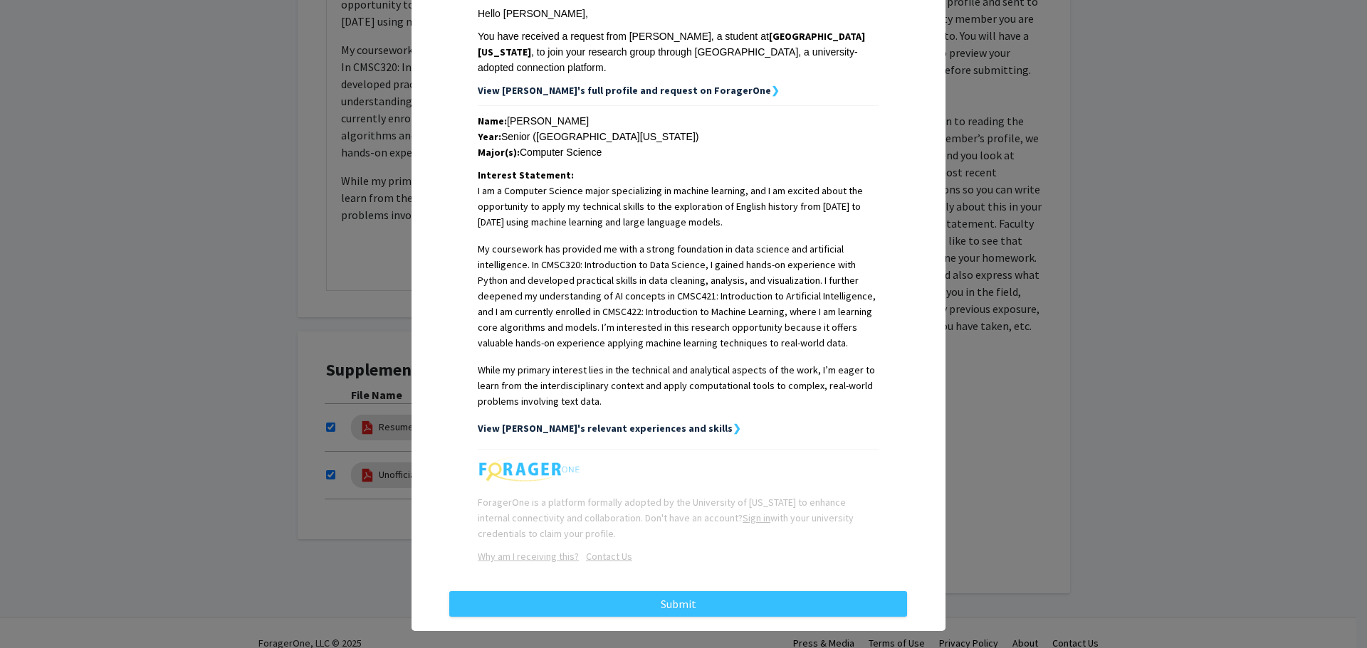
scroll to position [223, 0]
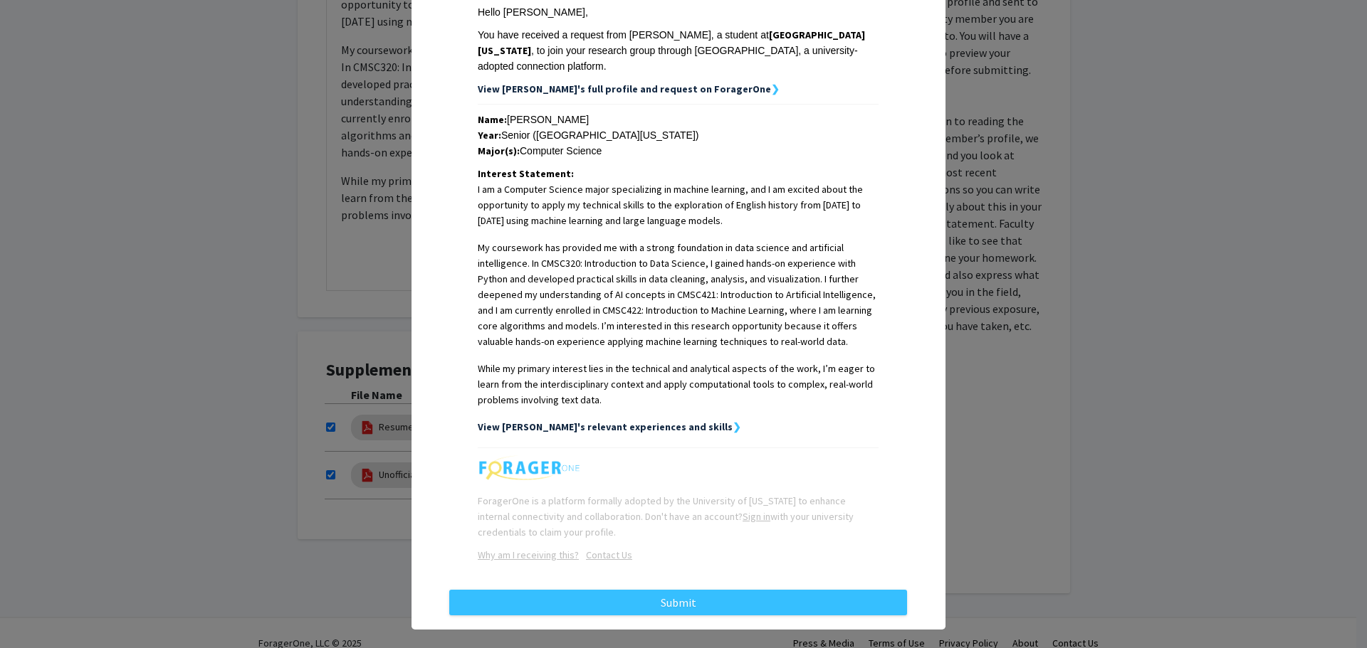
click at [543, 421] on strong "View [PERSON_NAME]'s relevant experiences and skills" at bounding box center [605, 427] width 255 height 13
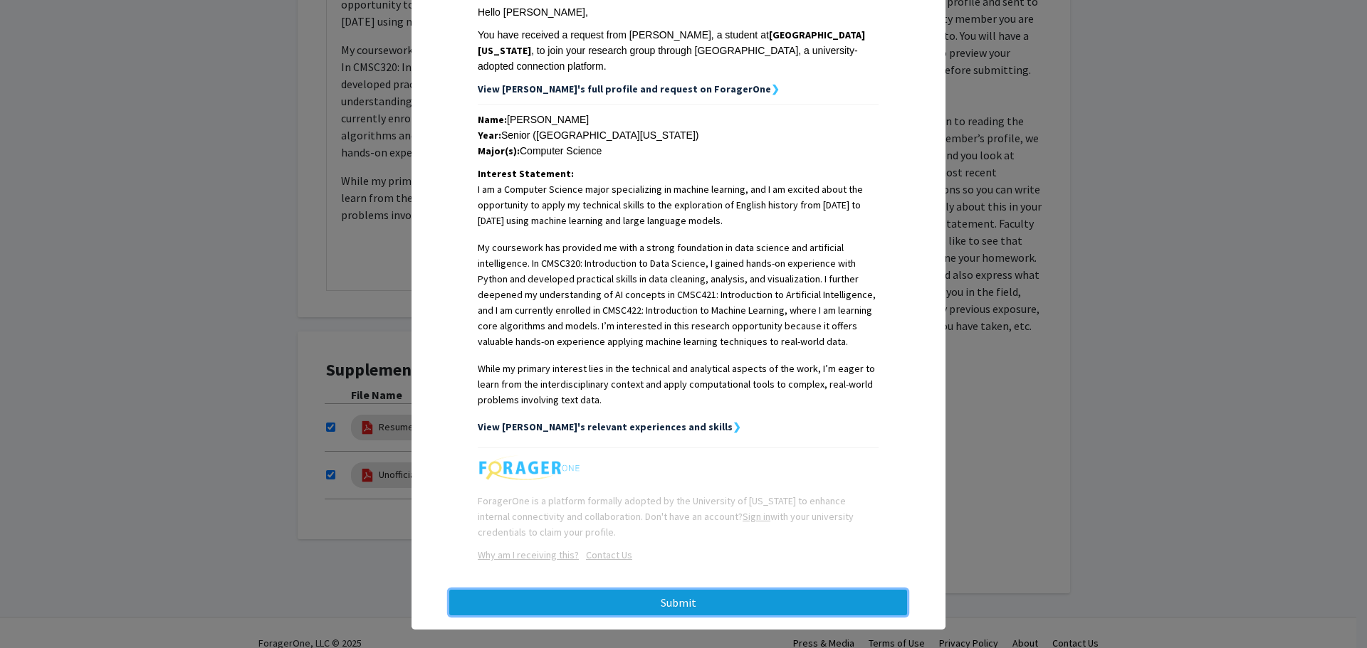
click at [681, 590] on button "Submit" at bounding box center [678, 603] width 458 height 26
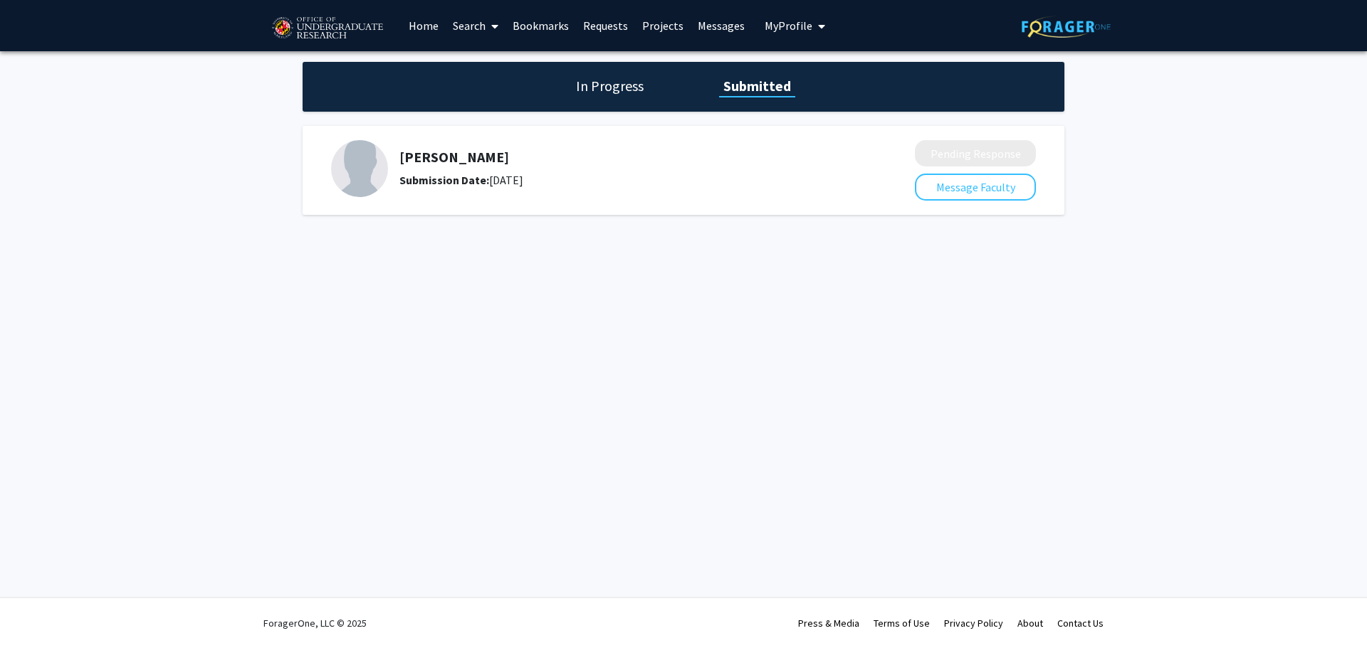
click at [560, 26] on link "Bookmarks" at bounding box center [540, 26] width 70 height 50
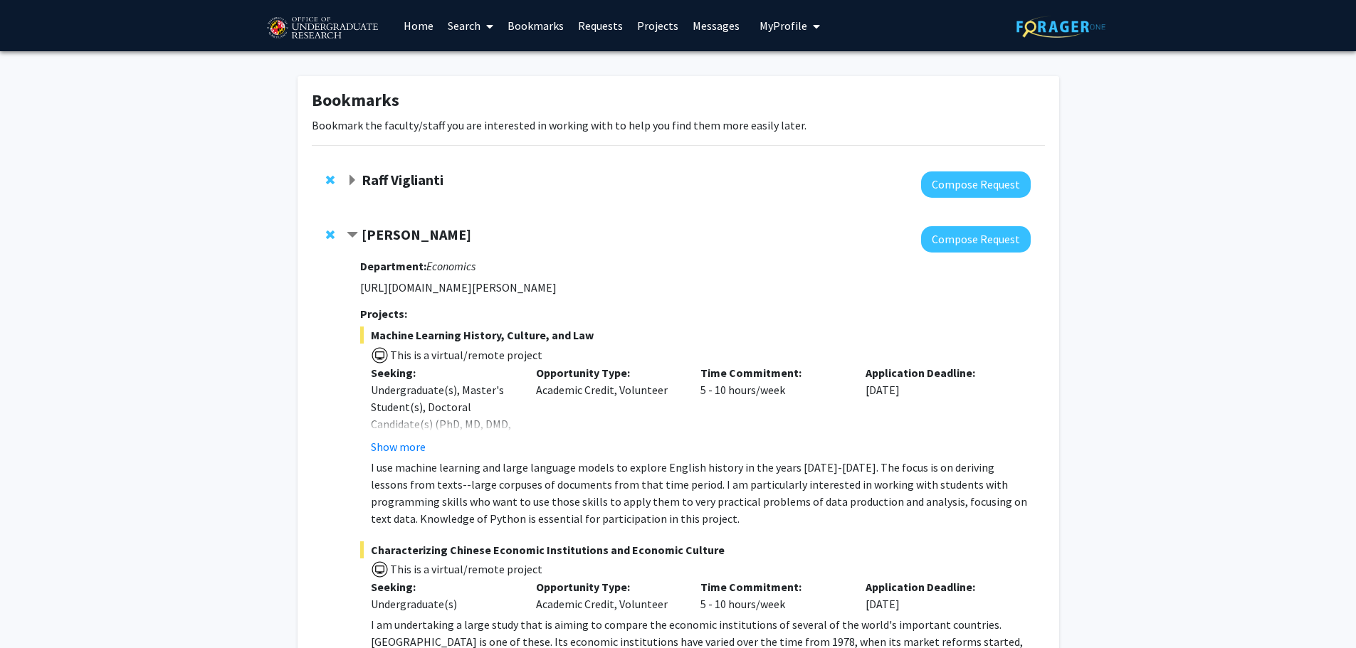
drag, startPoint x: 374, startPoint y: 235, endPoint x: 378, endPoint y: 228, distance: 7.3
click at [376, 233] on strong "[PERSON_NAME]" at bounding box center [417, 235] width 110 height 18
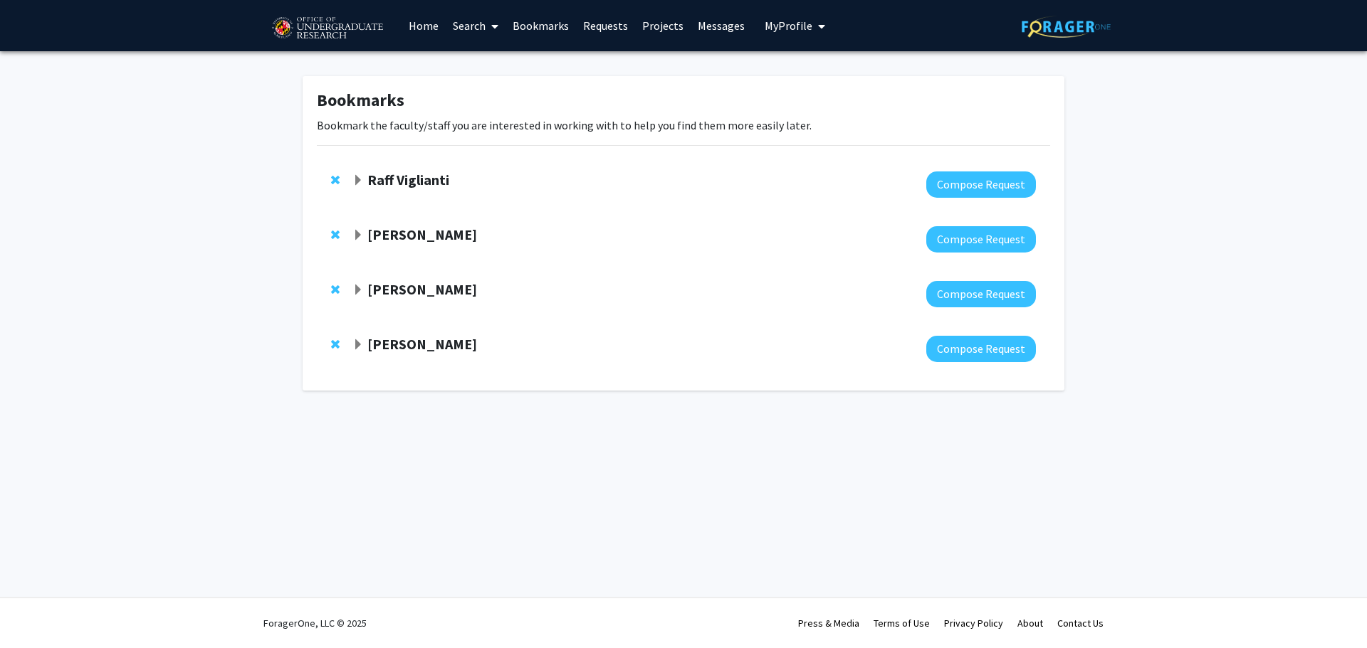
click at [388, 183] on strong "Raff Viglianti" at bounding box center [408, 180] width 82 height 18
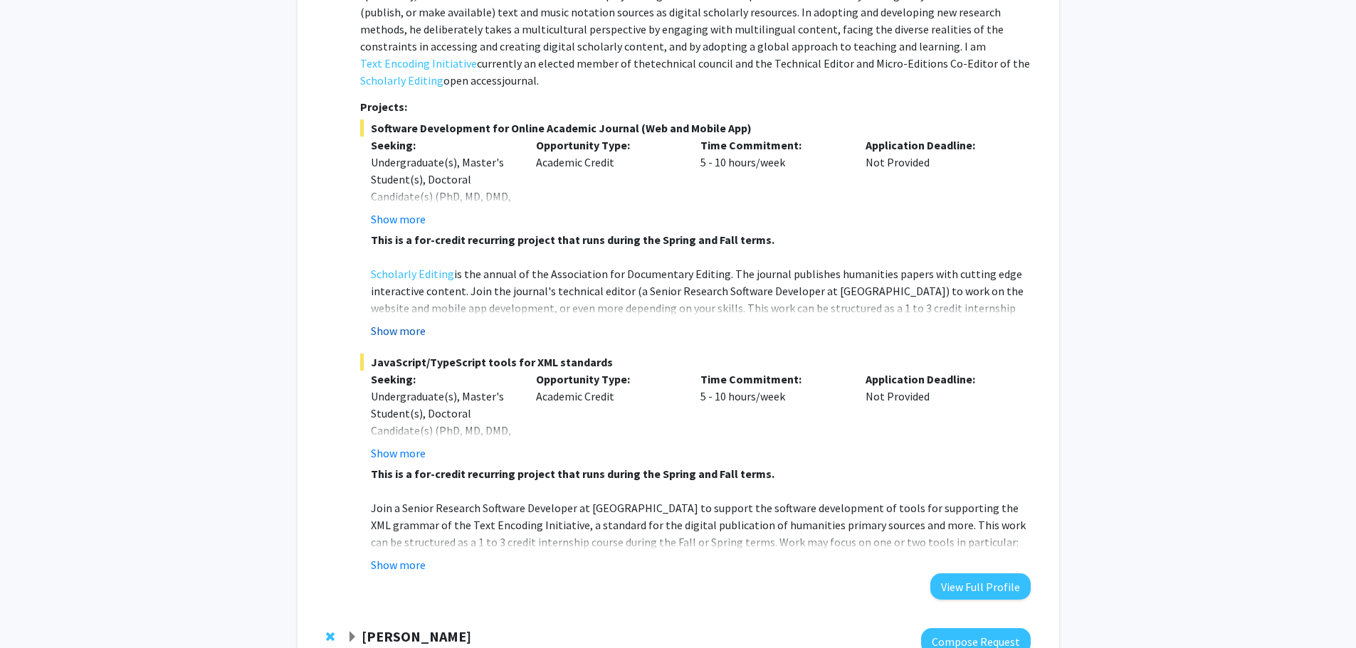
scroll to position [356, 0]
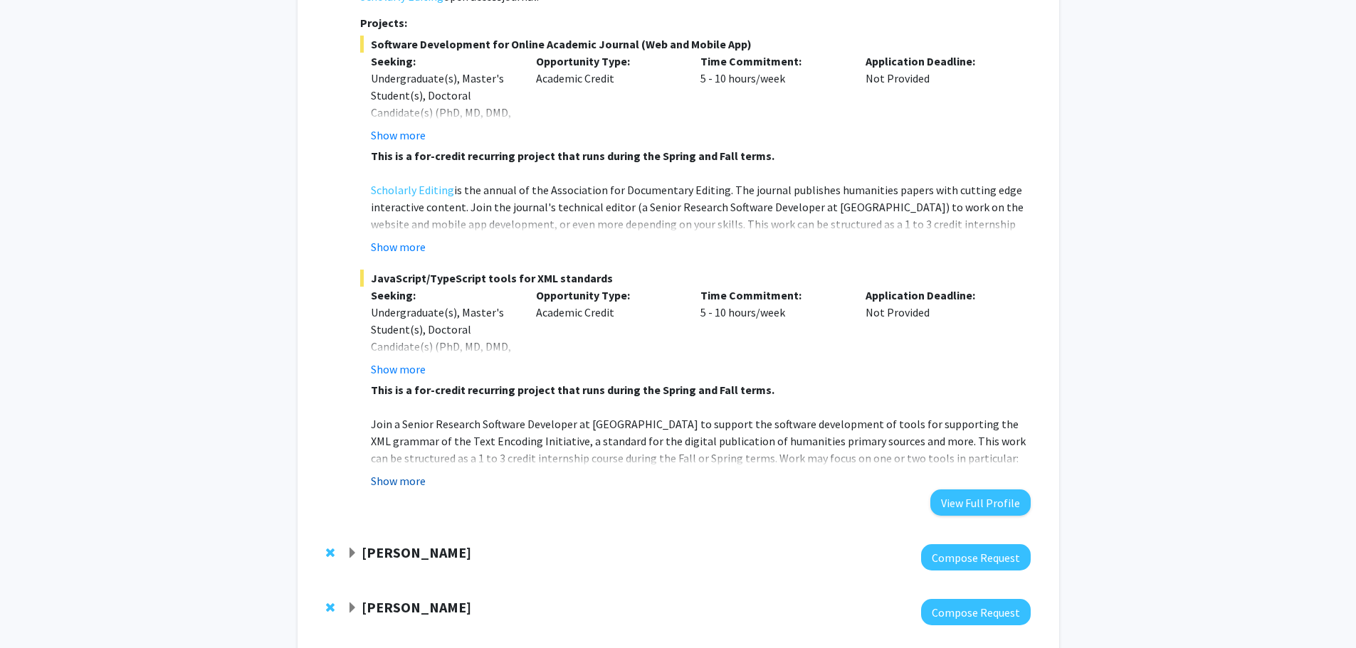
click at [393, 473] on button "Show more" at bounding box center [398, 481] width 55 height 17
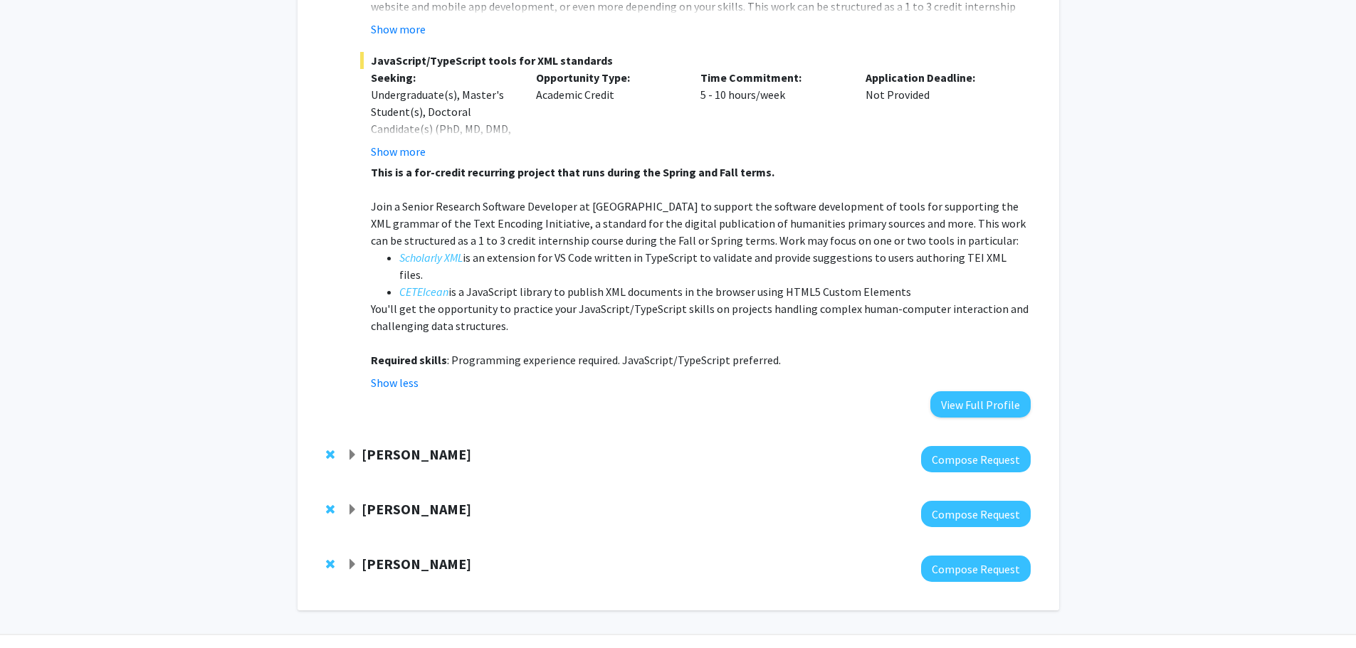
scroll to position [577, 0]
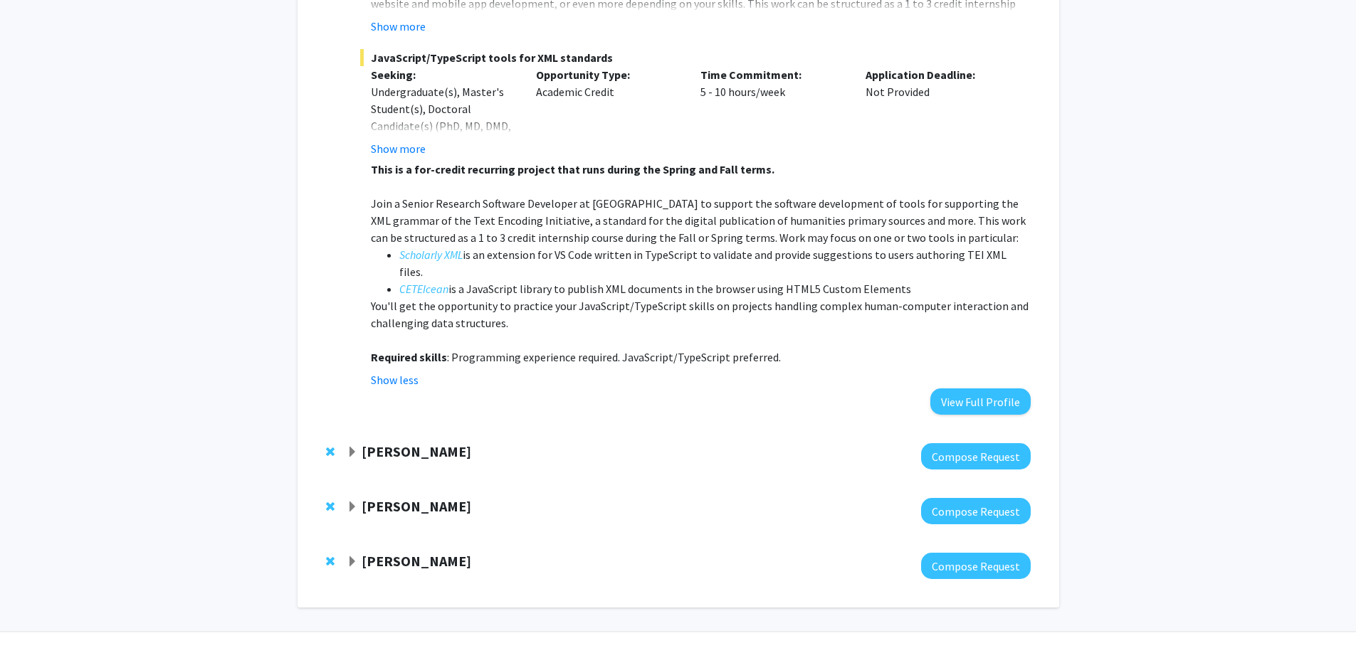
click at [414, 498] on div at bounding box center [688, 511] width 683 height 26
click at [418, 498] on strong "[PERSON_NAME]" at bounding box center [417, 507] width 110 height 18
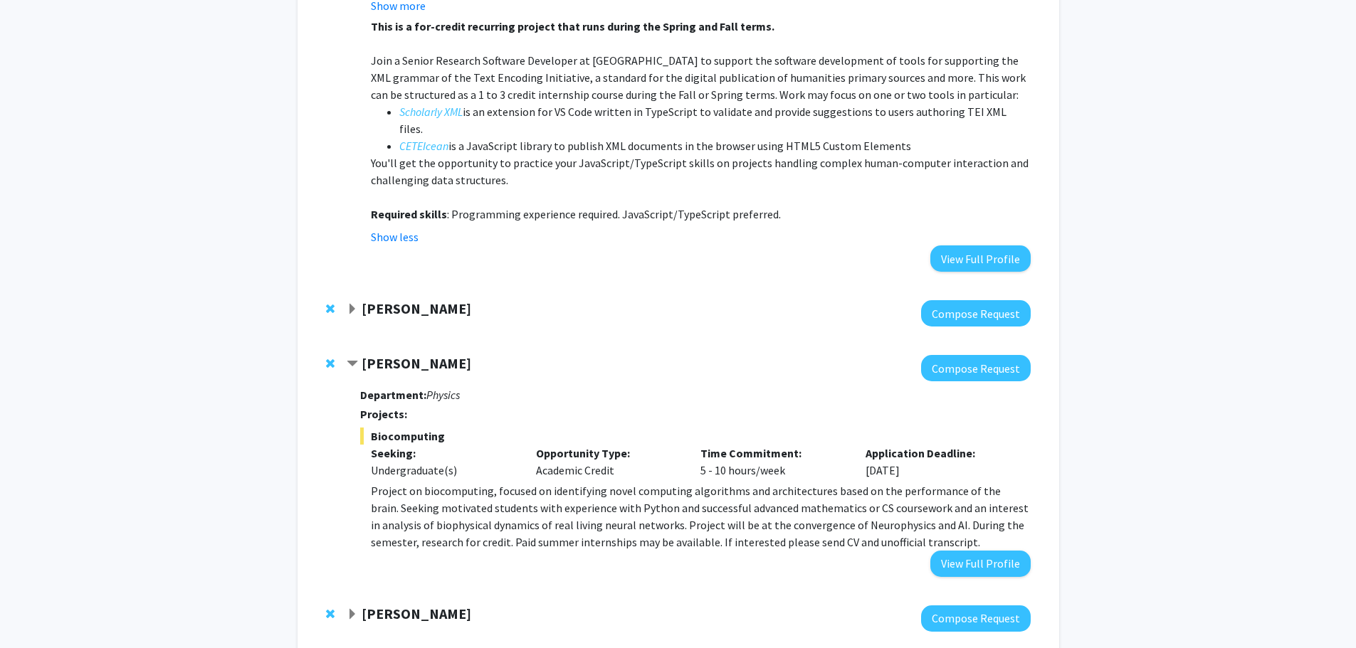
scroll to position [772, 0]
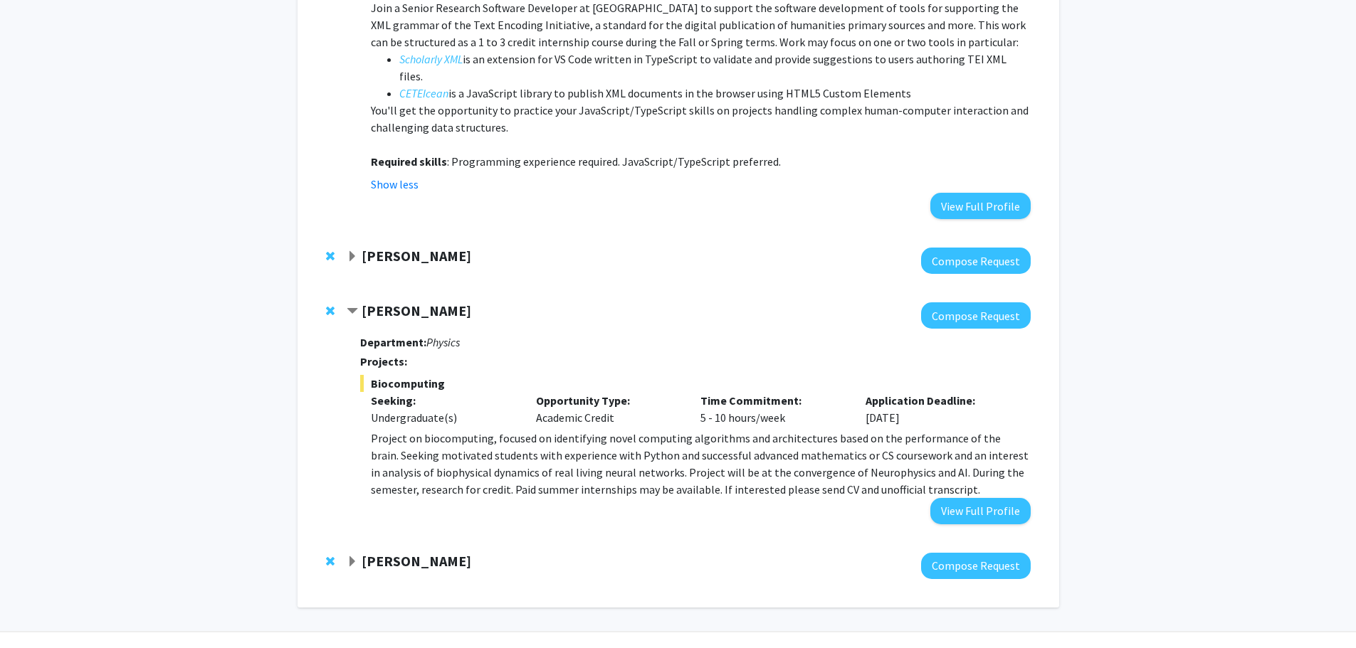
click at [422, 552] on strong "[PERSON_NAME]" at bounding box center [417, 561] width 110 height 18
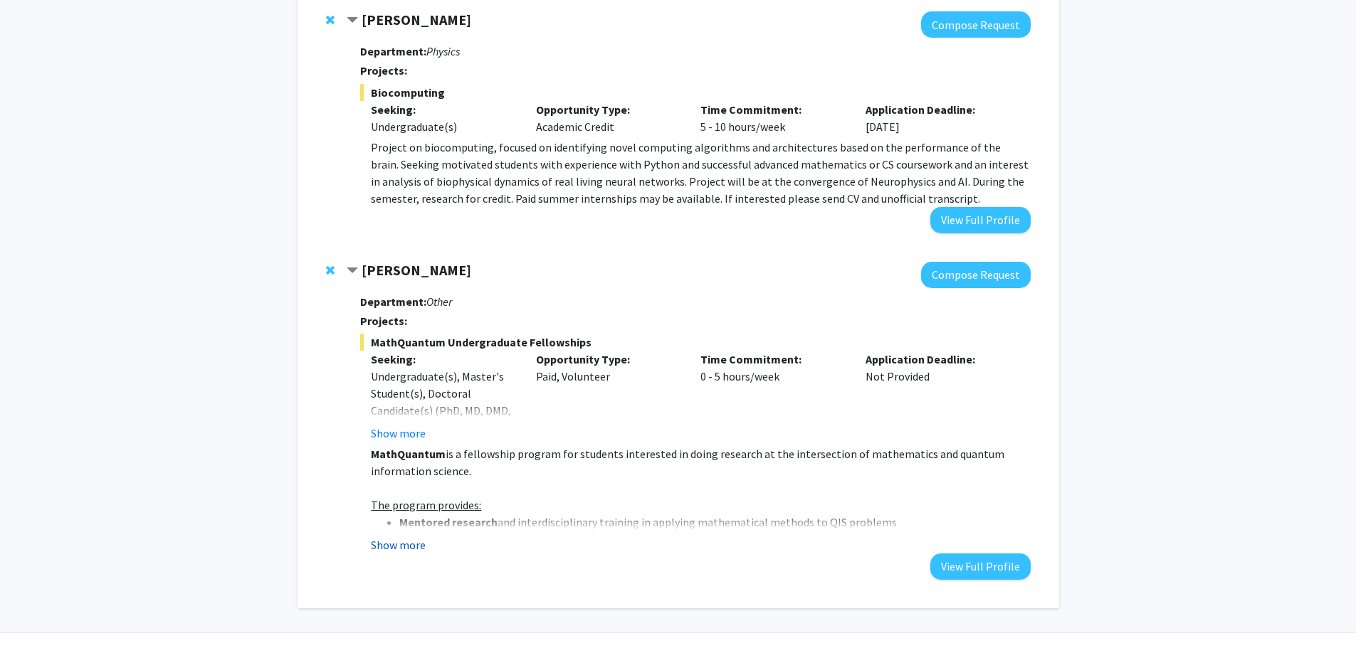
scroll to position [1064, 0]
click at [412, 536] on button "Show more" at bounding box center [398, 544] width 55 height 17
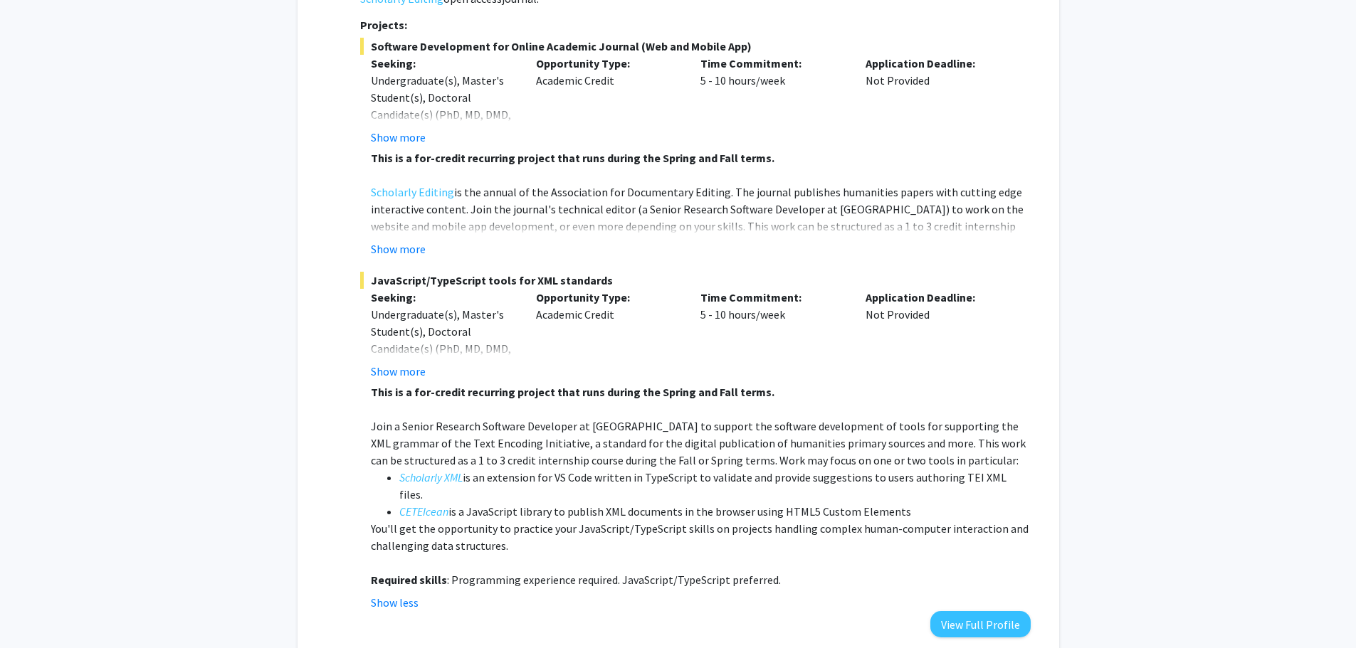
scroll to position [352, 0]
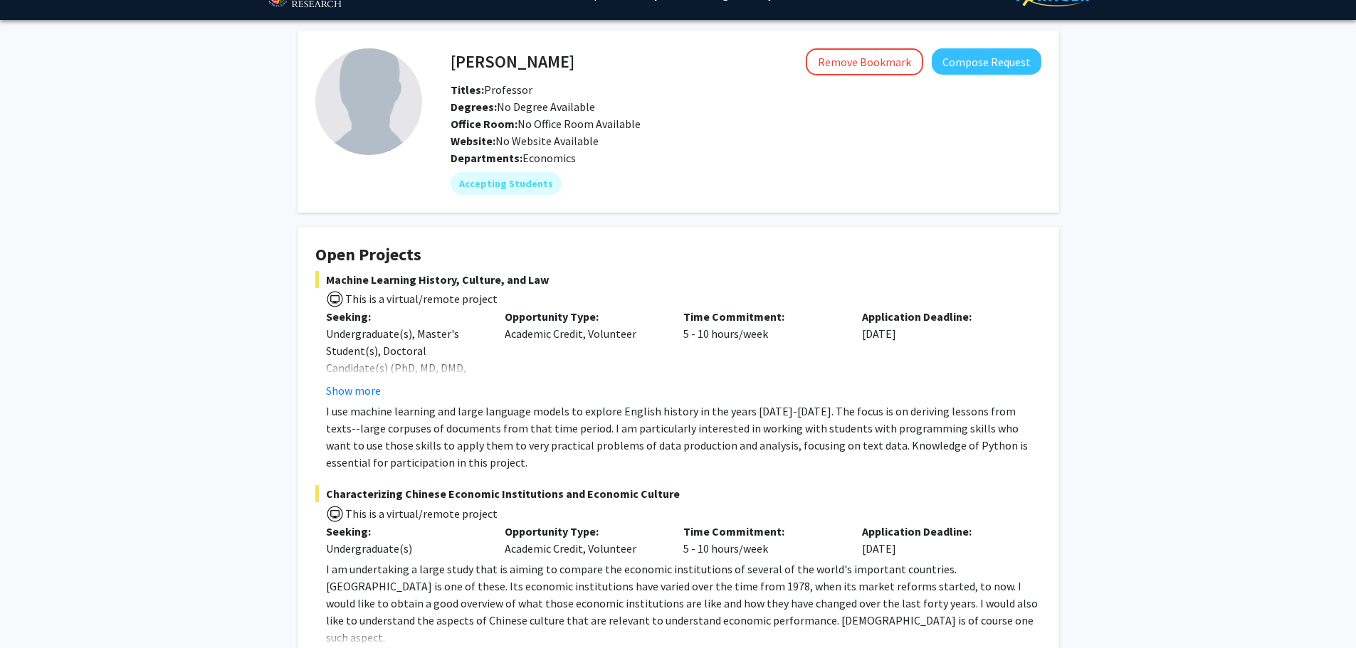
scroll to position [142, 0]
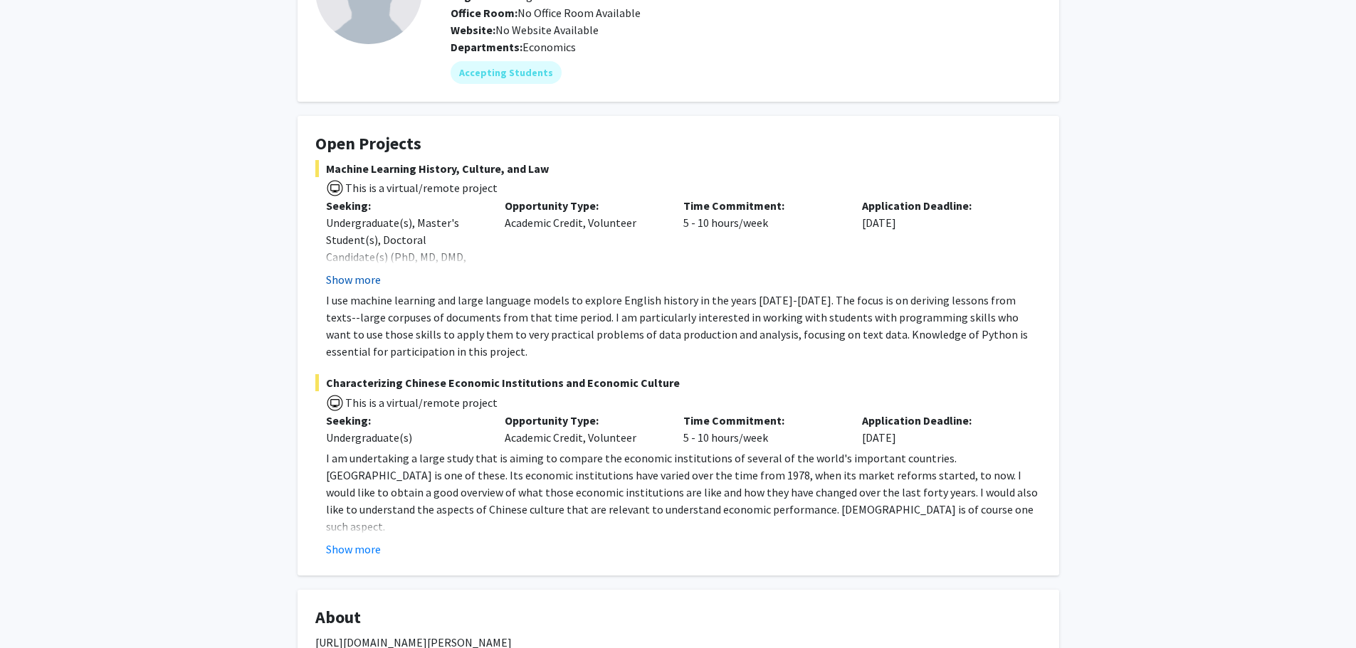
click at [359, 286] on button "Show more" at bounding box center [353, 279] width 55 height 17
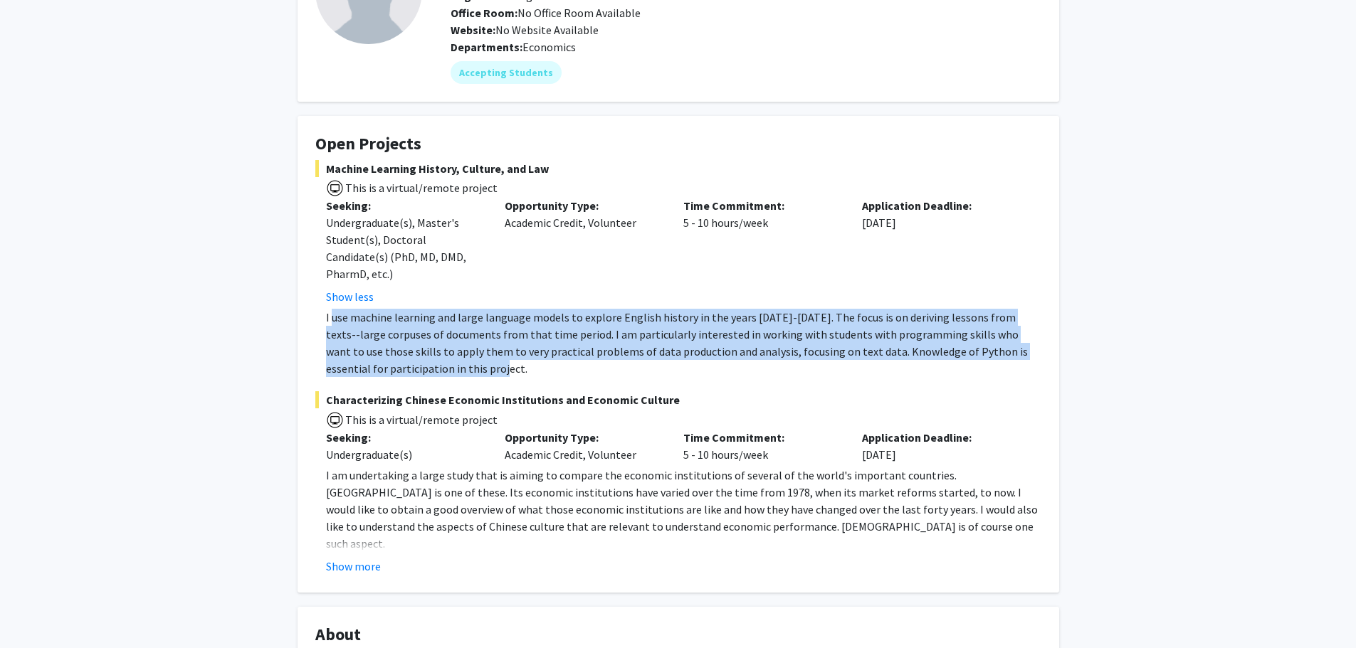
drag, startPoint x: 332, startPoint y: 317, endPoint x: 433, endPoint y: 364, distance: 111.8
click at [433, 364] on p "I use machine learning and large language models to explore English history in …" at bounding box center [683, 343] width 715 height 68
copy p "use machine learning and large language models to explore English history in th…"
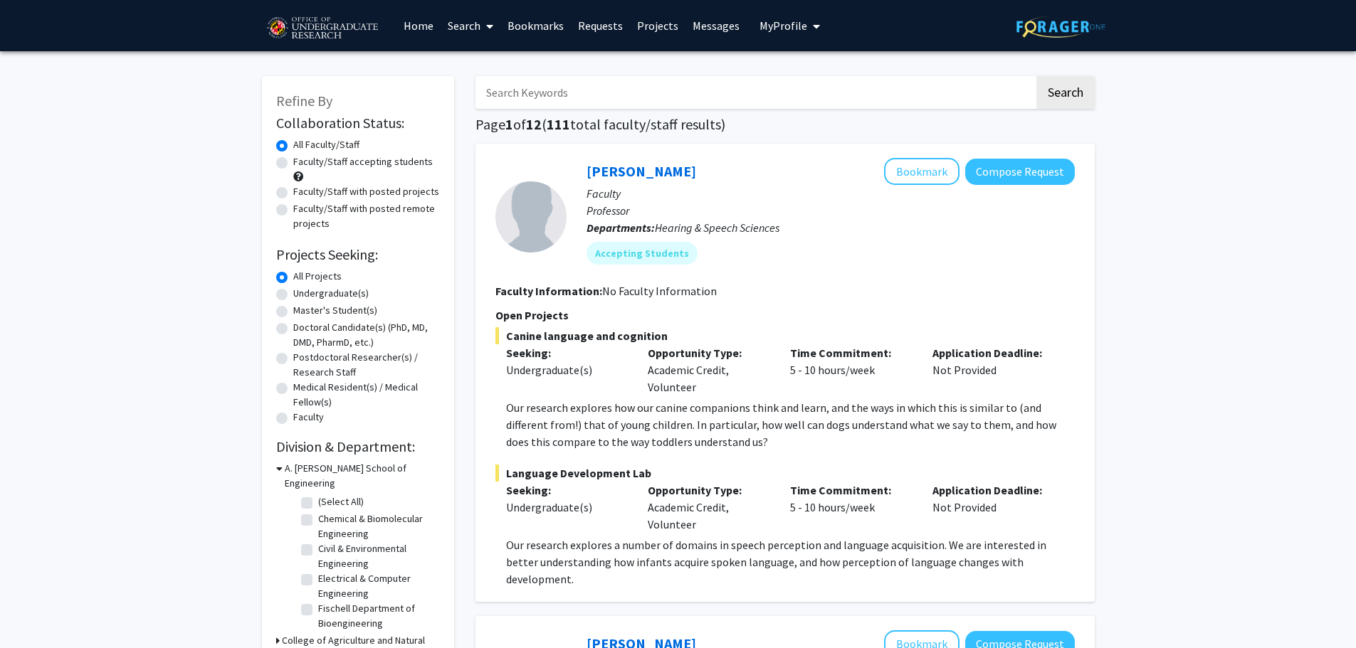
click at [522, 29] on link "Bookmarks" at bounding box center [535, 26] width 70 height 50
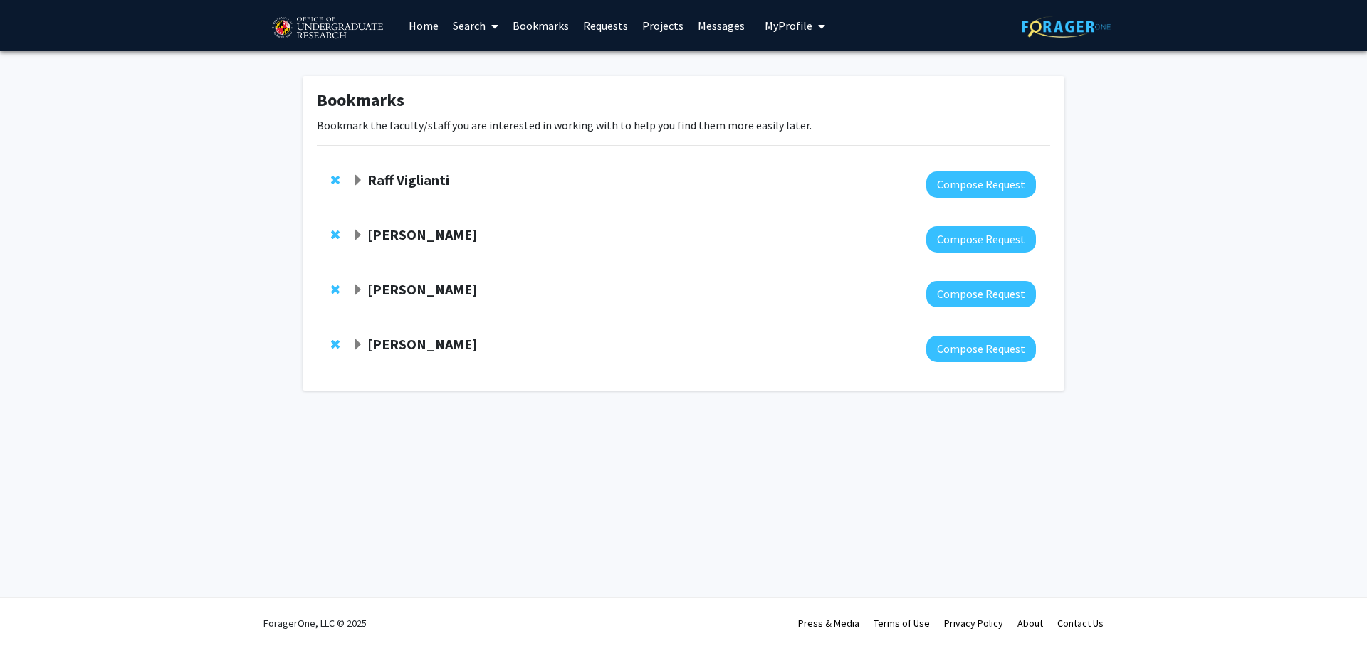
click at [443, 287] on strong "[PERSON_NAME]" at bounding box center [422, 289] width 110 height 18
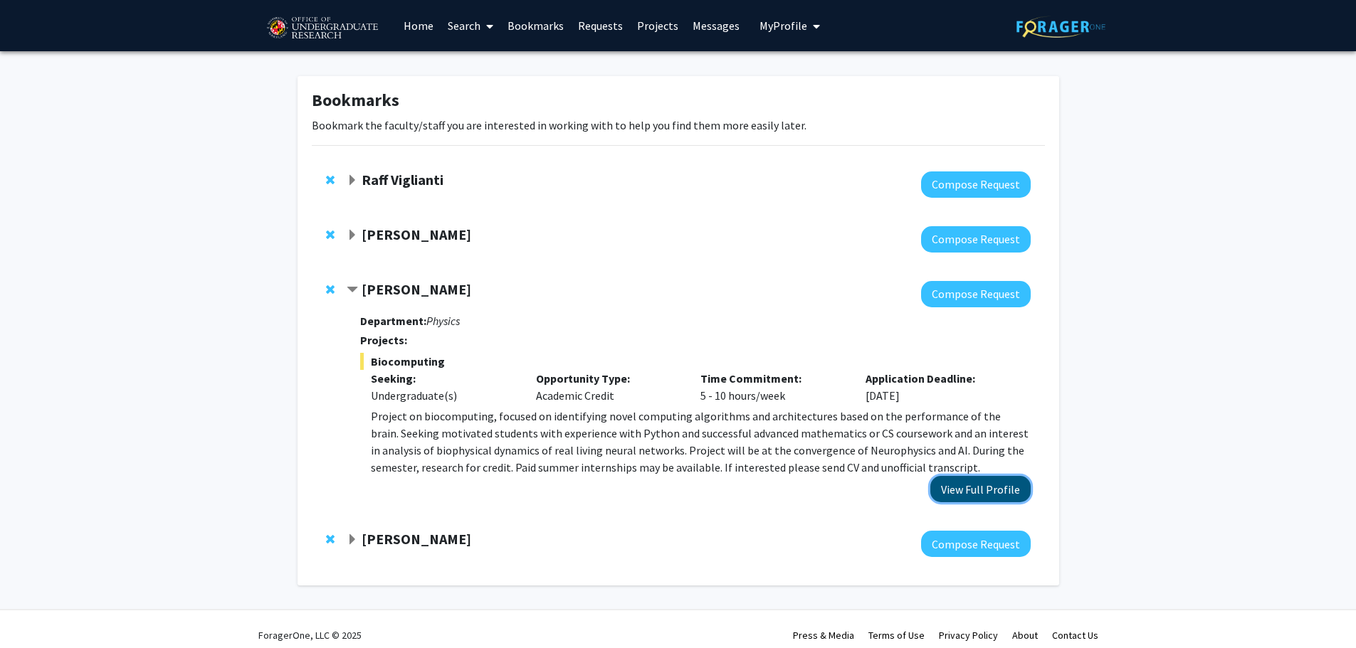
click at [997, 500] on button "View Full Profile" at bounding box center [980, 489] width 100 height 26
click at [988, 302] on button "Compose Request" at bounding box center [976, 294] width 110 height 26
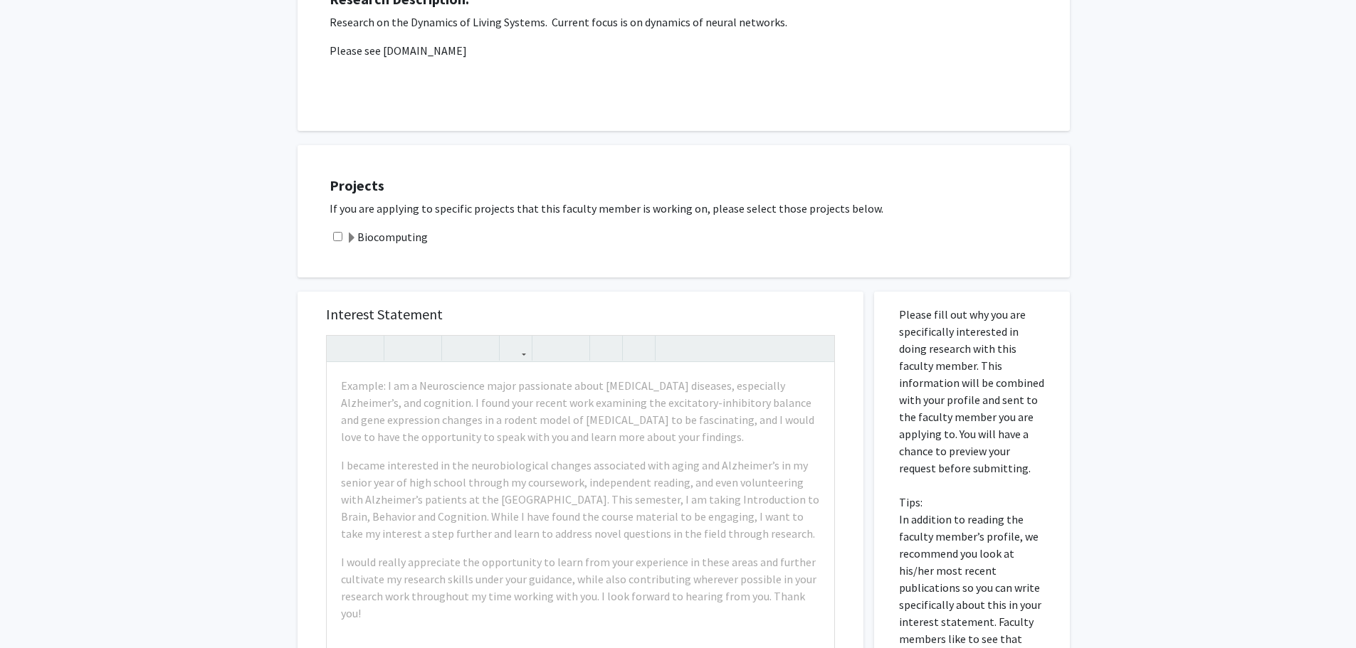
scroll to position [214, 0]
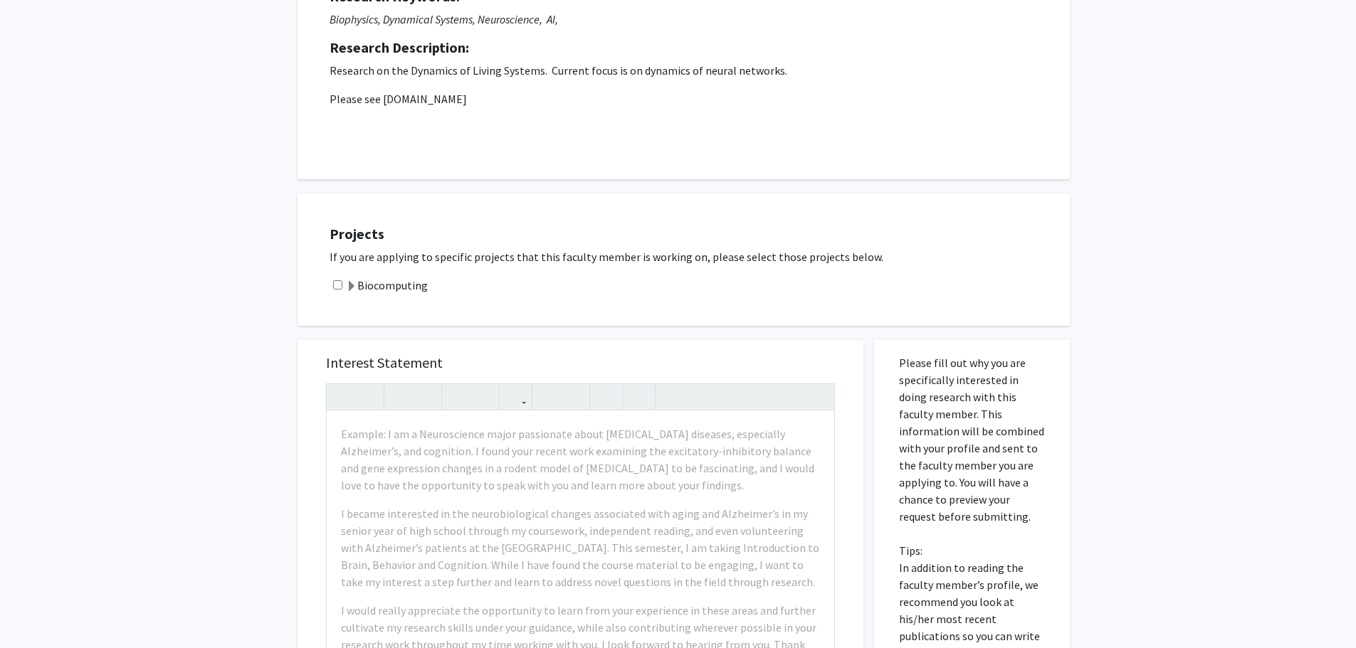
click at [342, 285] on input "checkbox" at bounding box center [337, 284] width 9 height 9
checkbox input "true"
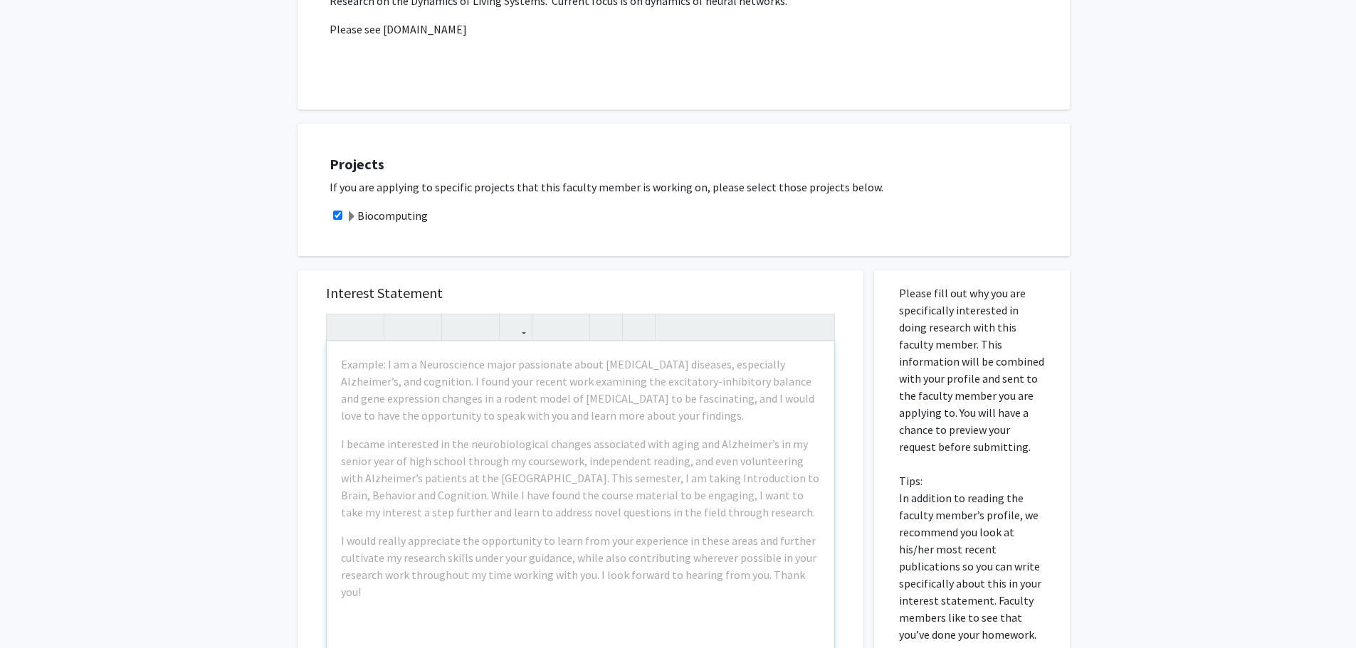
scroll to position [356, 0]
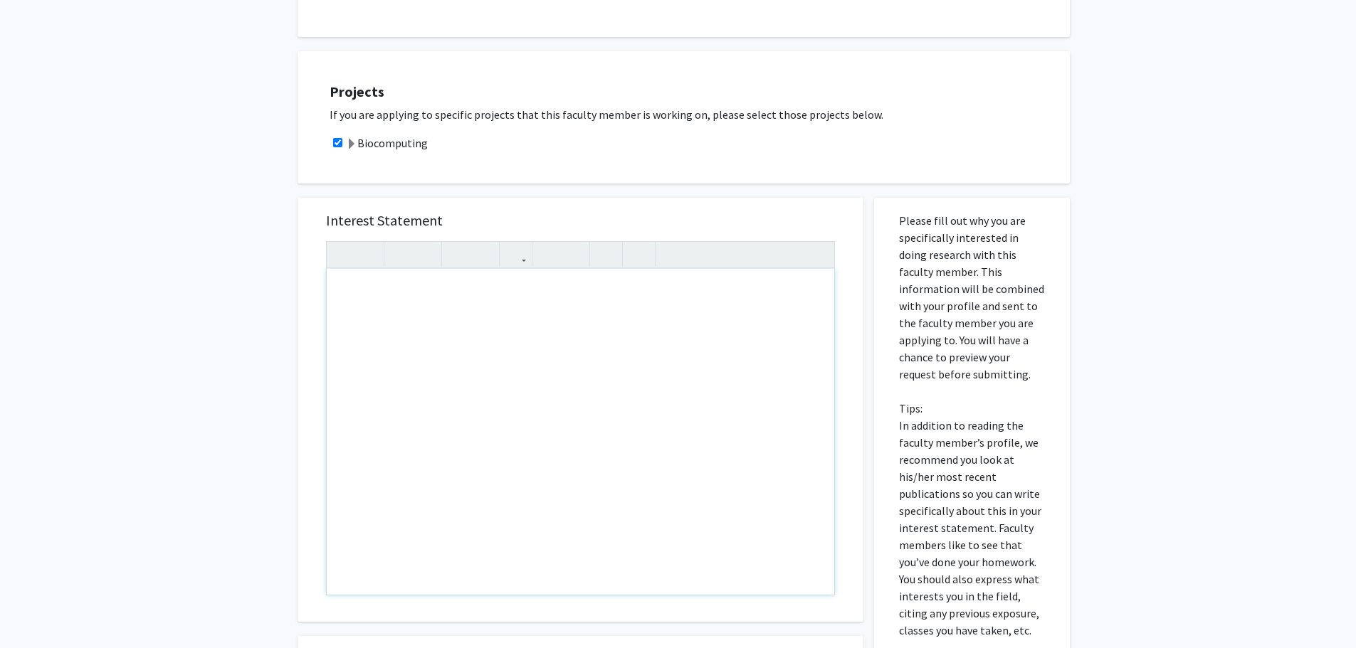
click at [463, 325] on div "Note to users with screen readers: Please press Alt+0 or Option+0 to deactivate…" at bounding box center [580, 432] width 507 height 326
paste div "Note to users with screen readers: Please press Alt+0 or Option+0 to deactivate…"
type textarea "<p>I am a senior Computer Science major at [Your University], specializing in m…"
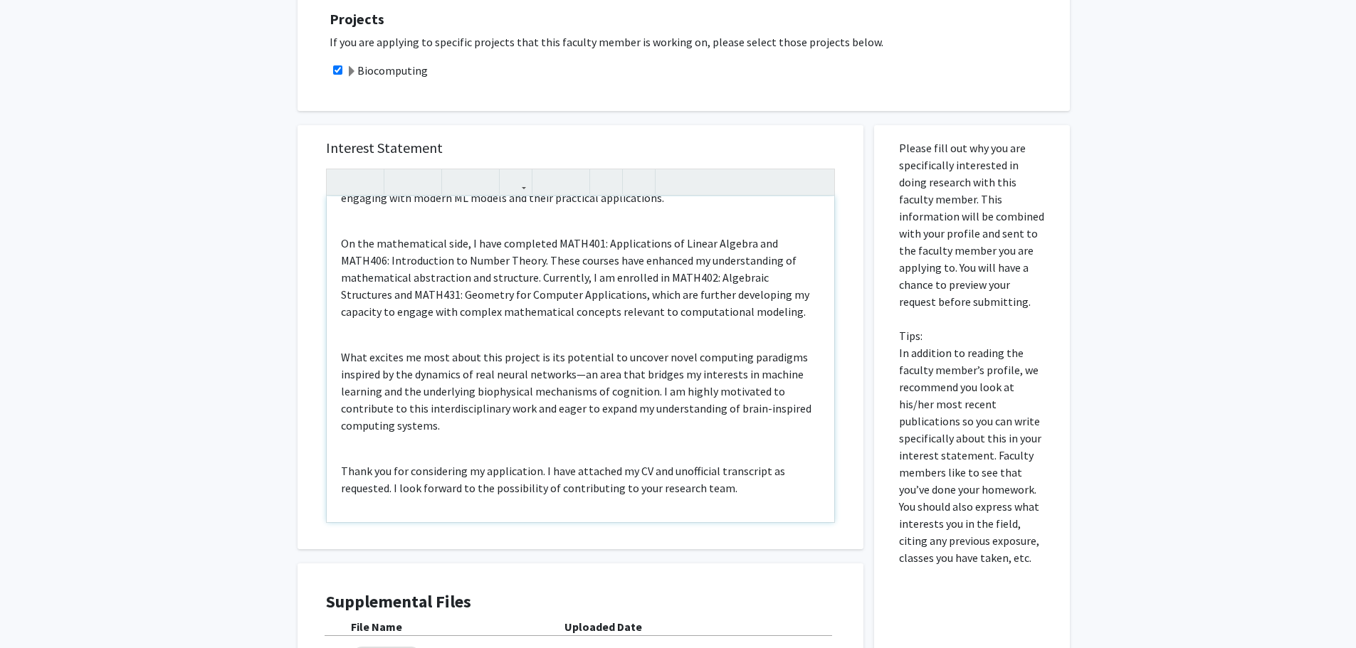
scroll to position [641, 0]
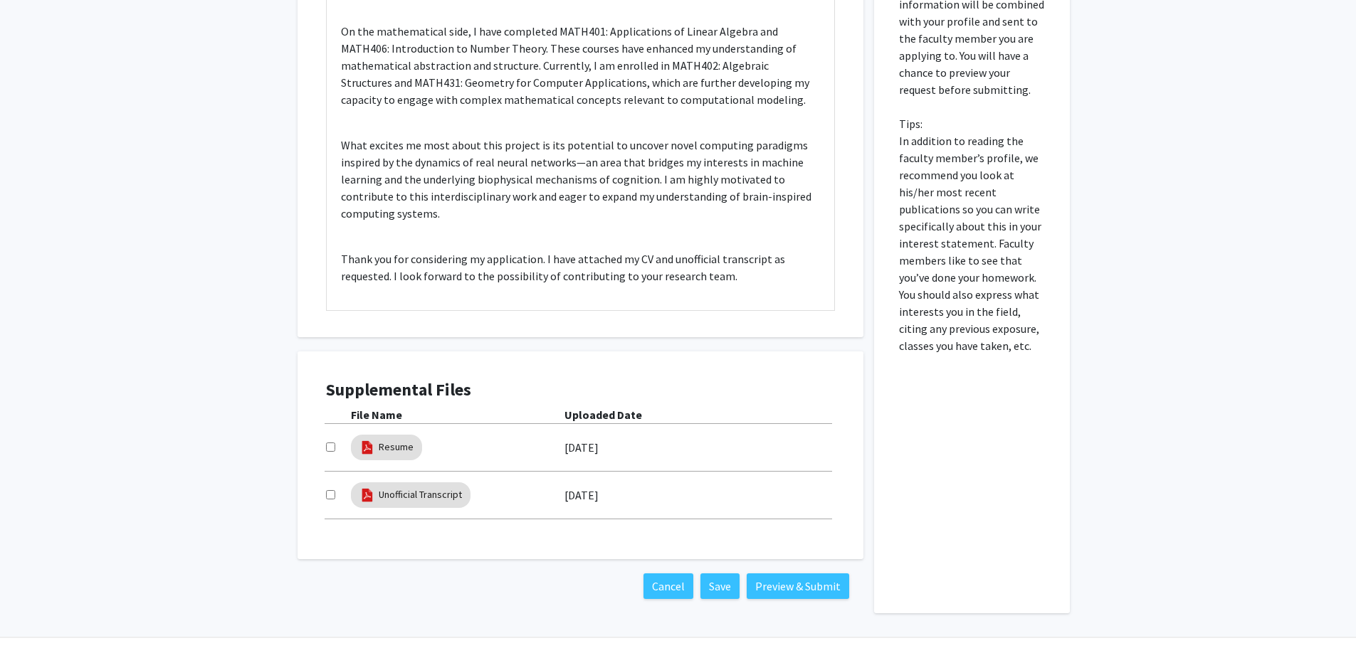
drag, startPoint x: 330, startPoint y: 439, endPoint x: 330, endPoint y: 449, distance: 10.0
click at [330, 440] on div at bounding box center [338, 447] width 25 height 17
click at [330, 450] on input "checkbox" at bounding box center [330, 447] width 9 height 9
checkbox input "true"
click at [333, 493] on input "checkbox" at bounding box center [330, 494] width 9 height 9
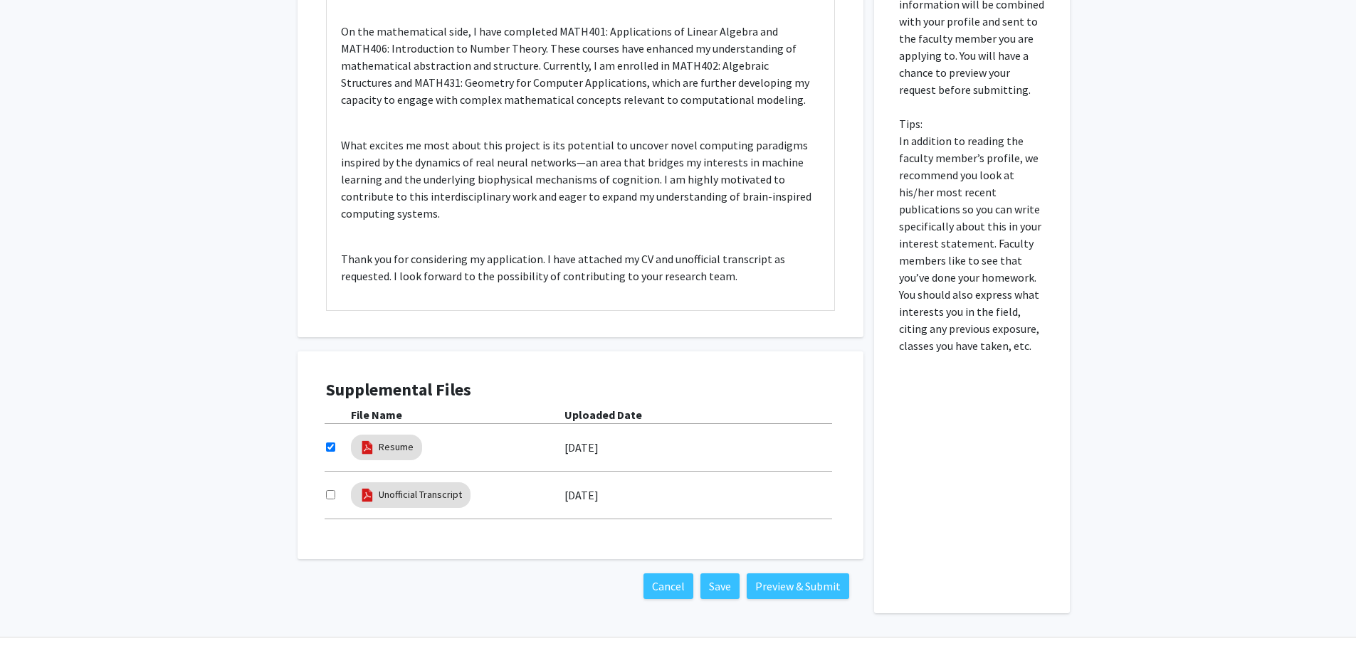
checkbox input "true"
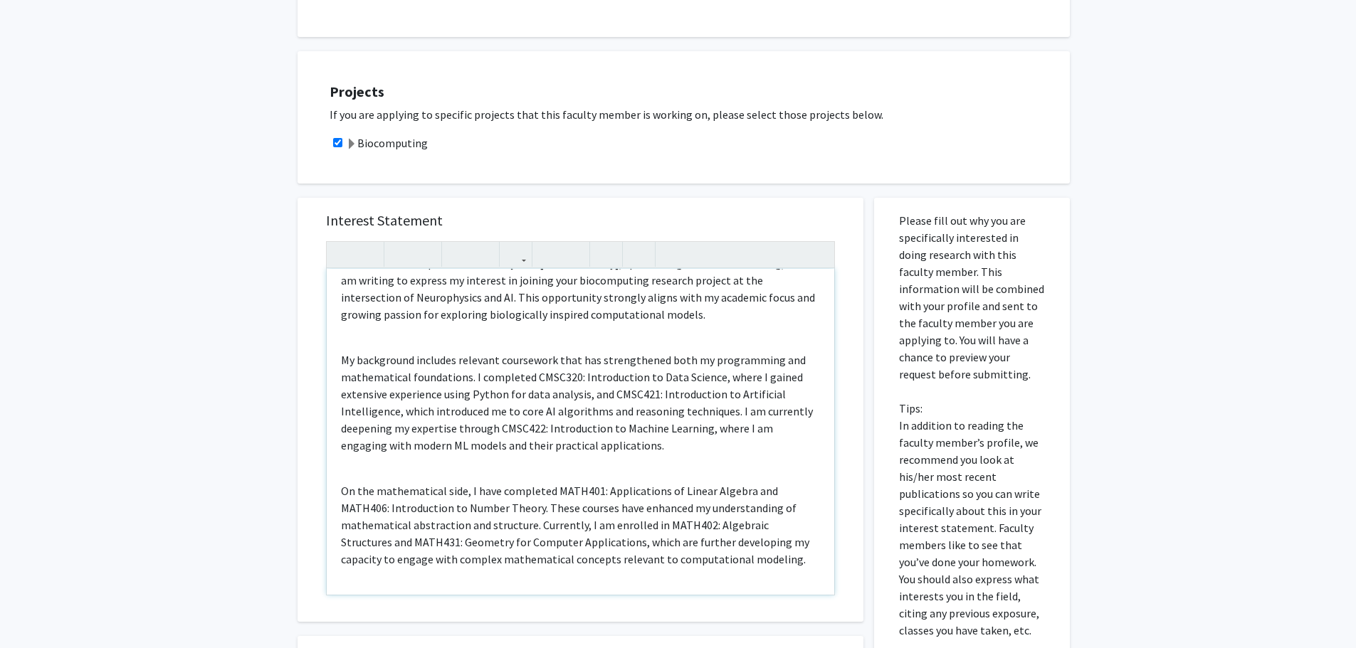
scroll to position [0, 0]
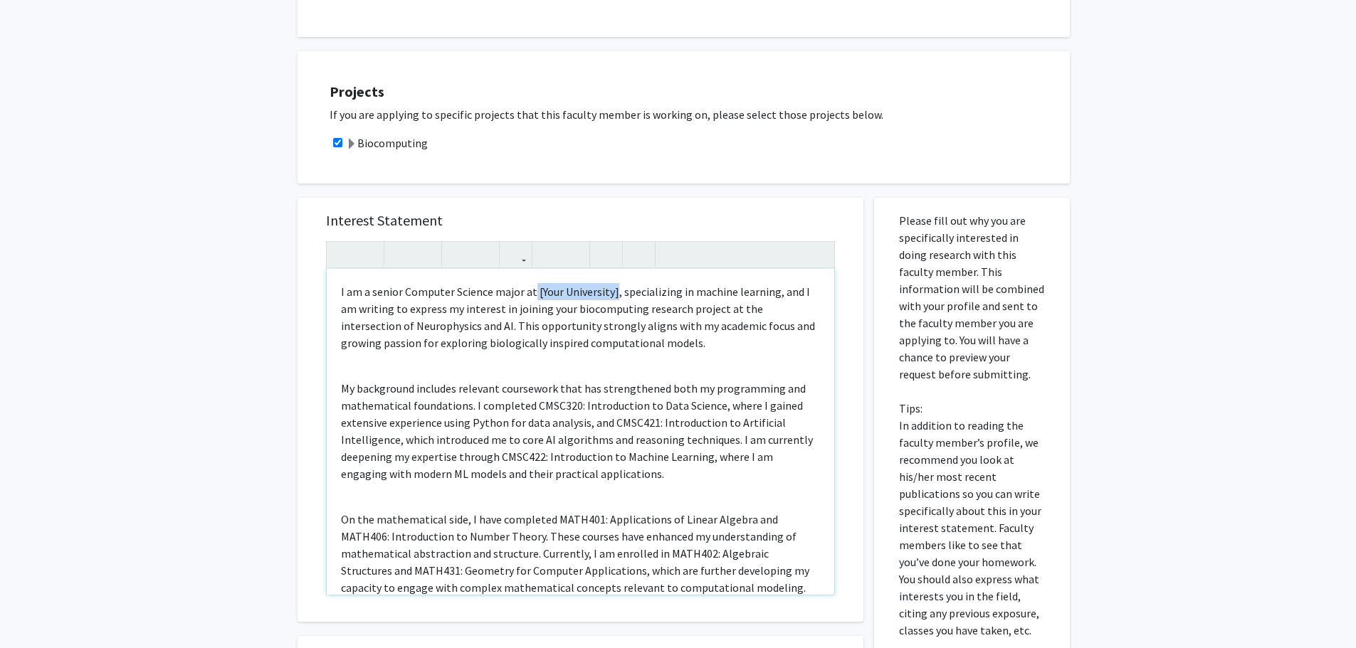
drag, startPoint x: 612, startPoint y: 290, endPoint x: 531, endPoint y: 295, distance: 81.3
click at [531, 295] on p "I am a senior Computer Science major at [Your University], specializing in mach…" at bounding box center [580, 317] width 479 height 68
drag, startPoint x: 725, startPoint y: 291, endPoint x: 394, endPoint y: 310, distance: 330.8
click at [394, 310] on p "I am a senior Computer Science major, specializing in machine learning, and I a…" at bounding box center [580, 317] width 479 height 68
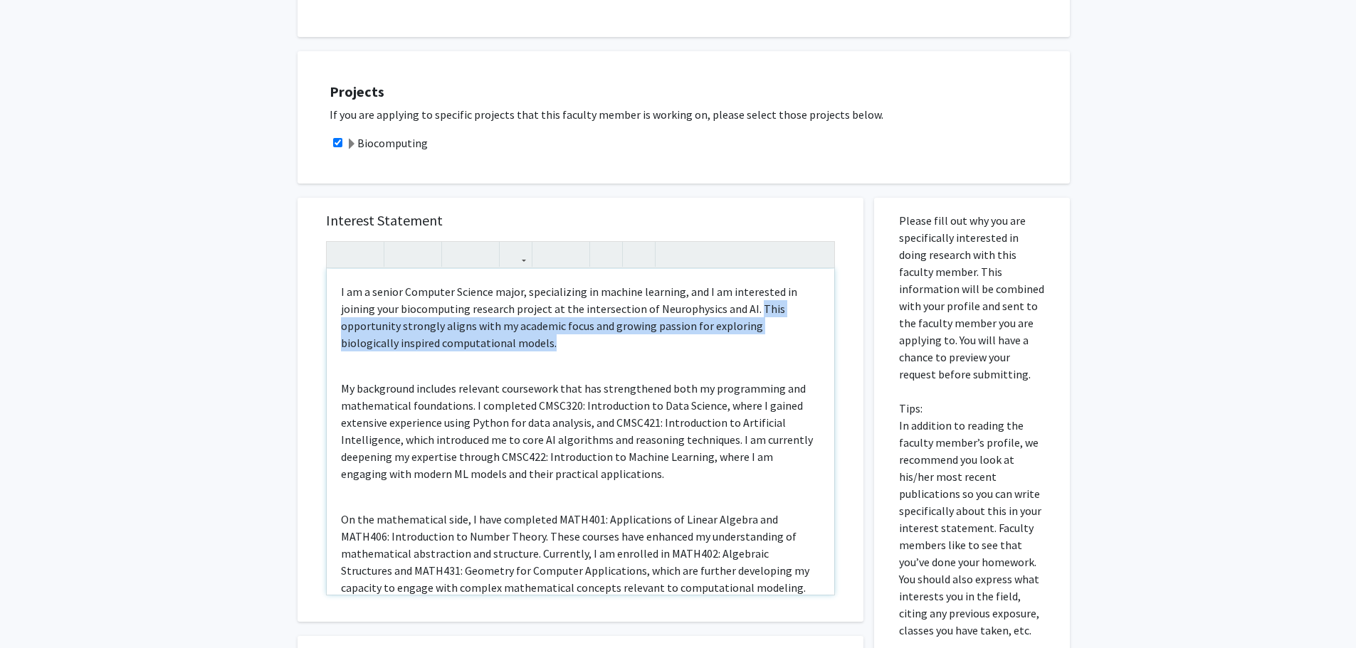
drag, startPoint x: 604, startPoint y: 344, endPoint x: 752, endPoint y: 310, distance: 151.8
click at [752, 310] on p "I am a senior Computer Science major, specializing in machine learning, and I a…" at bounding box center [580, 317] width 479 height 68
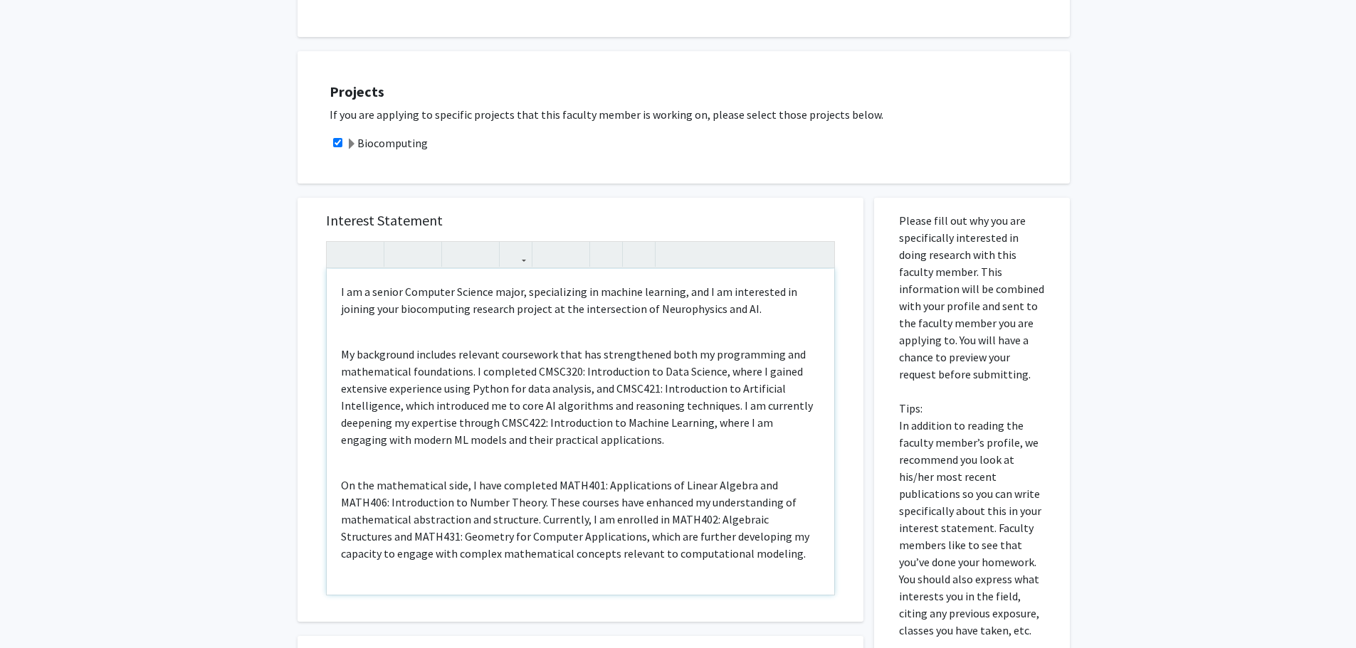
drag, startPoint x: 545, startPoint y: 310, endPoint x: 752, endPoint y: 309, distance: 207.8
click at [752, 309] on p "I am a senior Computer Science major, specializing in machine learning, and I a…" at bounding box center [580, 300] width 479 height 34
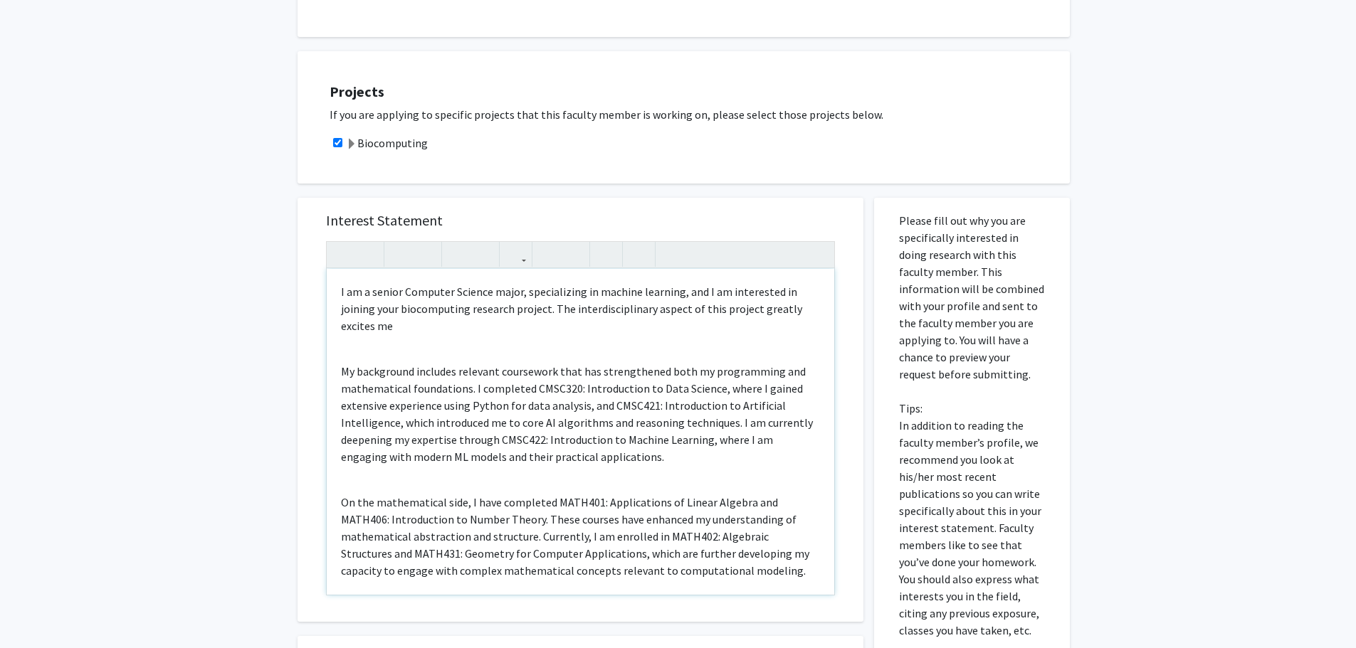
click at [683, 311] on p "I am a senior Computer Science major, specializing in machine learning, and I a…" at bounding box center [580, 308] width 479 height 51
drag, startPoint x: 451, startPoint y: 327, endPoint x: 519, endPoint y: 327, distance: 67.6
click at [519, 327] on p "I am a senior Computer Science major, specializing in machine learning, and I a…" at bounding box center [580, 308] width 479 height 51
click at [600, 338] on div "I am a senior Computer Science major, specializing in machine learning, and I a…" at bounding box center [580, 432] width 507 height 326
drag, startPoint x: 515, startPoint y: 327, endPoint x: 449, endPoint y: 327, distance: 65.5
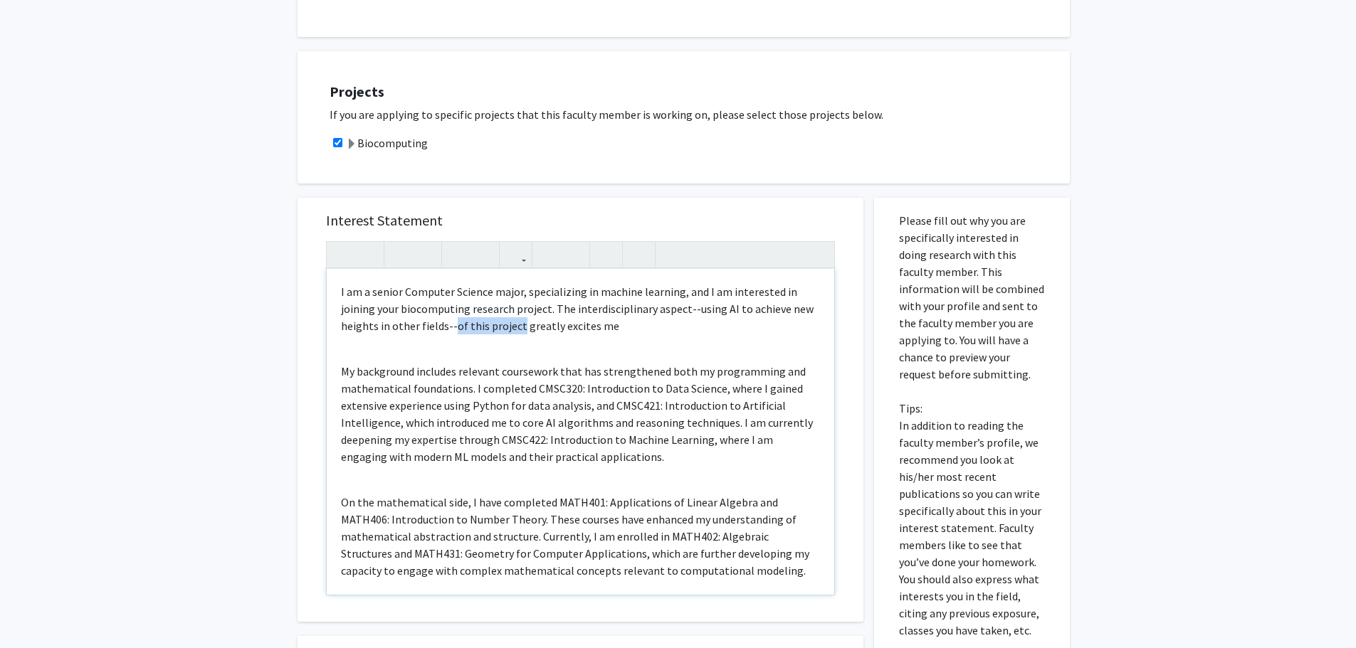
click at [449, 327] on p "I am a senior Computer Science major, specializing in machine learning, and I a…" at bounding box center [580, 308] width 479 height 51
click at [681, 306] on p "I am a senior Computer Science major, specializing in machine learning, and I a…" at bounding box center [580, 308] width 479 height 51
click at [762, 310] on p "I am a senior Computer Science major, specializing in machine learning, and I a…" at bounding box center [580, 308] width 479 height 51
click at [532, 326] on p "I am a senior Computer Science major, specializing in machine learning, and I a…" at bounding box center [580, 308] width 479 height 51
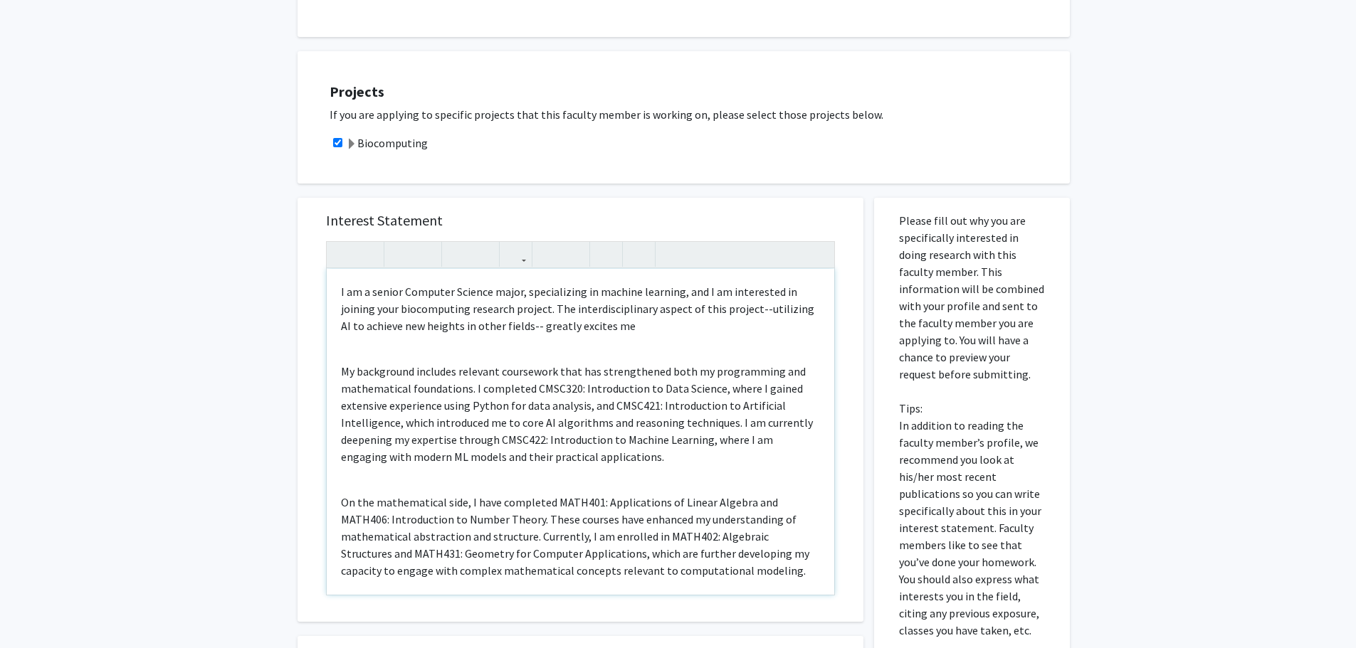
click at [529, 327] on p "I am a senior Computer Science major, specializing in machine learning, and I a…" at bounding box center [580, 308] width 479 height 51
click at [648, 327] on p "I am a senior Computer Science major, specializing in machine learning, and I a…" at bounding box center [580, 308] width 479 height 51
click at [522, 340] on div "I am a senior Computer Science major, specializing in machine learning, and I a…" at bounding box center [580, 432] width 507 height 326
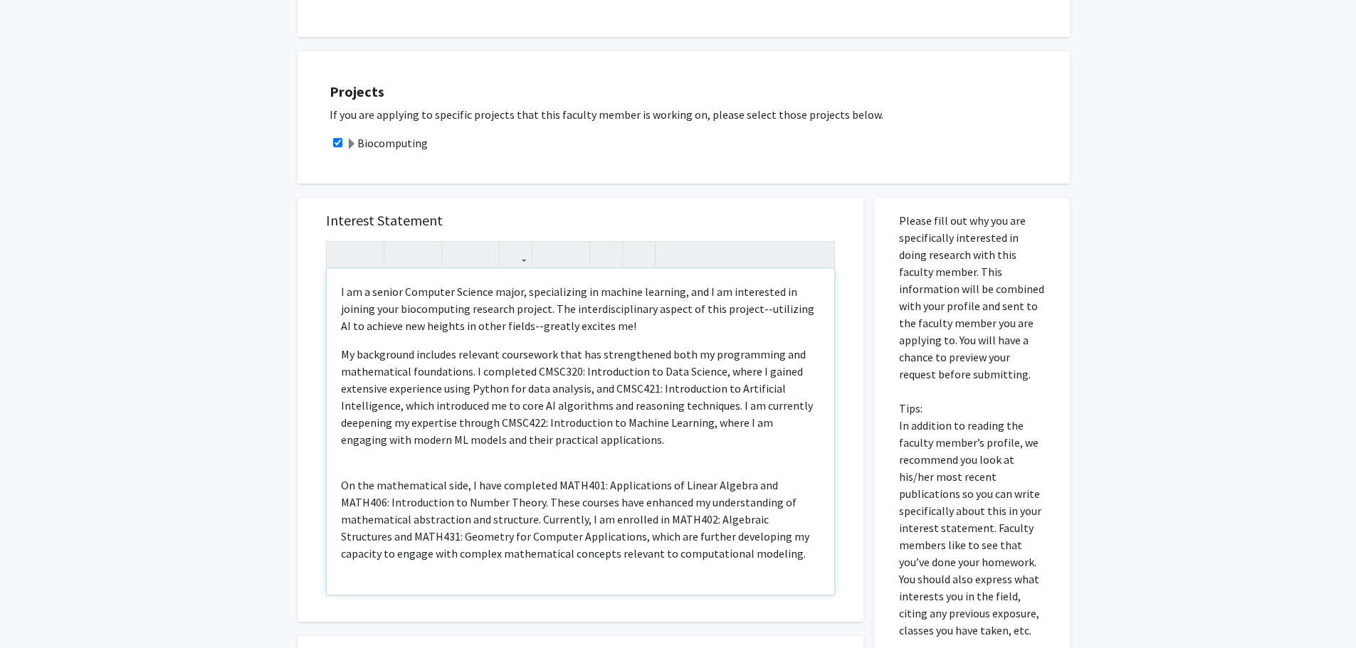
click at [468, 359] on p "My background includes relevant coursework that has strengthened both my progra…" at bounding box center [580, 397] width 479 height 102
click at [407, 364] on p "My background includes relevant coursework that has strengthened both my progra…" at bounding box center [580, 397] width 479 height 102
click at [446, 372] on p "My background includes relevant coursework that has strengthened both my progra…" at bounding box center [580, 397] width 479 height 102
drag, startPoint x: 455, startPoint y: 422, endPoint x: 338, endPoint y: 427, distance: 116.8
click at [338, 427] on div "I am a senior Computer Science major, specializing in machine learning, and I a…" at bounding box center [580, 432] width 507 height 326
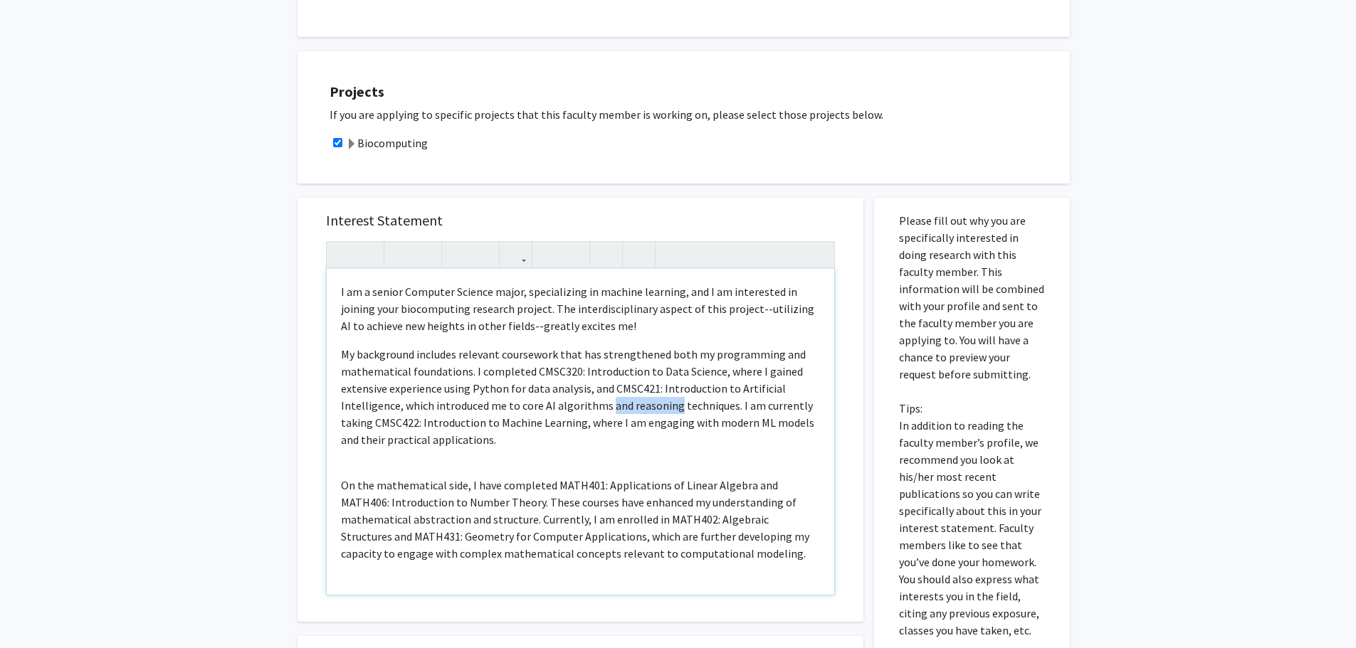
drag, startPoint x: 603, startPoint y: 405, endPoint x: 669, endPoint y: 409, distance: 66.3
click at [669, 409] on p "My background includes relevant coursework that has strengthened both my progra…" at bounding box center [580, 397] width 479 height 102
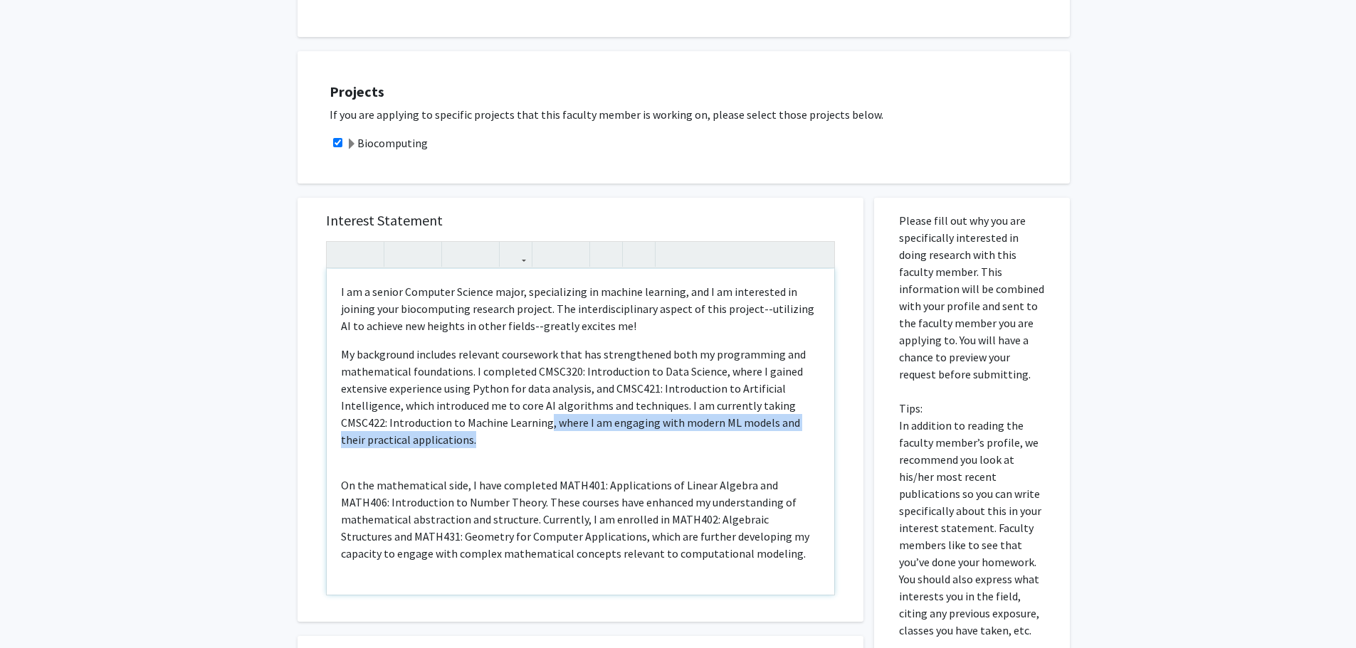
drag, startPoint x: 563, startPoint y: 438, endPoint x: 547, endPoint y: 429, distance: 18.8
click at [547, 429] on p "My background includes relevant coursework that has strengthened both my progra…" at bounding box center [580, 397] width 479 height 102
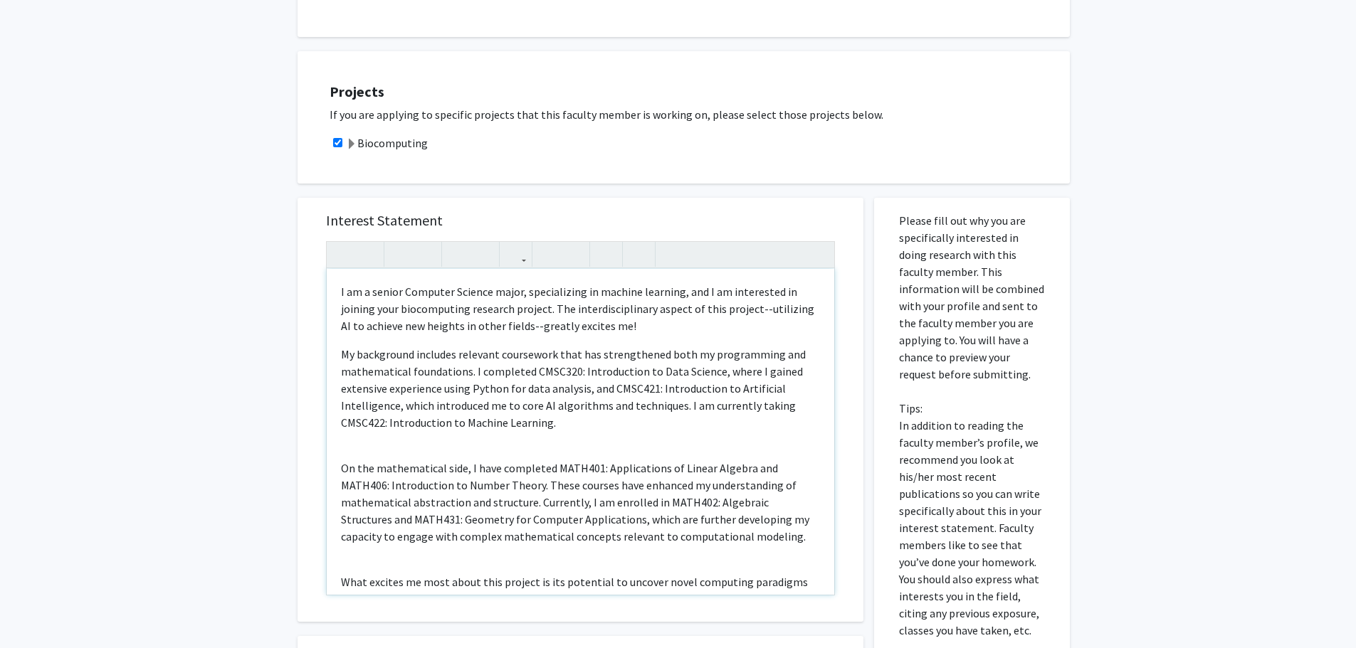
click at [493, 442] on div "I am a senior Computer Science major, specializing in machine learning, and I a…" at bounding box center [580, 432] width 507 height 326
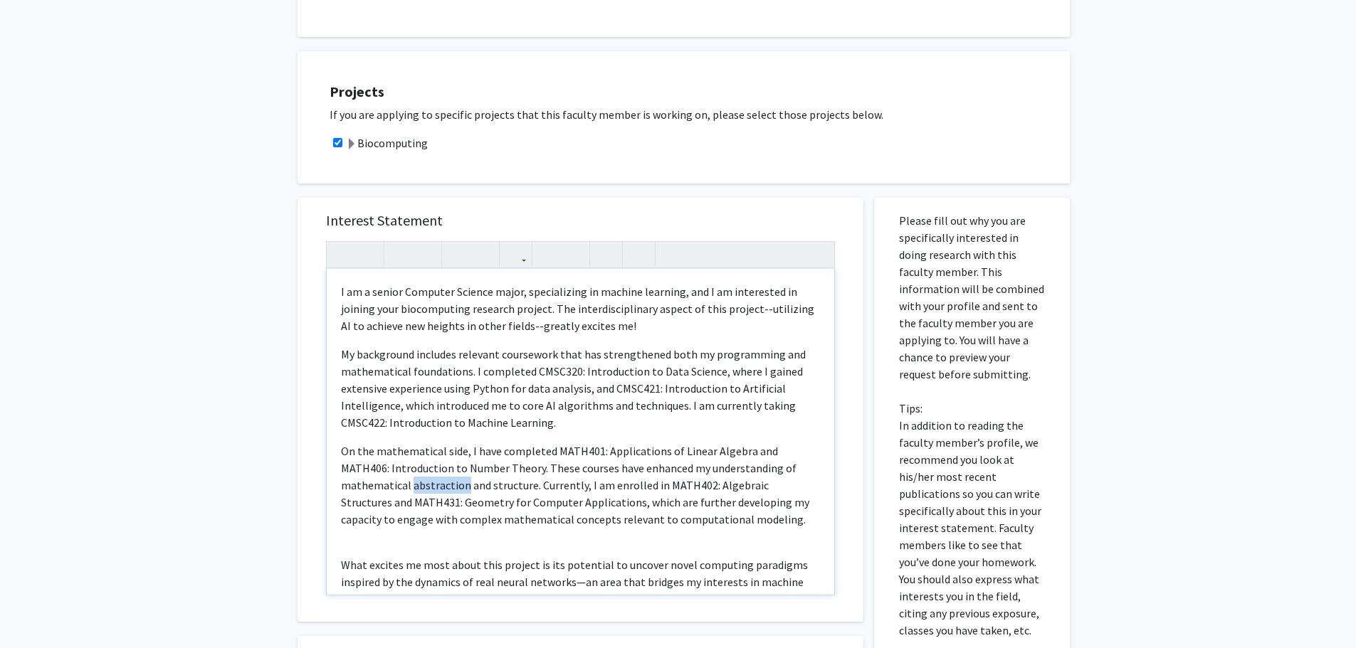
drag, startPoint x: 462, startPoint y: 487, endPoint x: 411, endPoint y: 486, distance: 51.3
click at [411, 486] on p "On the mathematical side, I have completed MATH401: Applications of Linear Alge…" at bounding box center [580, 485] width 479 height 85
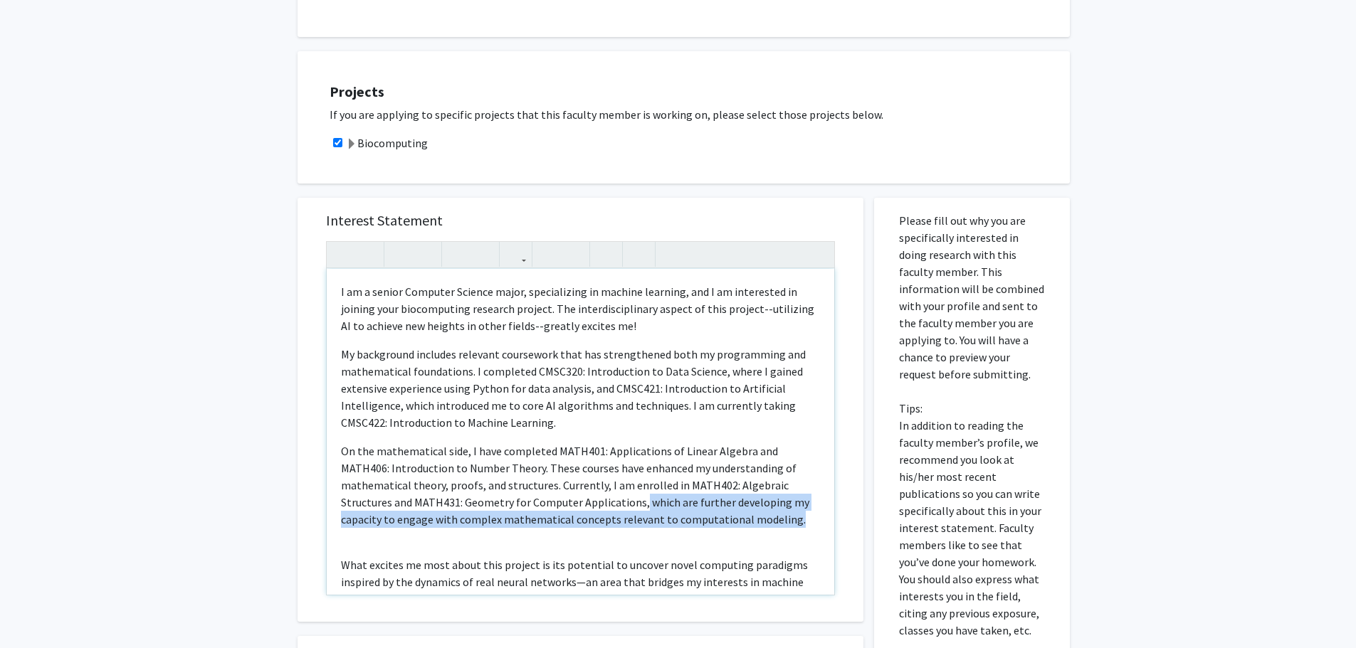
drag, startPoint x: 789, startPoint y: 522, endPoint x: 638, endPoint y: 500, distance: 153.3
click at [638, 500] on p "On the mathematical side, I have completed MATH401: Applications of Linear Alge…" at bounding box center [580, 485] width 479 height 85
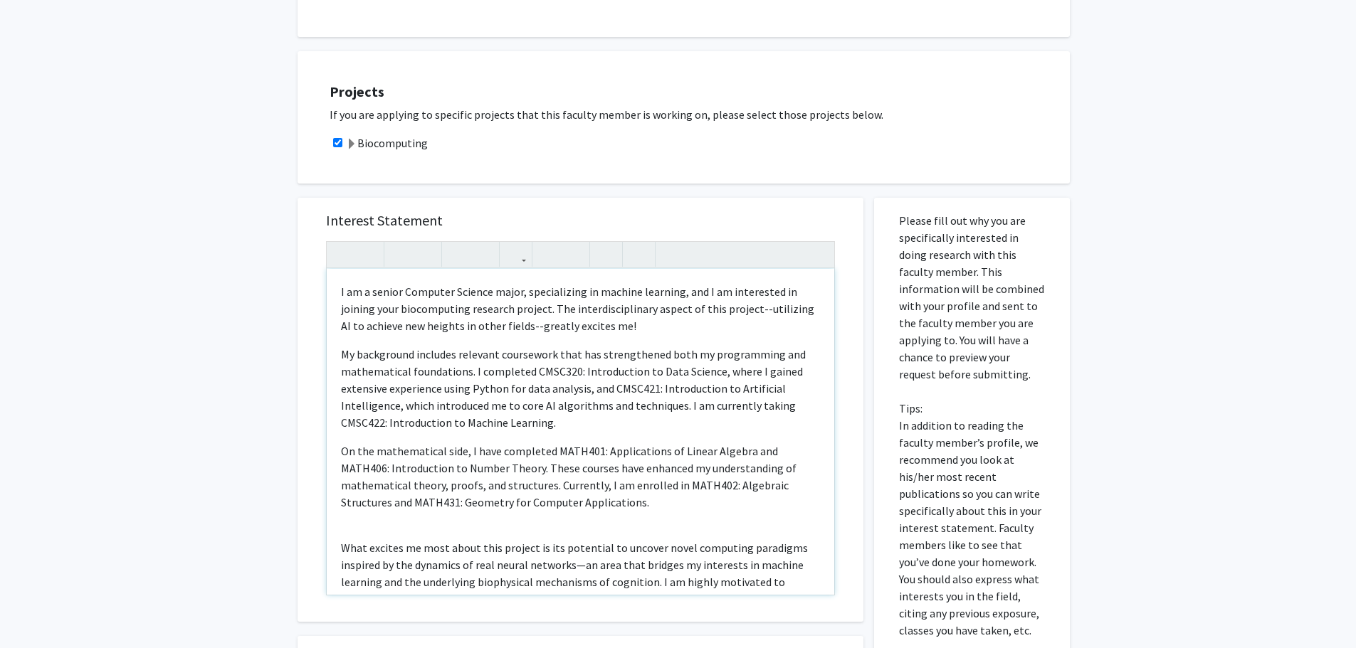
click at [542, 525] on div "I am a senior Computer Science major, specializing in machine learning, and I a…" at bounding box center [580, 432] width 507 height 326
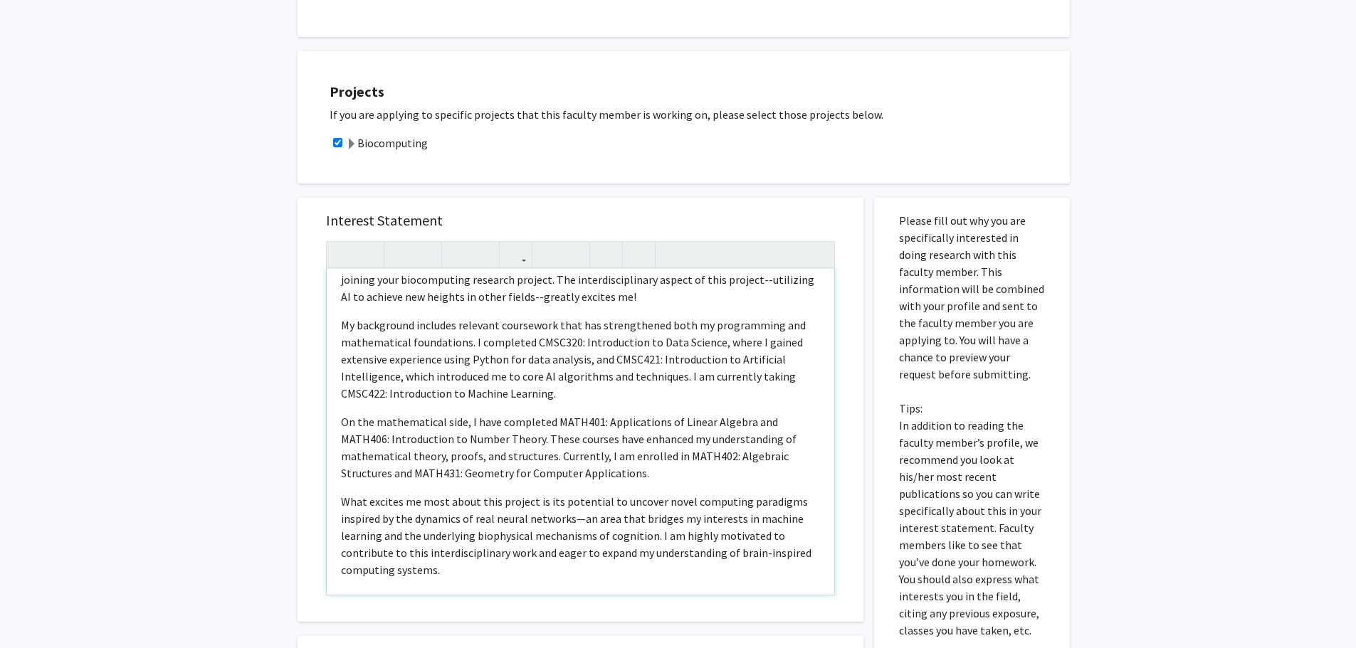
scroll to position [101, 0]
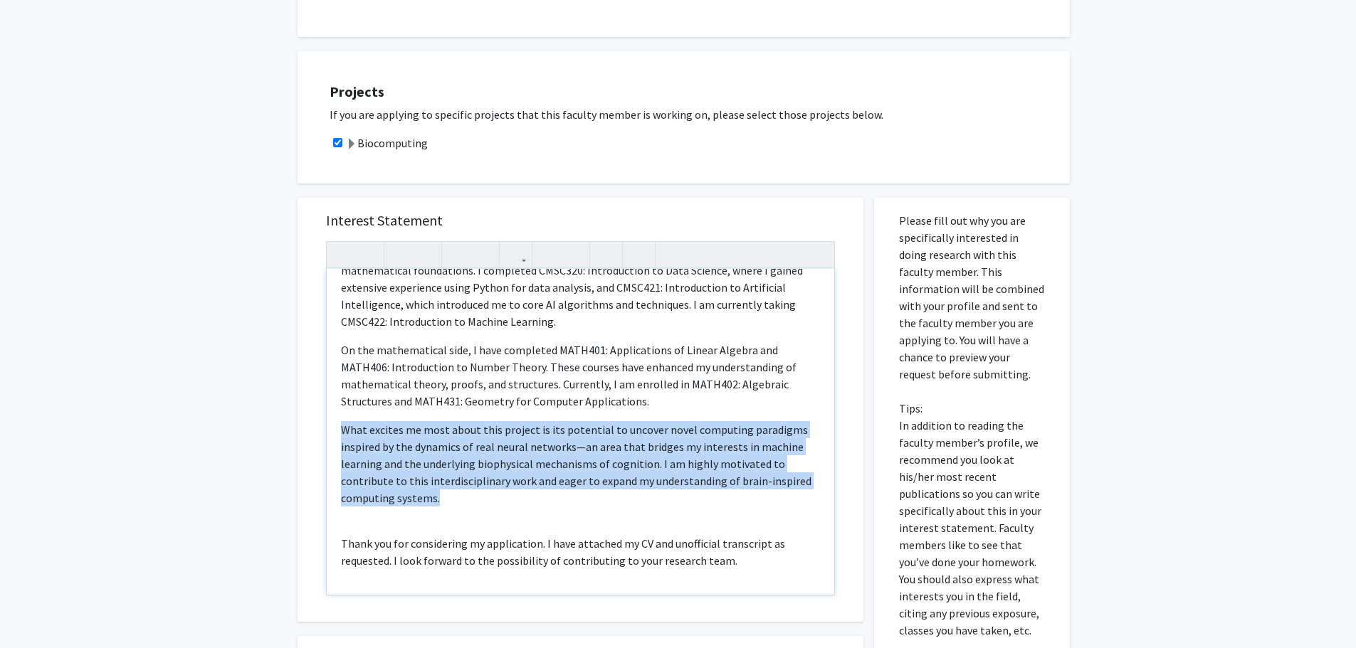
drag, startPoint x: 494, startPoint y: 498, endPoint x: 658, endPoint y: 398, distance: 192.0
click at [658, 397] on div "I am a senior Computer Science major, specializing in machine learning, and I a…" at bounding box center [580, 432] width 507 height 326
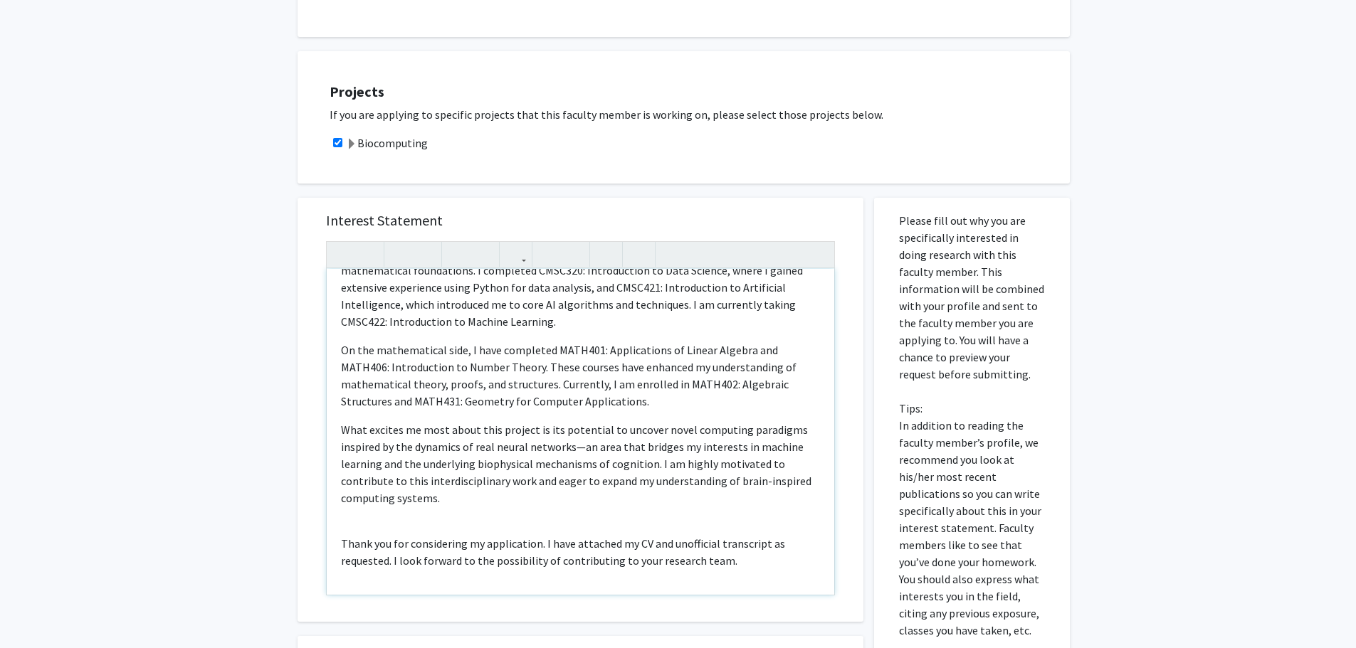
scroll to position [4, 0]
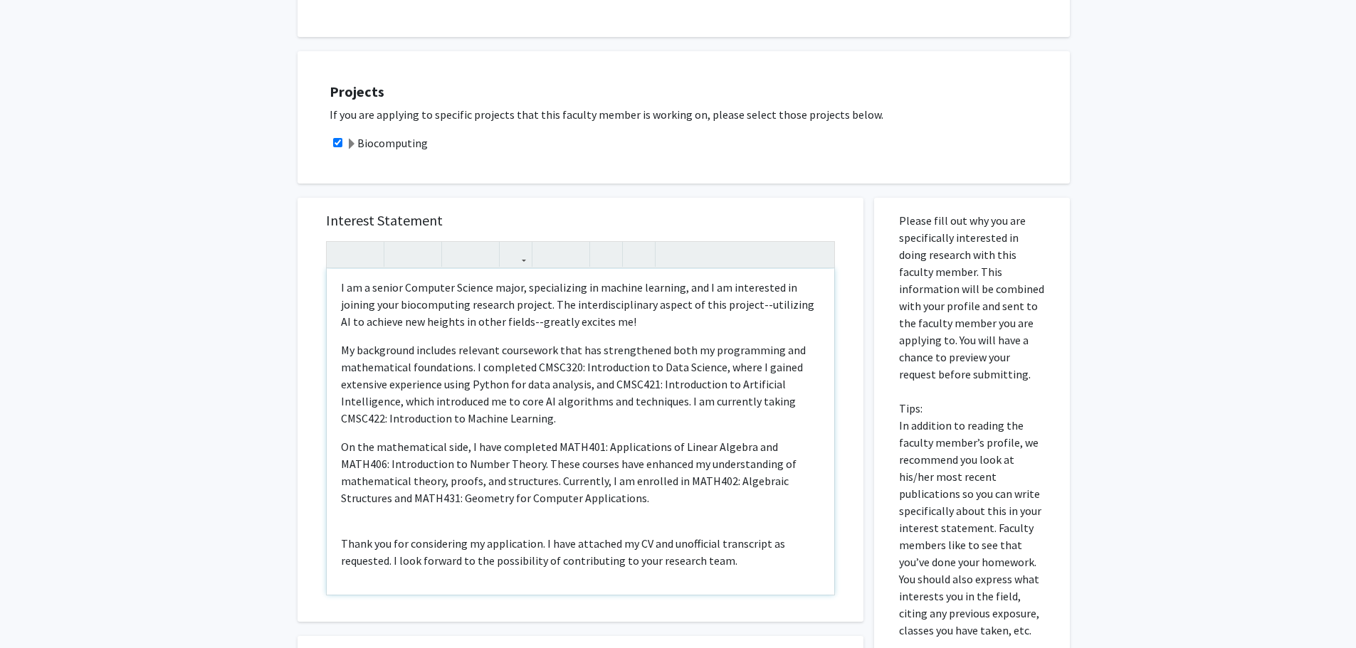
click at [512, 527] on div "I am a senior Computer Science major, specializing in machine learning, and I a…" at bounding box center [580, 432] width 507 height 326
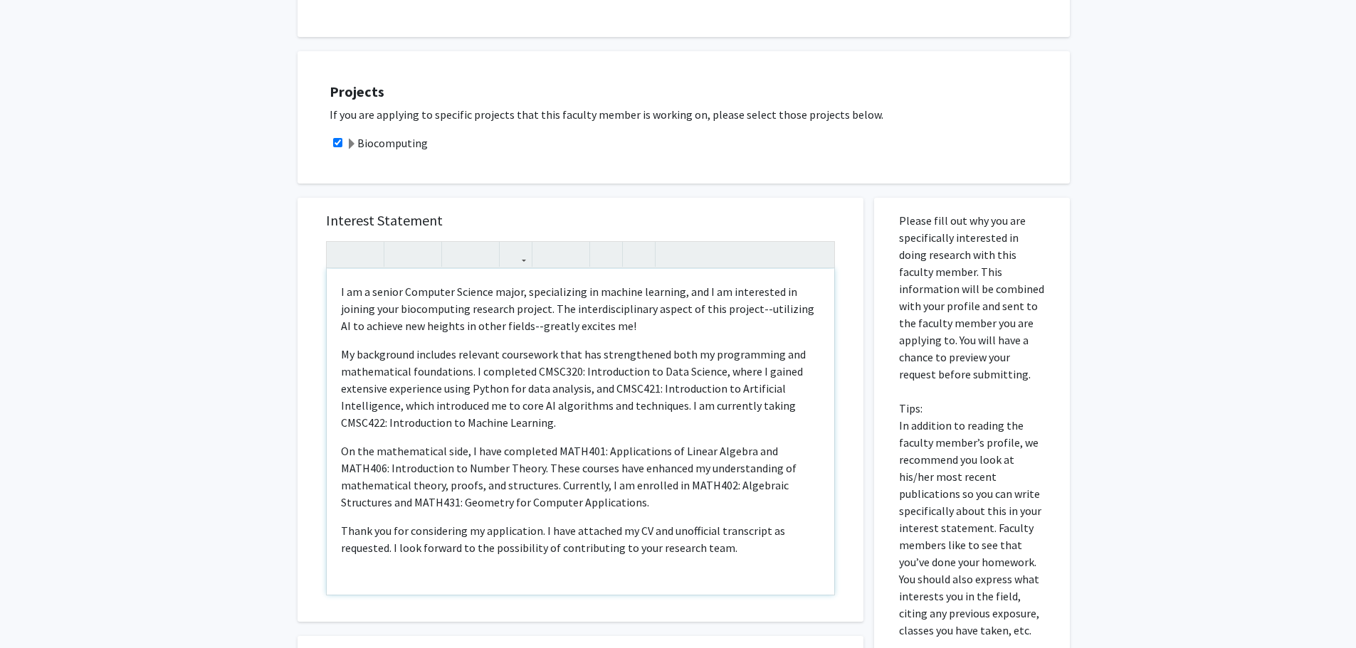
click at [750, 556] on p "Thank you for considering my application. I have attached my CV and unofficial …" at bounding box center [580, 539] width 479 height 34
click at [625, 337] on div "I am a senior Computer Science major, specializing in machine learning, and I a…" at bounding box center [580, 432] width 507 height 326
click at [616, 315] on p "I am a senior Computer Science major, specializing in machine learning, and I a…" at bounding box center [580, 308] width 479 height 51
type textarea "<p>I am a senior Computer Science major, specializing in machine learning, and …"
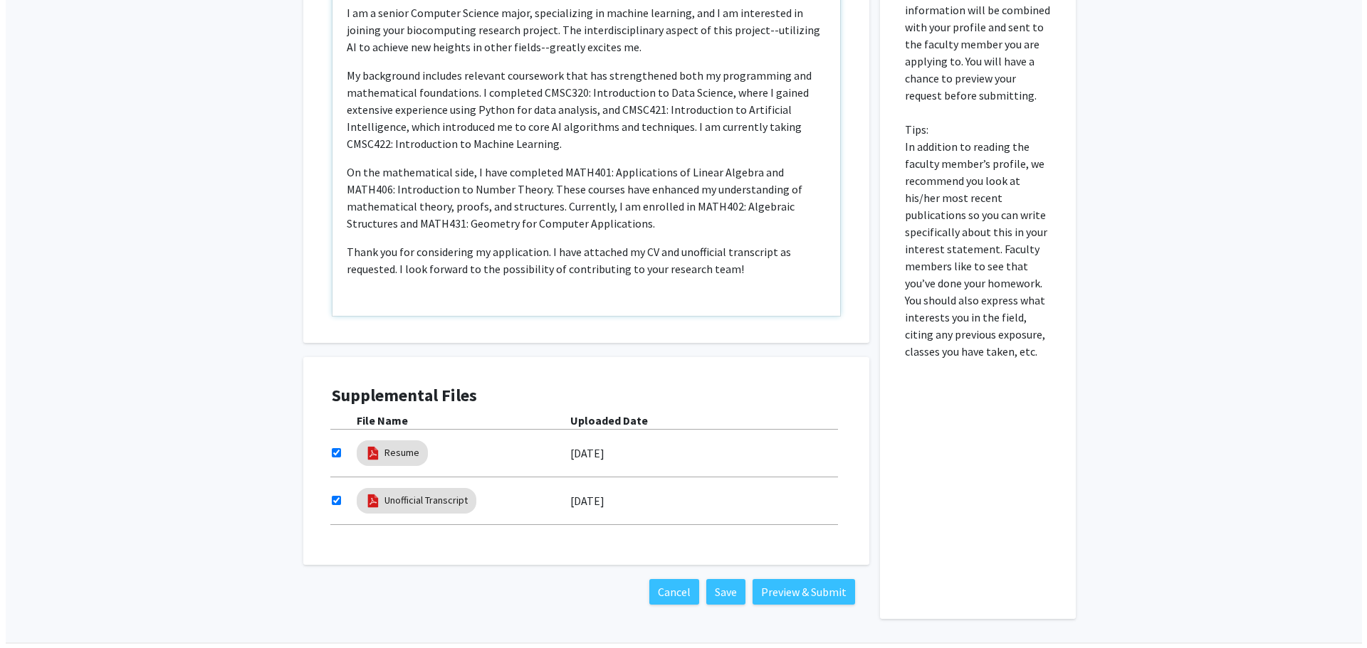
scroll to position [641, 0]
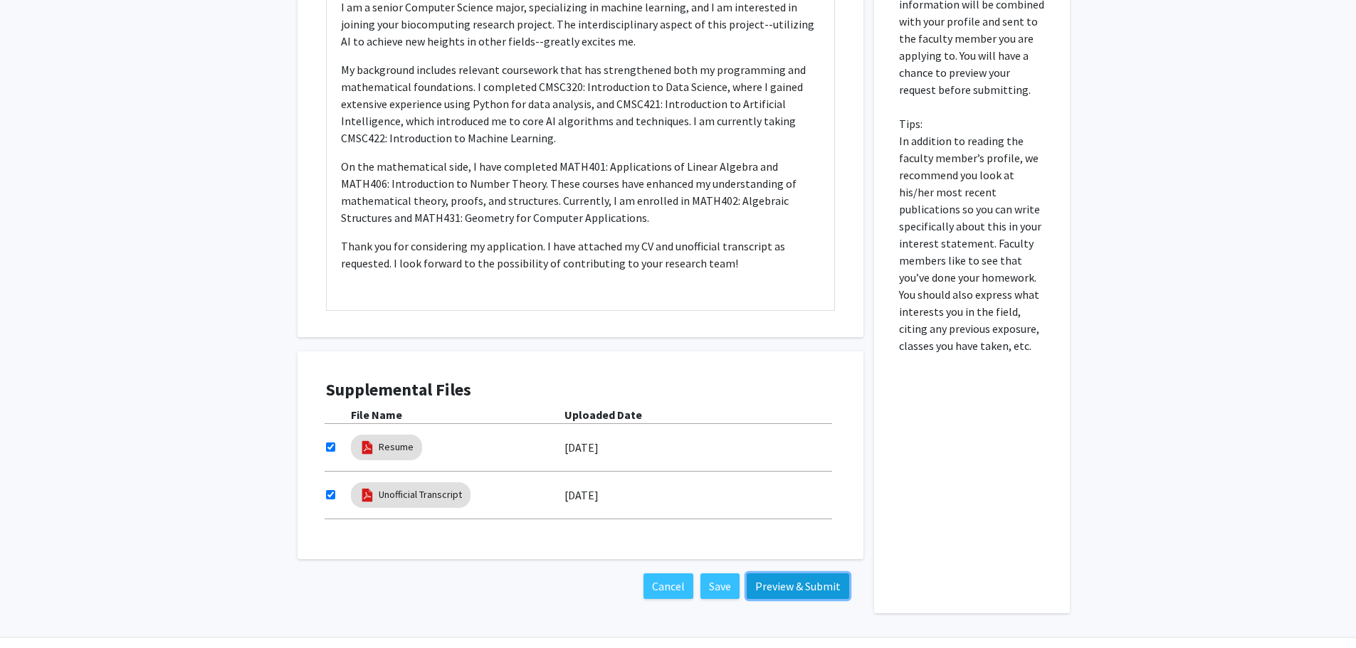
click at [828, 587] on button "Preview & Submit" at bounding box center [798, 587] width 102 height 26
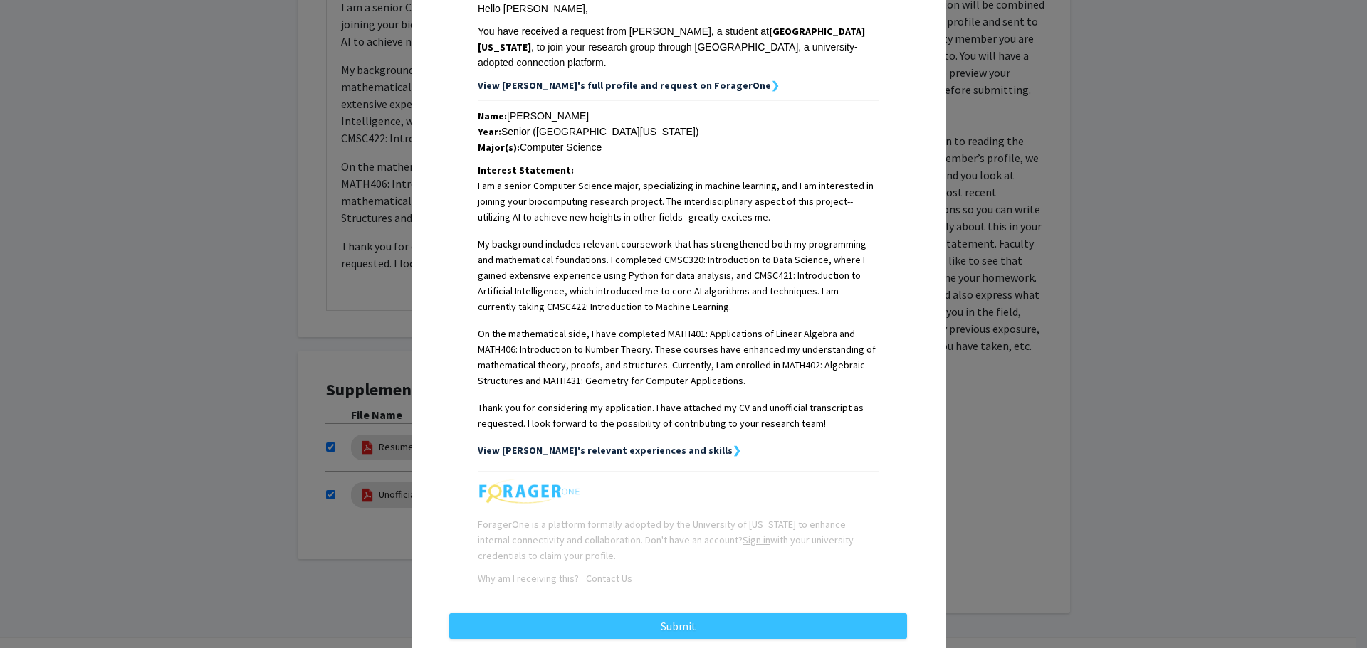
scroll to position [251, 0]
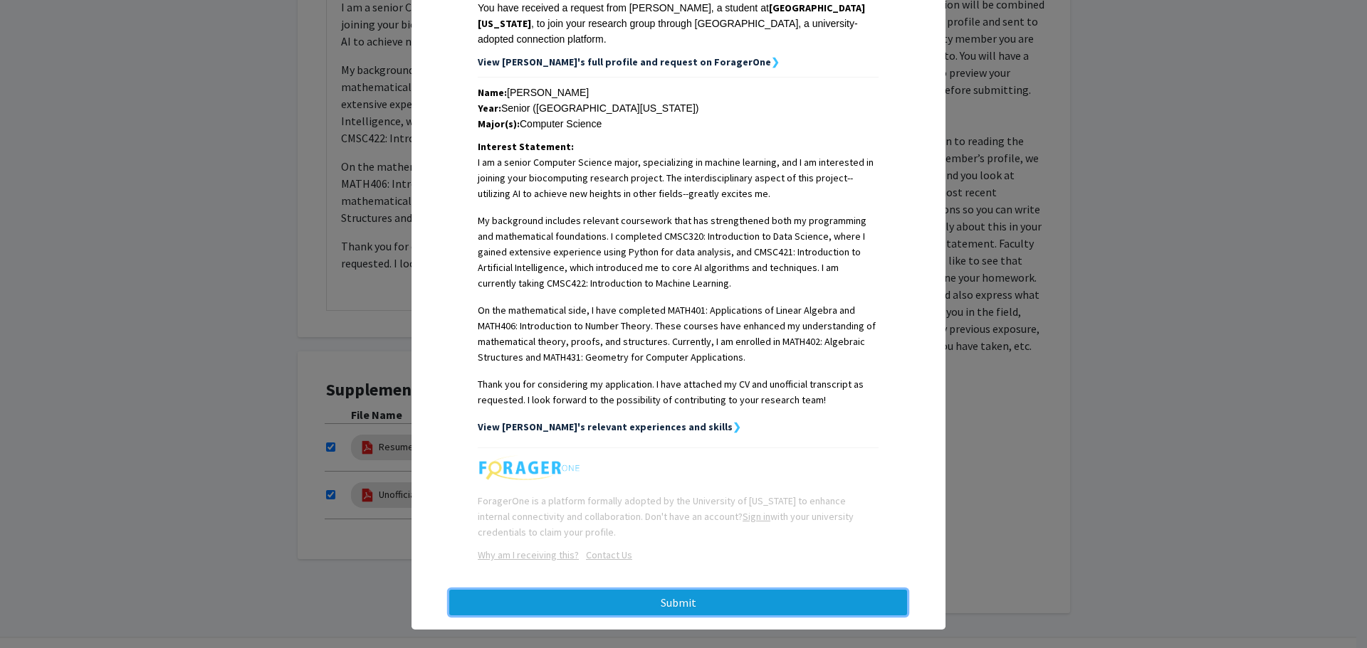
click at [695, 590] on button "Submit" at bounding box center [678, 603] width 458 height 26
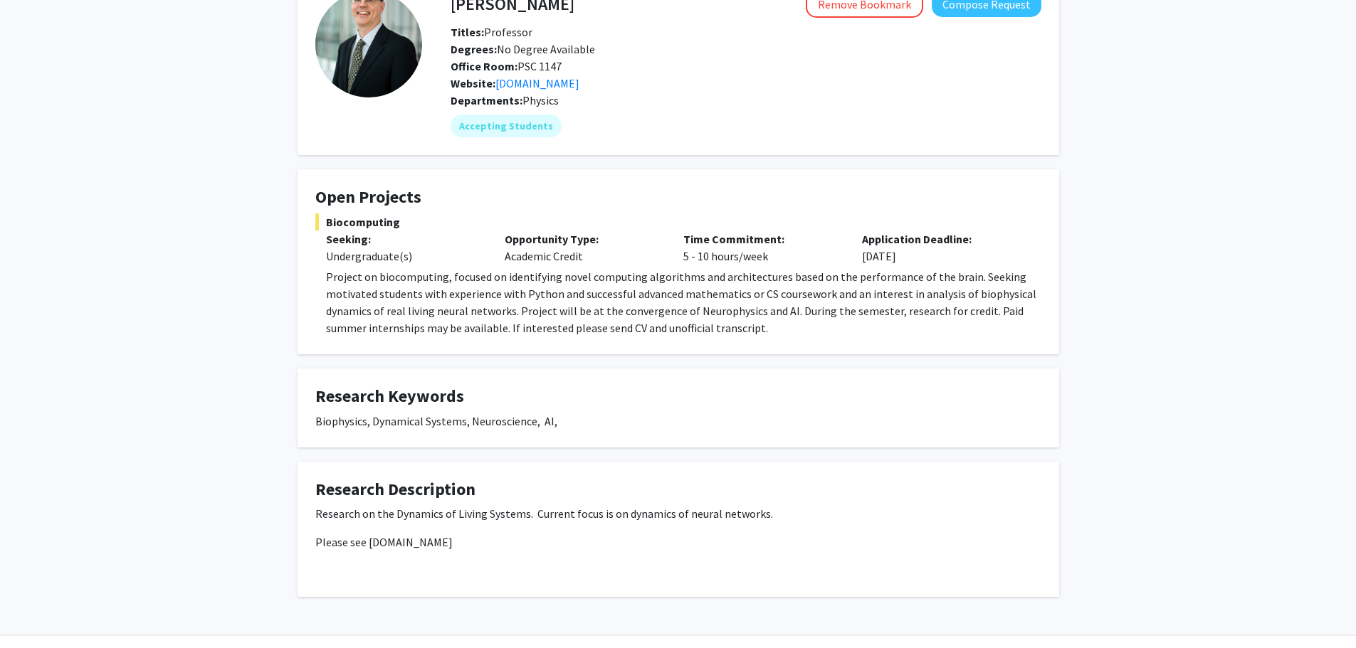
scroll to position [127, 0]
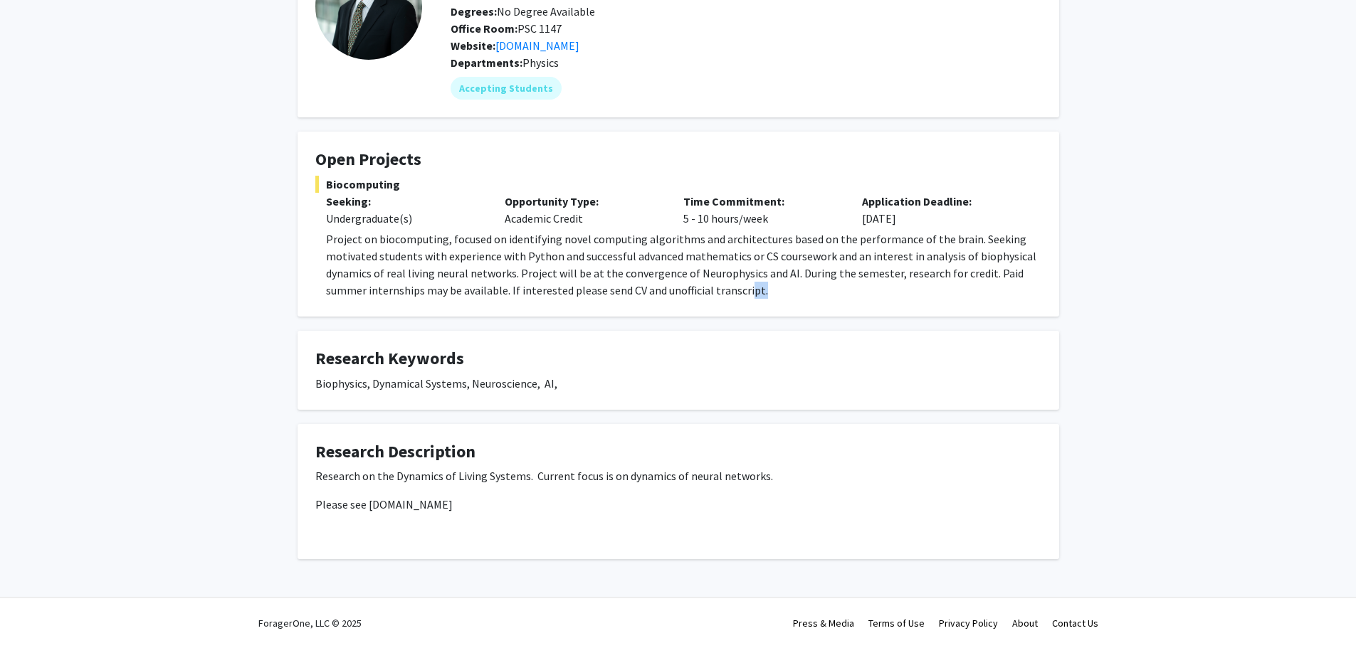
drag, startPoint x: 779, startPoint y: 288, endPoint x: 746, endPoint y: 291, distance: 32.9
click at [746, 291] on p "Project on biocomputing, focused on identifying novel computing algorithms and …" at bounding box center [683, 265] width 715 height 68
click at [764, 291] on p "Project on biocomputing, focused on identifying novel computing algorithms and …" at bounding box center [683, 265] width 715 height 68
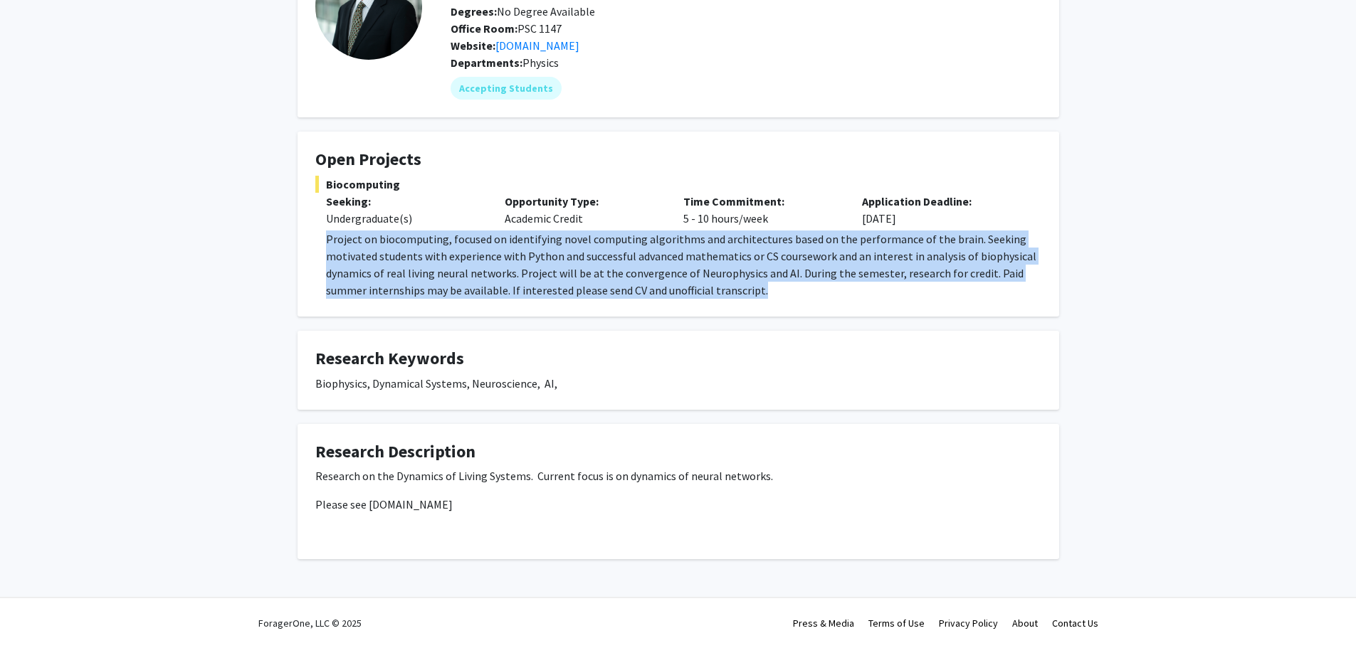
drag, startPoint x: 755, startPoint y: 290, endPoint x: 308, endPoint y: 236, distance: 450.3
click at [308, 236] on fg-card "Open Projects Biocomputing Seeking: Undergraduate(s) Opportunity Type: Academic…" at bounding box center [679, 224] width 762 height 185
copy p "Project on biocomputing, focused on identifying novel computing algorithms and …"
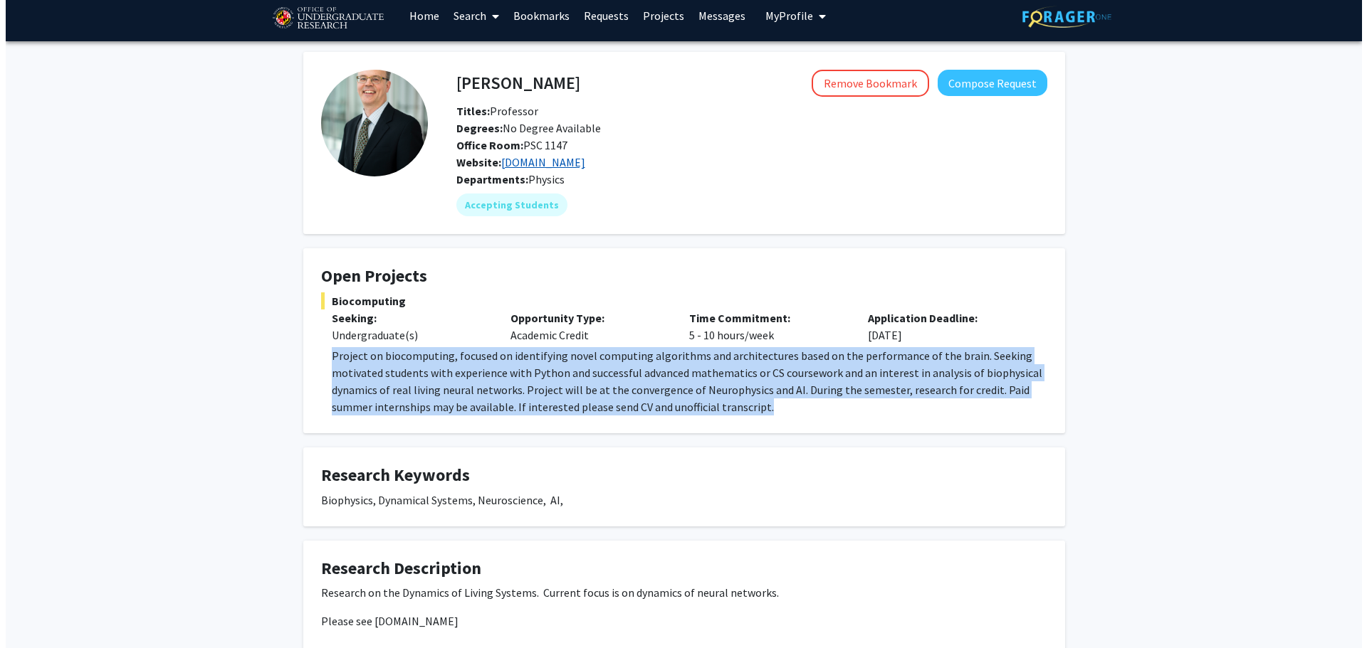
scroll to position [0, 0]
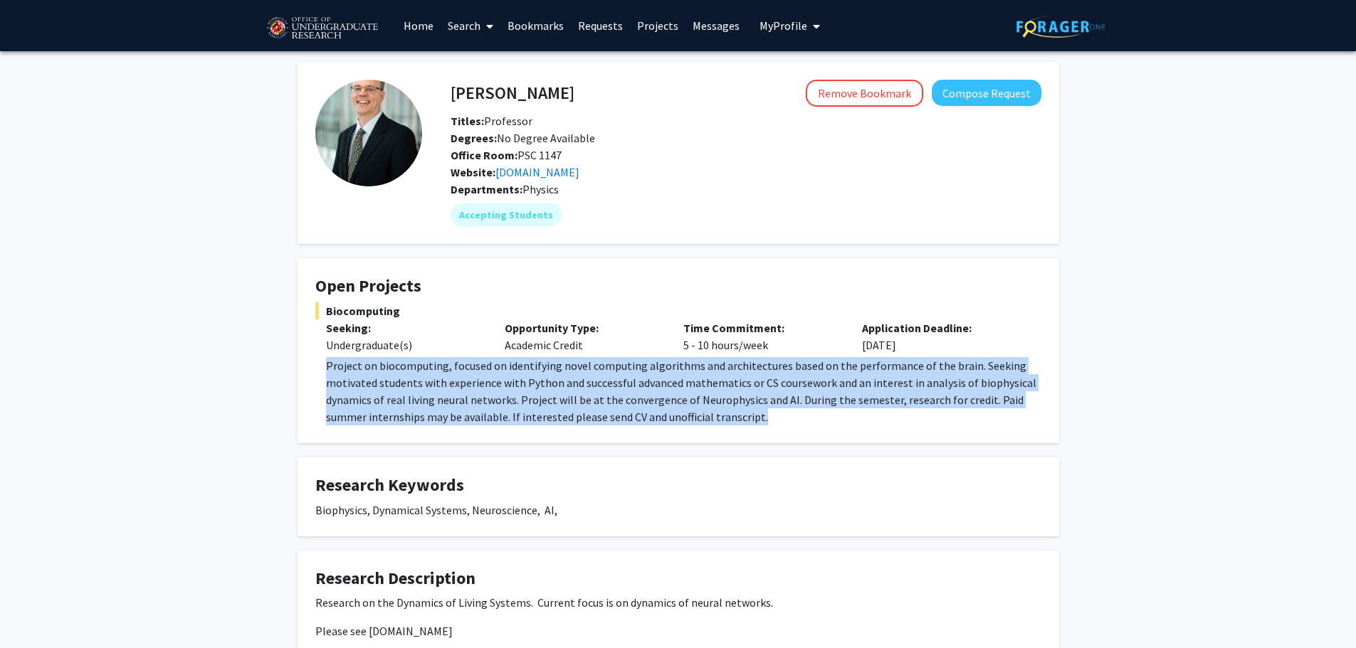
click at [582, 32] on link "Requests" at bounding box center [600, 26] width 59 height 50
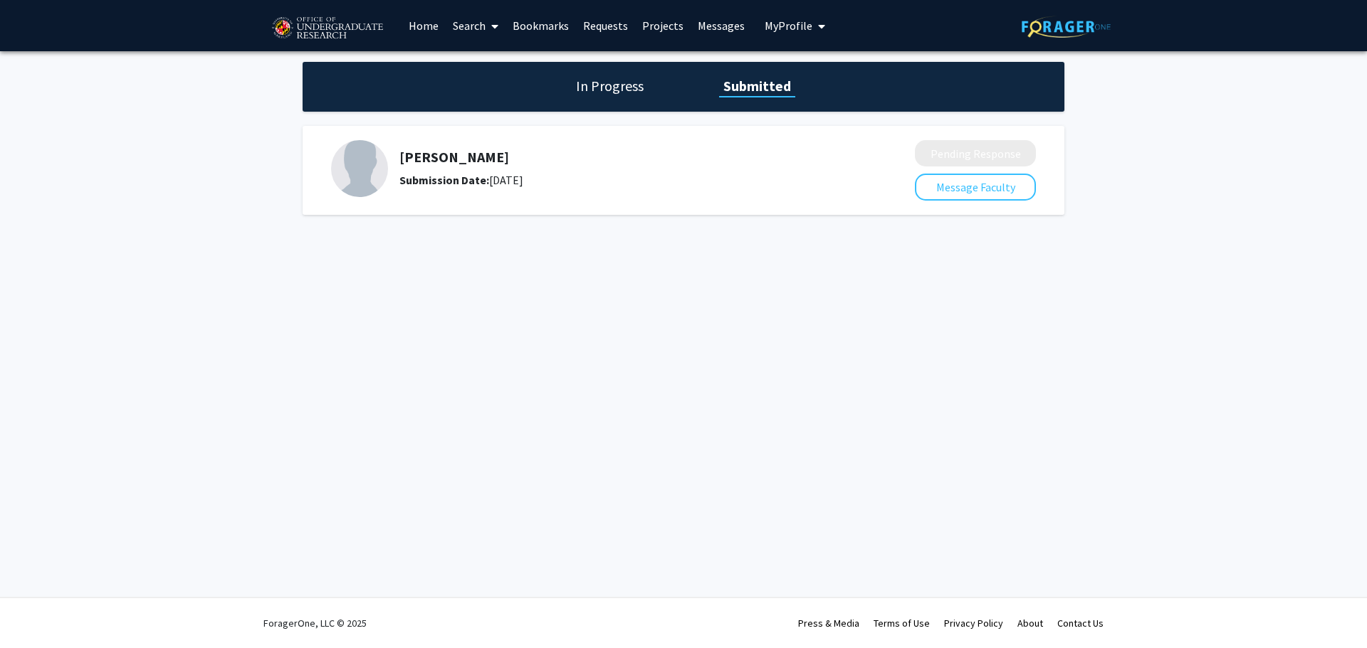
click at [614, 89] on h1 "In Progress" at bounding box center [610, 86] width 76 height 20
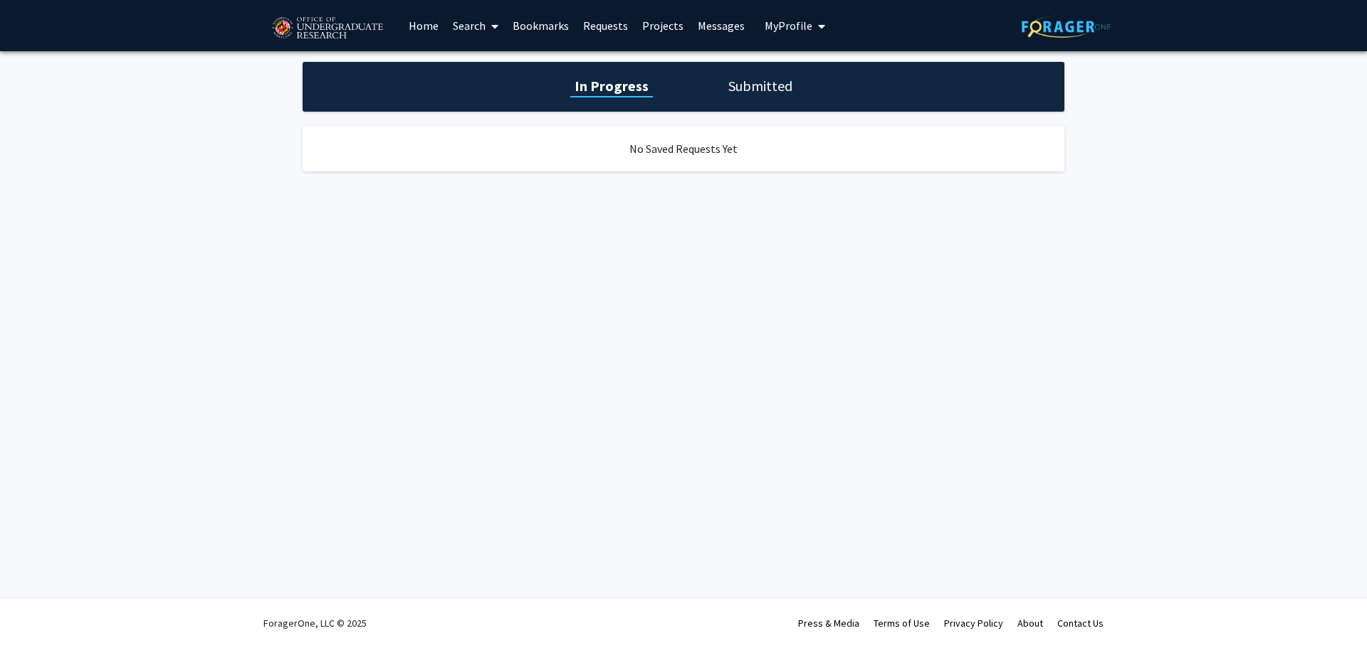
click at [754, 92] on h1 "Submitted" at bounding box center [760, 86] width 73 height 20
